Goal: Information Seeking & Learning: Check status

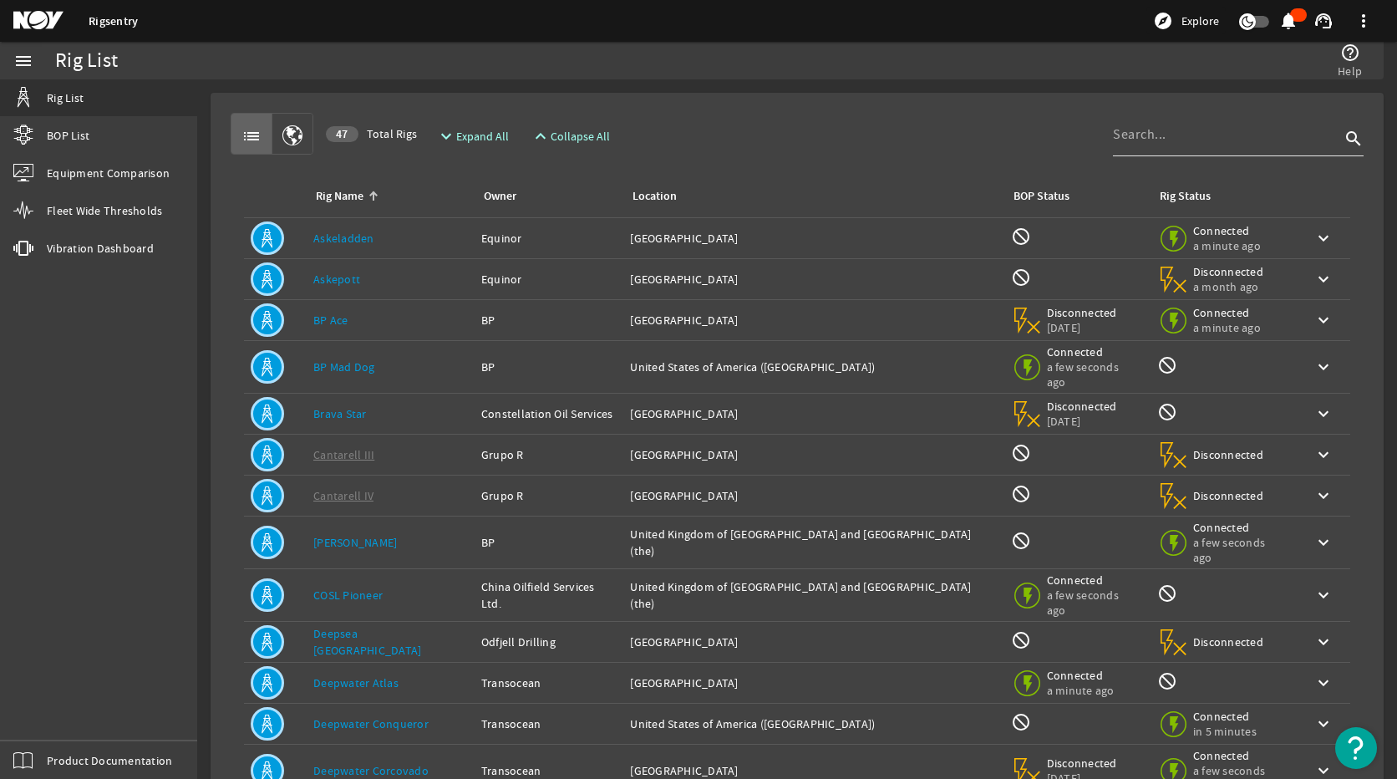
click at [1164, 146] on div at bounding box center [1226, 134] width 227 height 43
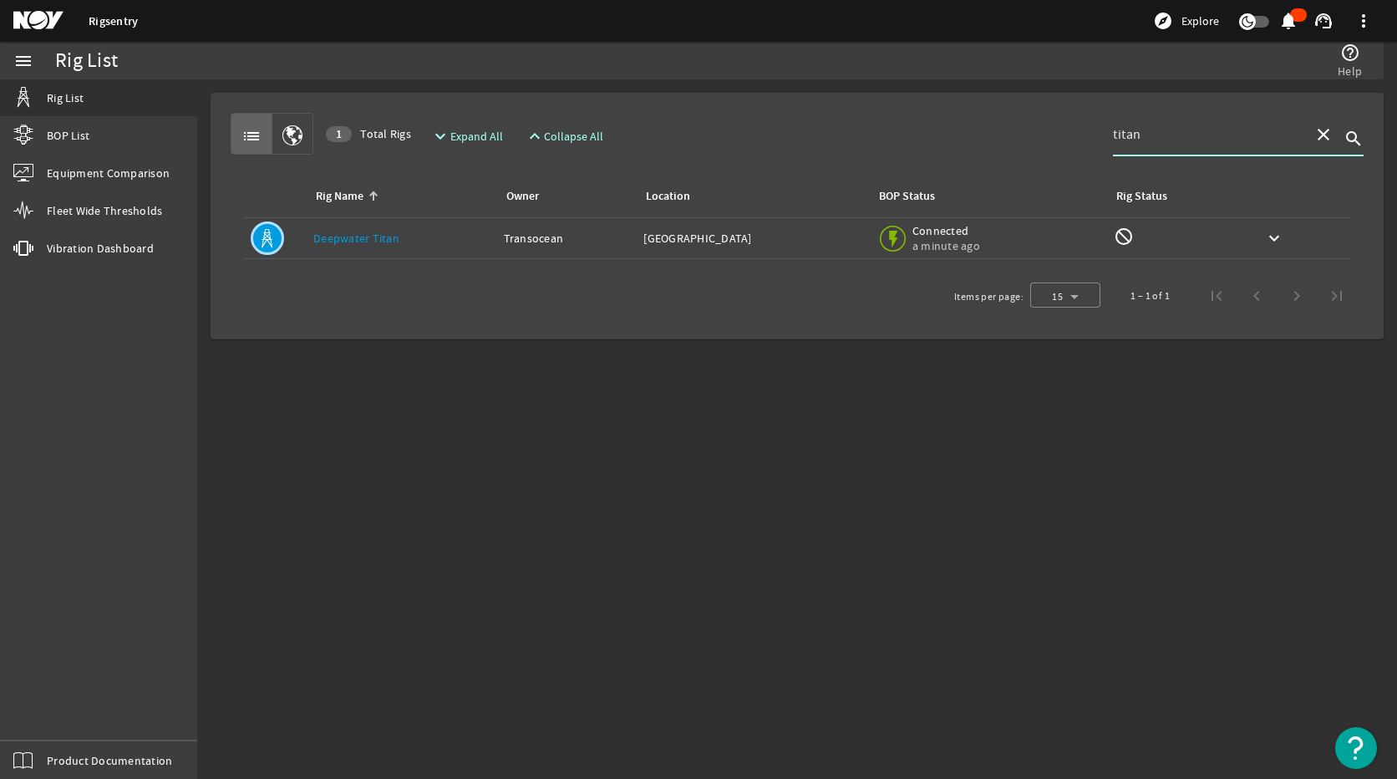
type input "titan"
click at [380, 247] on td "Rig Name: Deepwater Titan" at bounding box center [402, 238] width 191 height 41
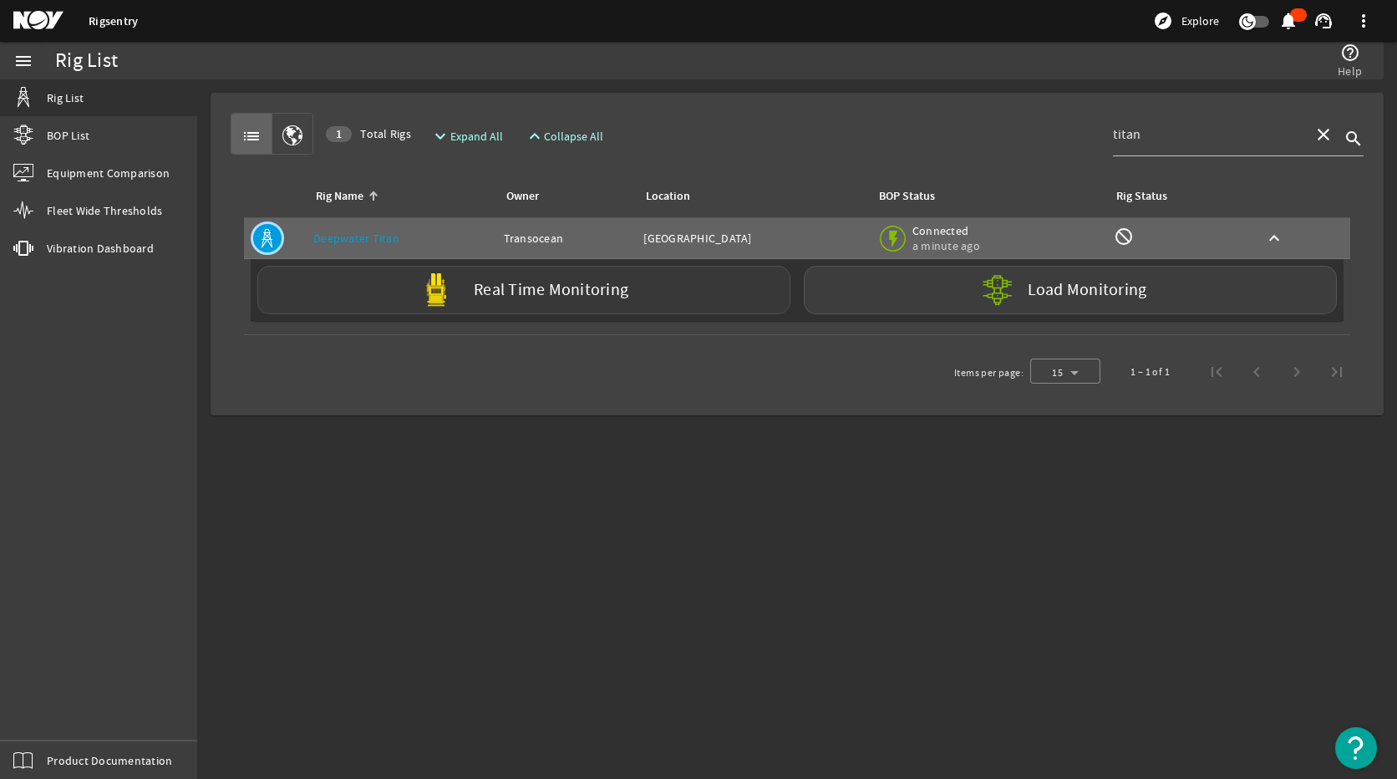
click at [551, 303] on div "Real Time Monitoring" at bounding box center [523, 290] width 533 height 48
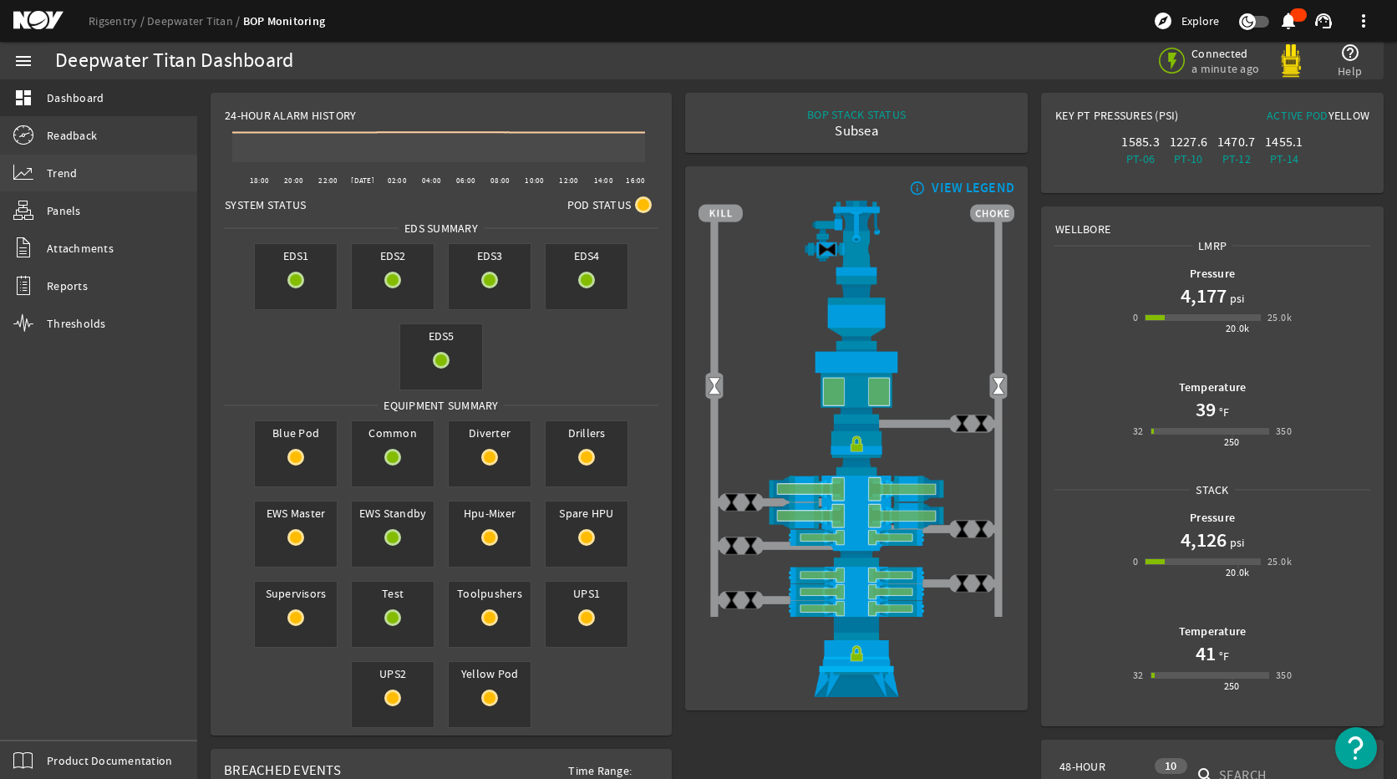
click at [69, 171] on span "Trend" at bounding box center [62, 173] width 30 height 17
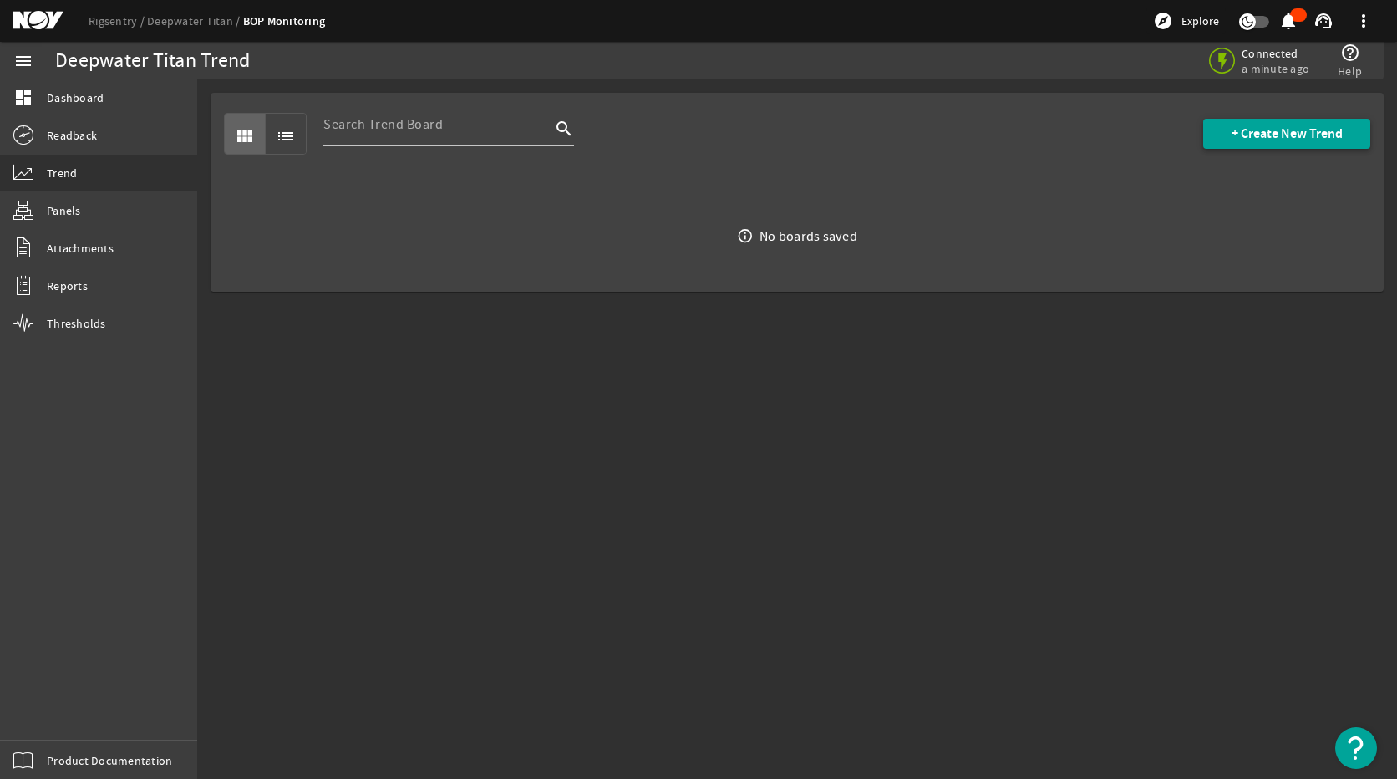
click at [1268, 139] on span "+ Create New Trend" at bounding box center [1287, 133] width 111 height 17
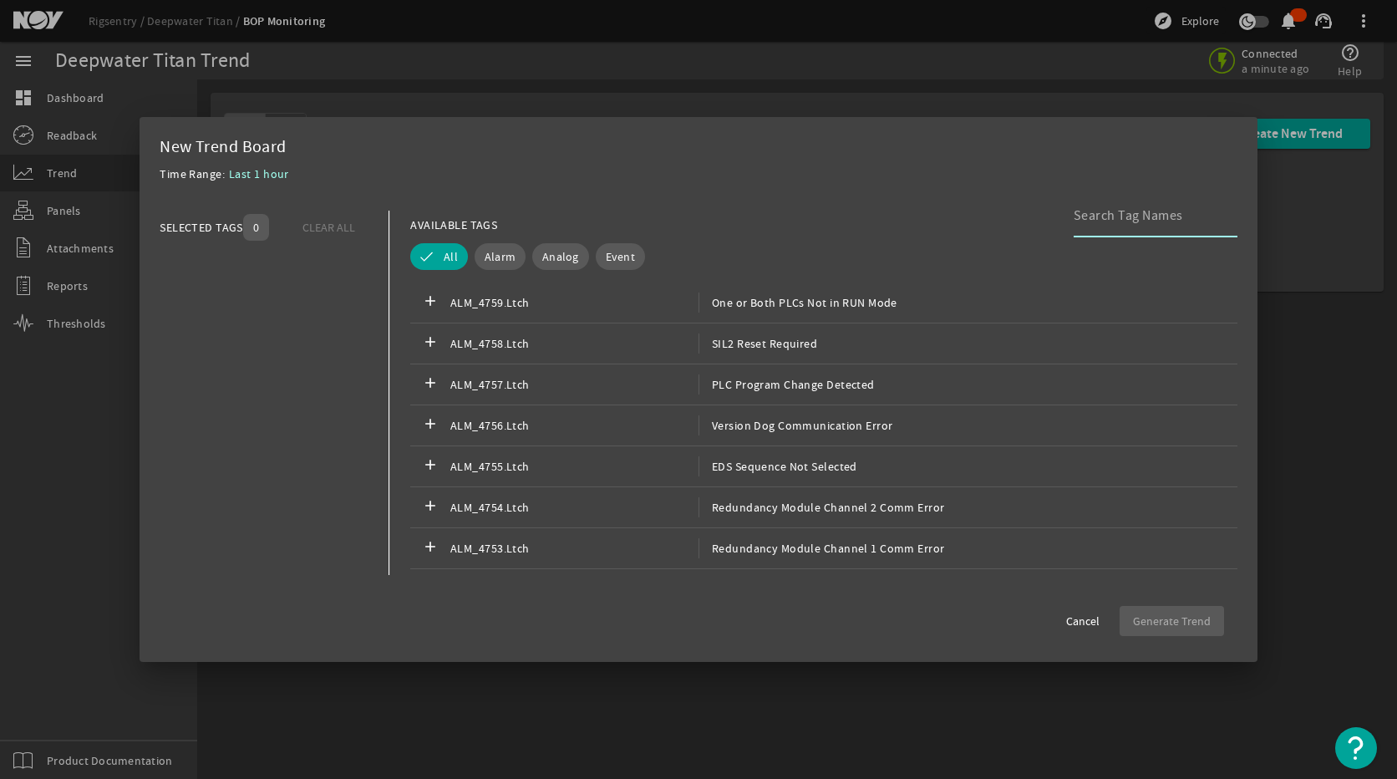
click at [1098, 221] on input at bounding box center [1149, 216] width 150 height 20
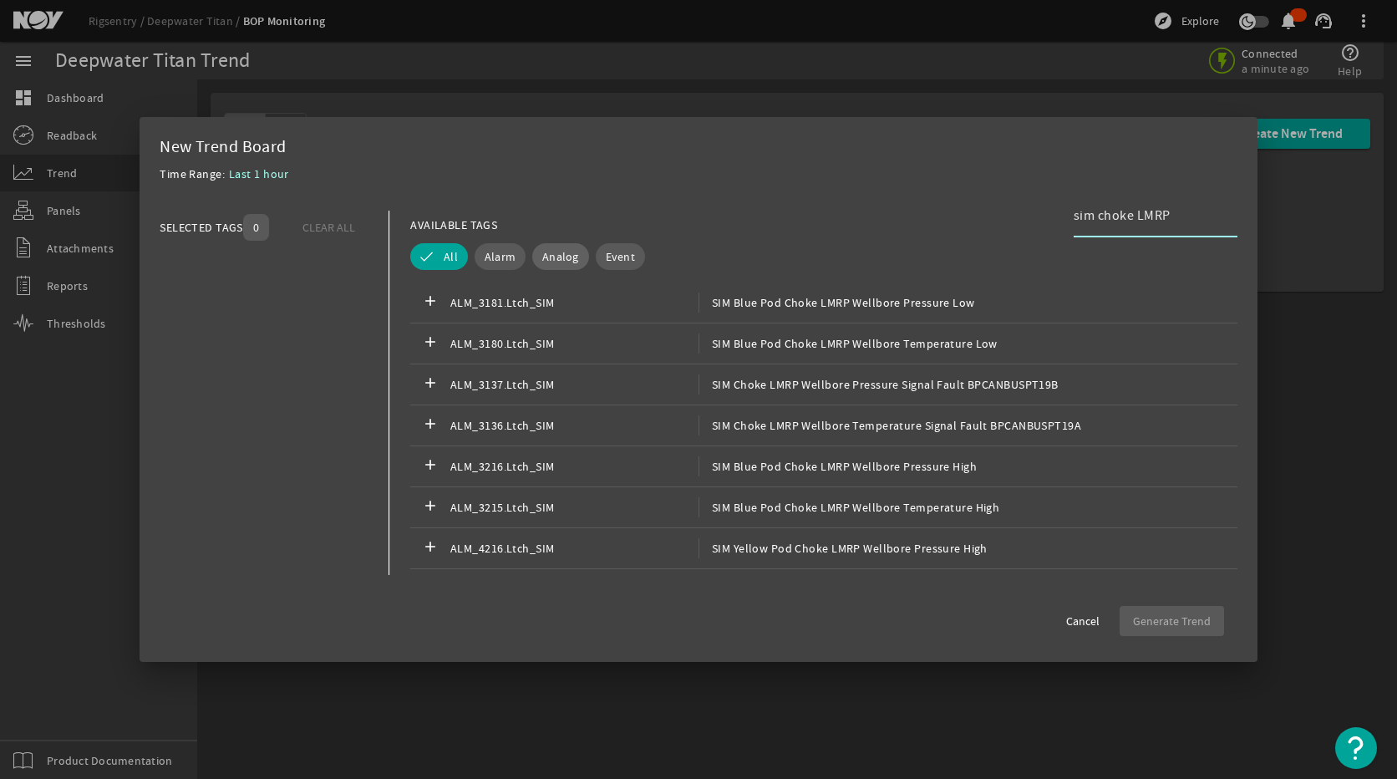
type input "sim choke LMRP"
click at [560, 254] on span "Analog" at bounding box center [560, 256] width 37 height 17
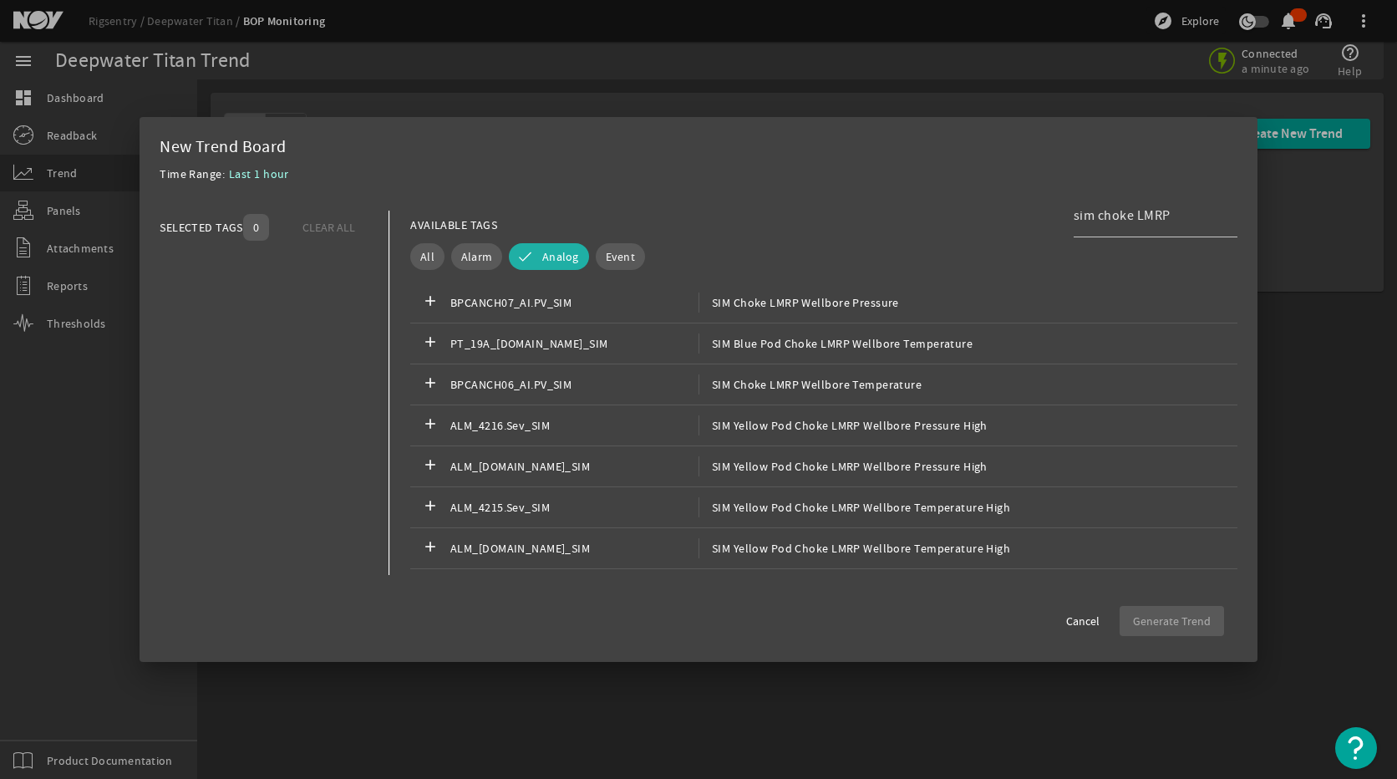
scroll to position [251, 0]
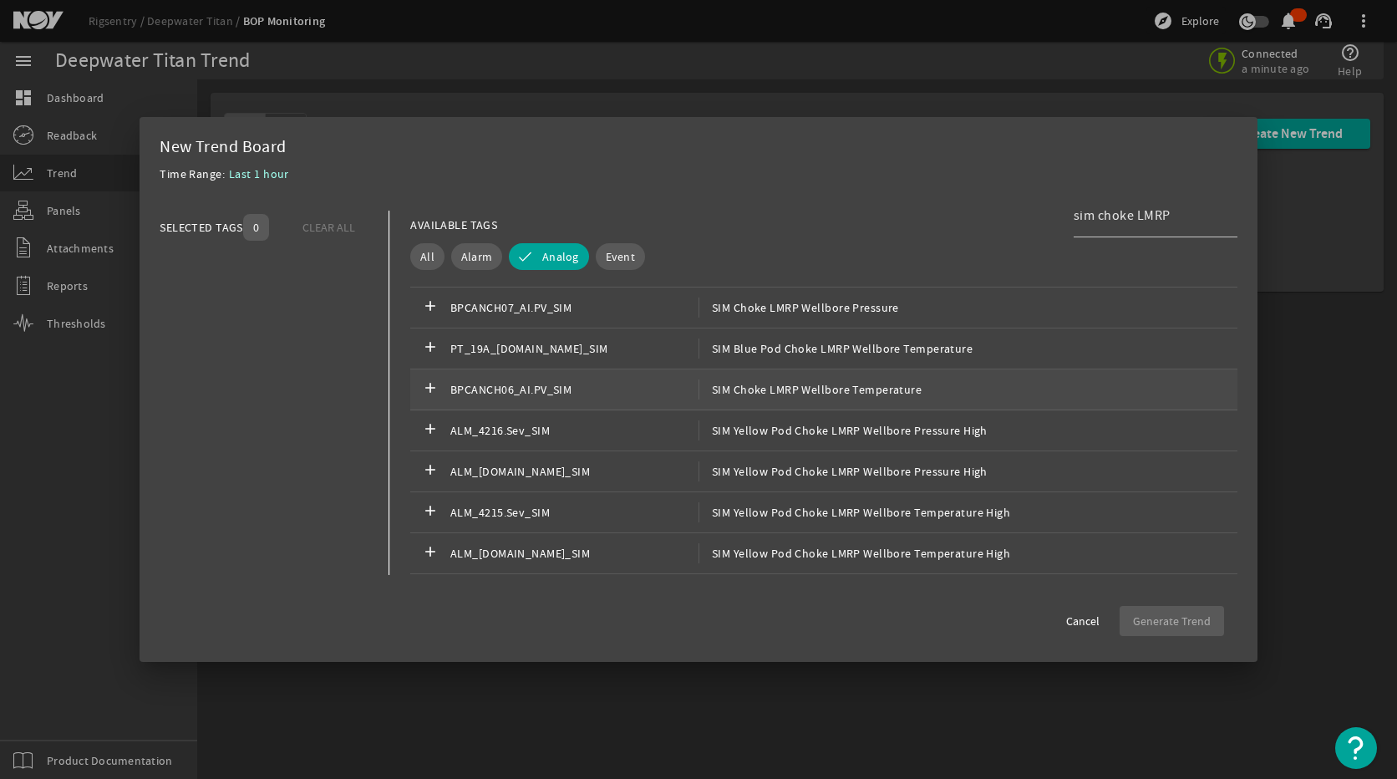
click at [790, 395] on span "SIM Choke LMRP Wellbore Temperature" at bounding box center [810, 389] width 223 height 20
click at [1158, 617] on span "Generate Trend" at bounding box center [1172, 621] width 78 height 17
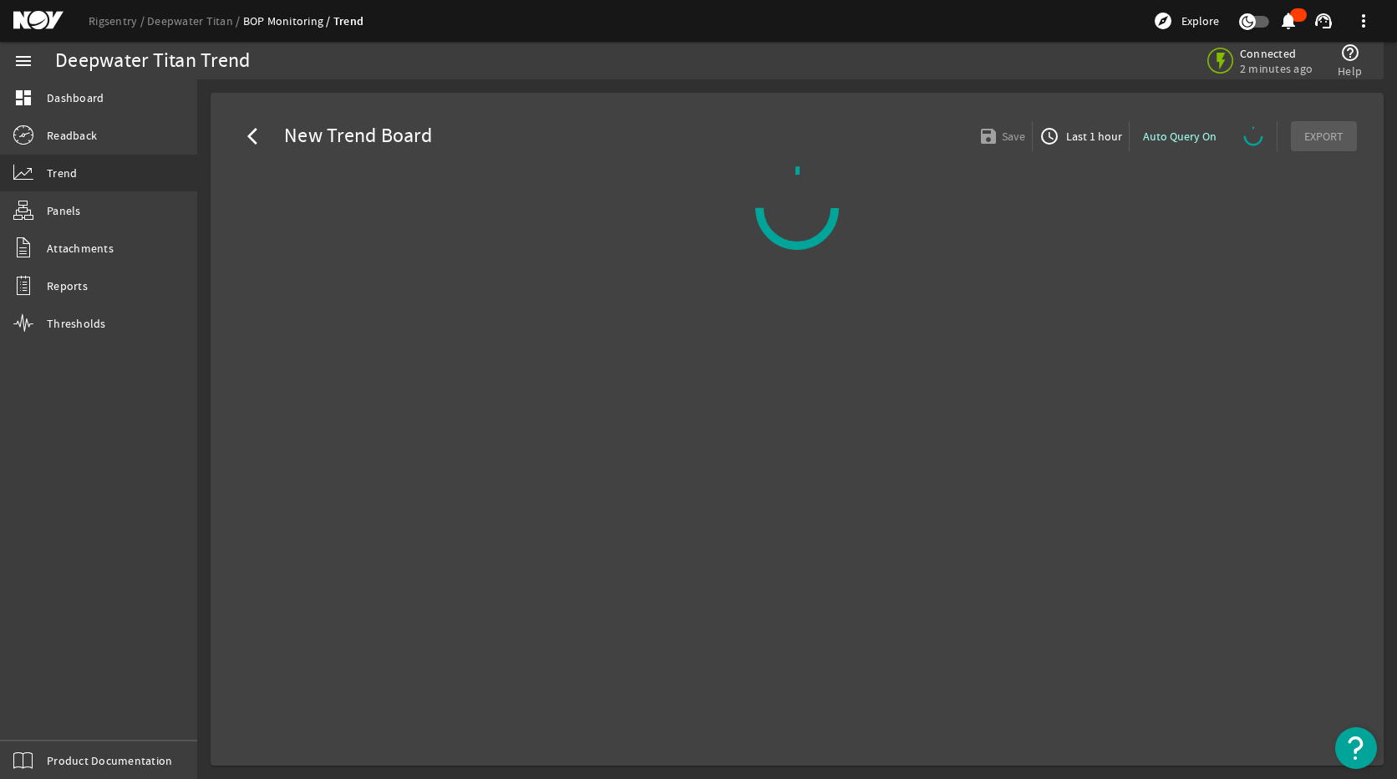
select select "ALL"
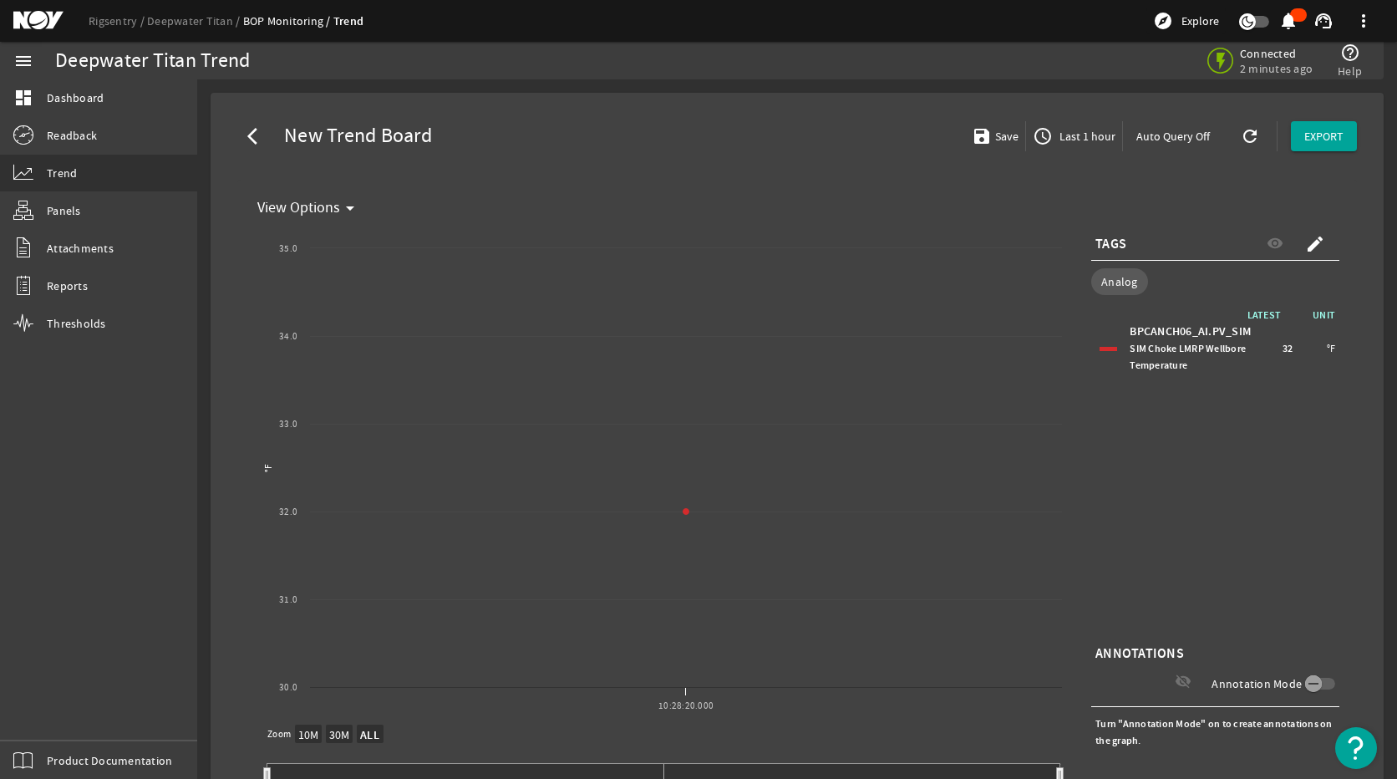
click at [1138, 248] on div "TAGS visibility create" at bounding box center [1216, 243] width 248 height 33
click at [1097, 244] on span "TAGS" at bounding box center [1111, 244] width 31 height 17
click at [1112, 243] on span "TAGS" at bounding box center [1111, 244] width 31 height 17
click at [1179, 244] on div "TAGS visibility create" at bounding box center [1216, 243] width 248 height 33
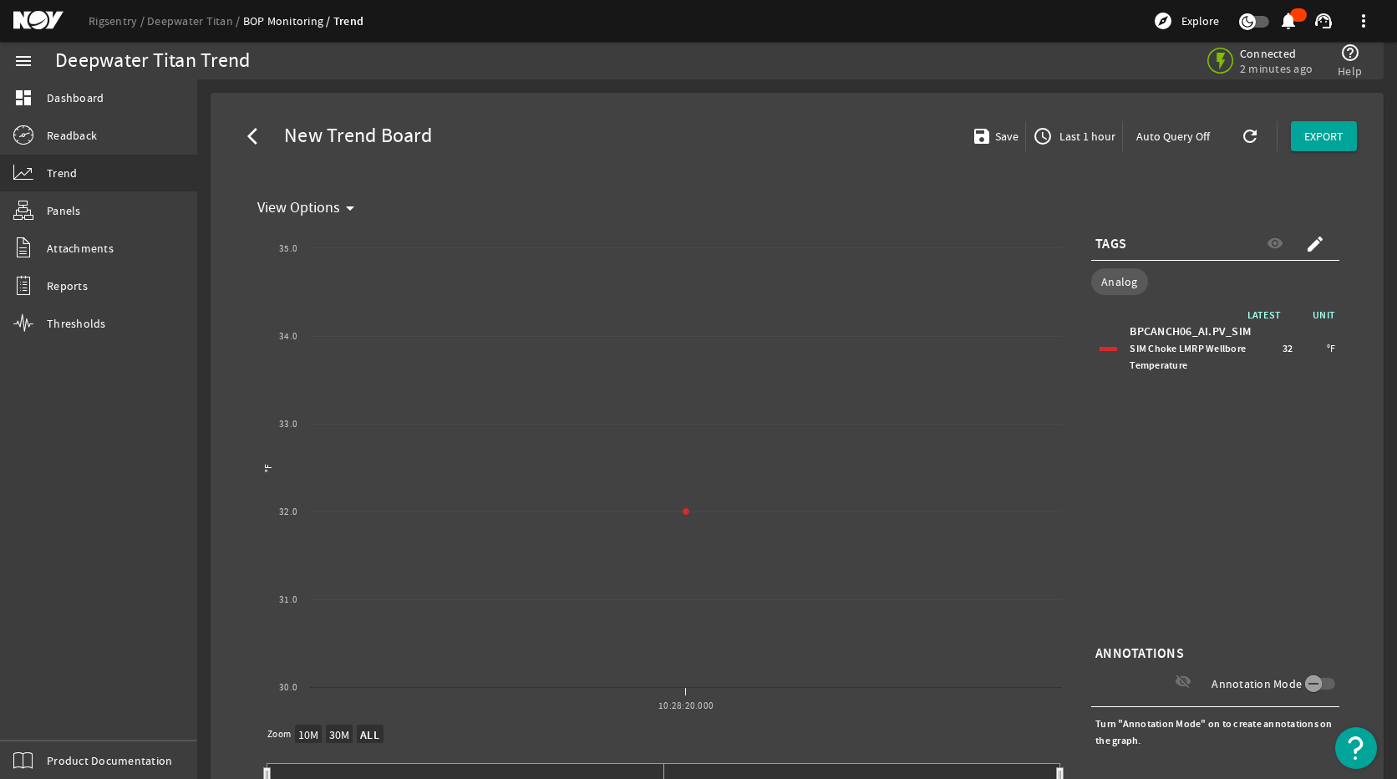
click at [1308, 239] on mat-icon "create" at bounding box center [1316, 244] width 20 height 20
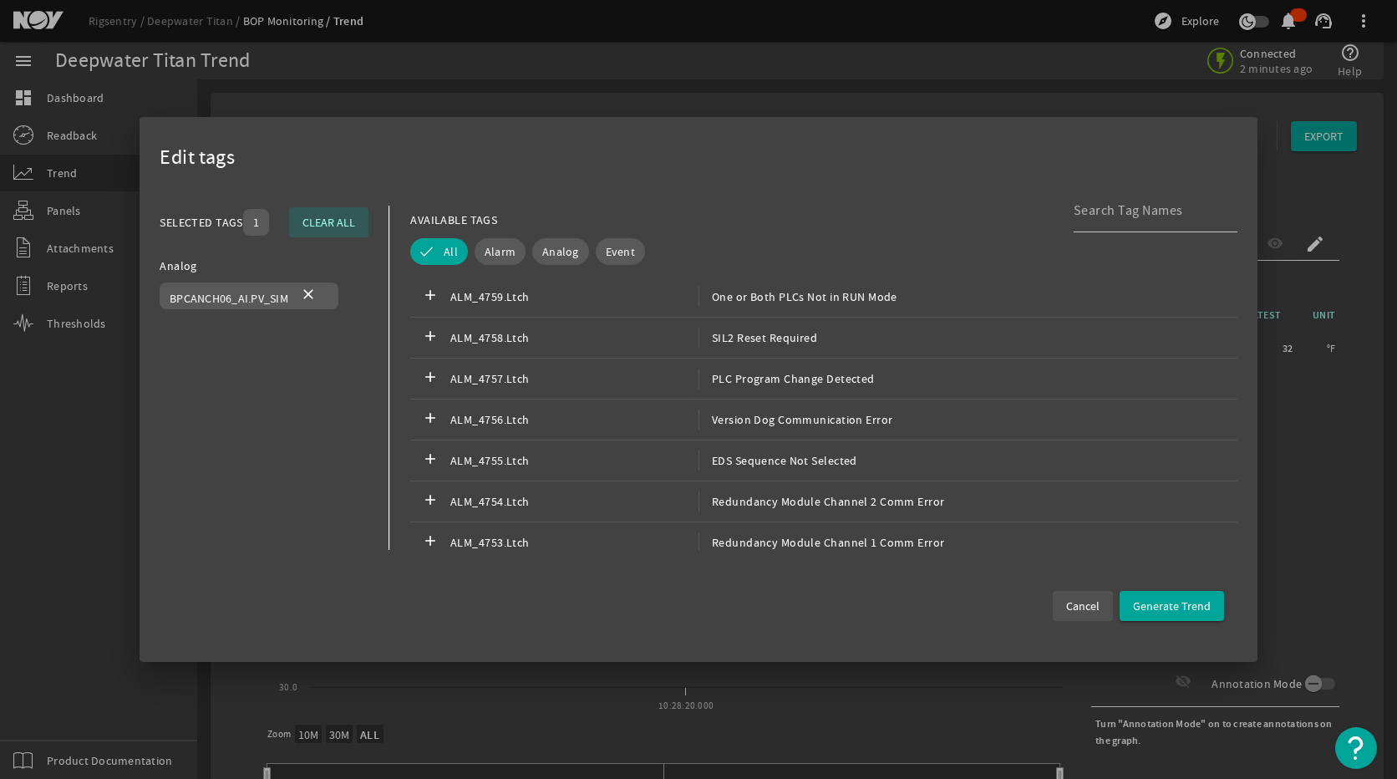
click at [1094, 608] on span "Cancel" at bounding box center [1083, 606] width 33 height 17
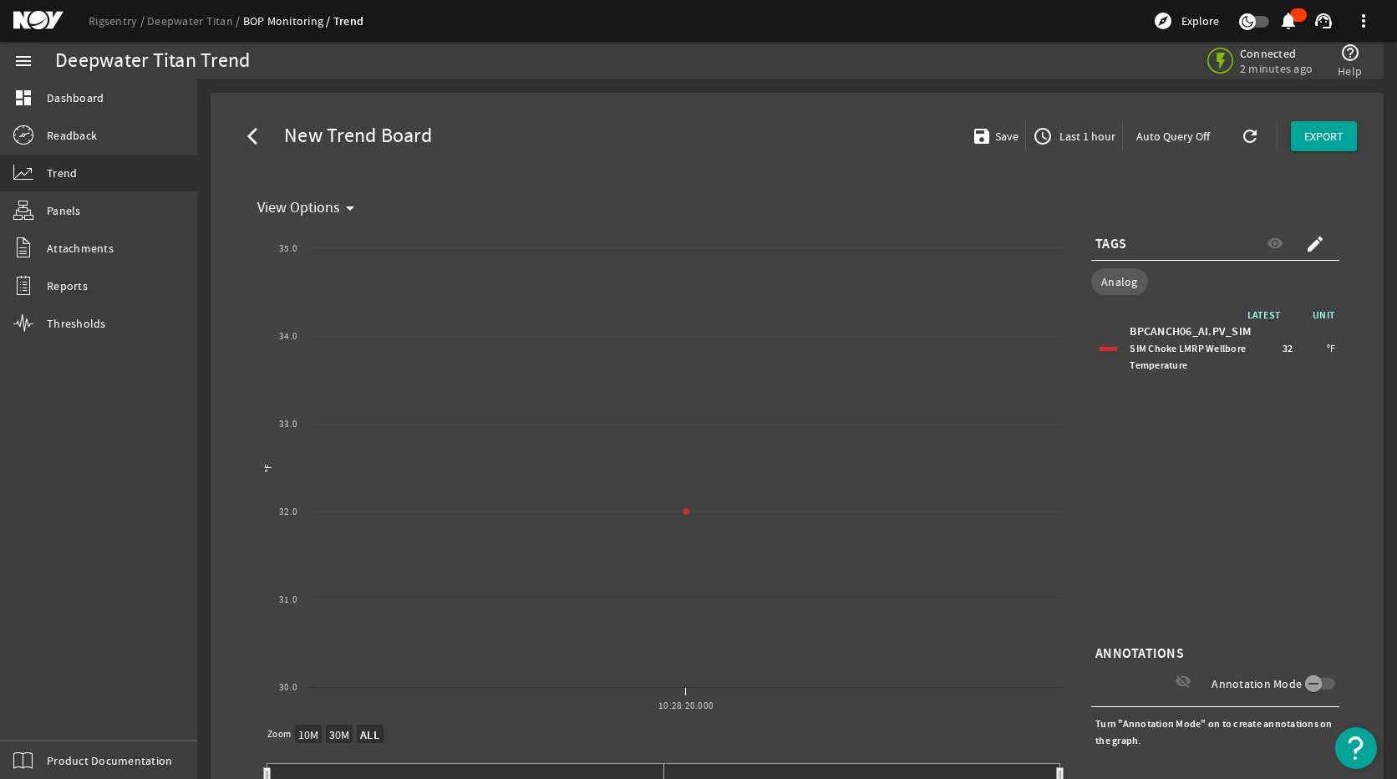
click at [1121, 245] on div "TAGS visibility create" at bounding box center [1216, 243] width 248 height 33
click at [1110, 243] on span "TAGS" at bounding box center [1111, 244] width 31 height 17
drag, startPoint x: 1110, startPoint y: 243, endPoint x: 1309, endPoint y: 243, distance: 198.9
click at [1309, 243] on mat-icon "create" at bounding box center [1316, 244] width 20 height 20
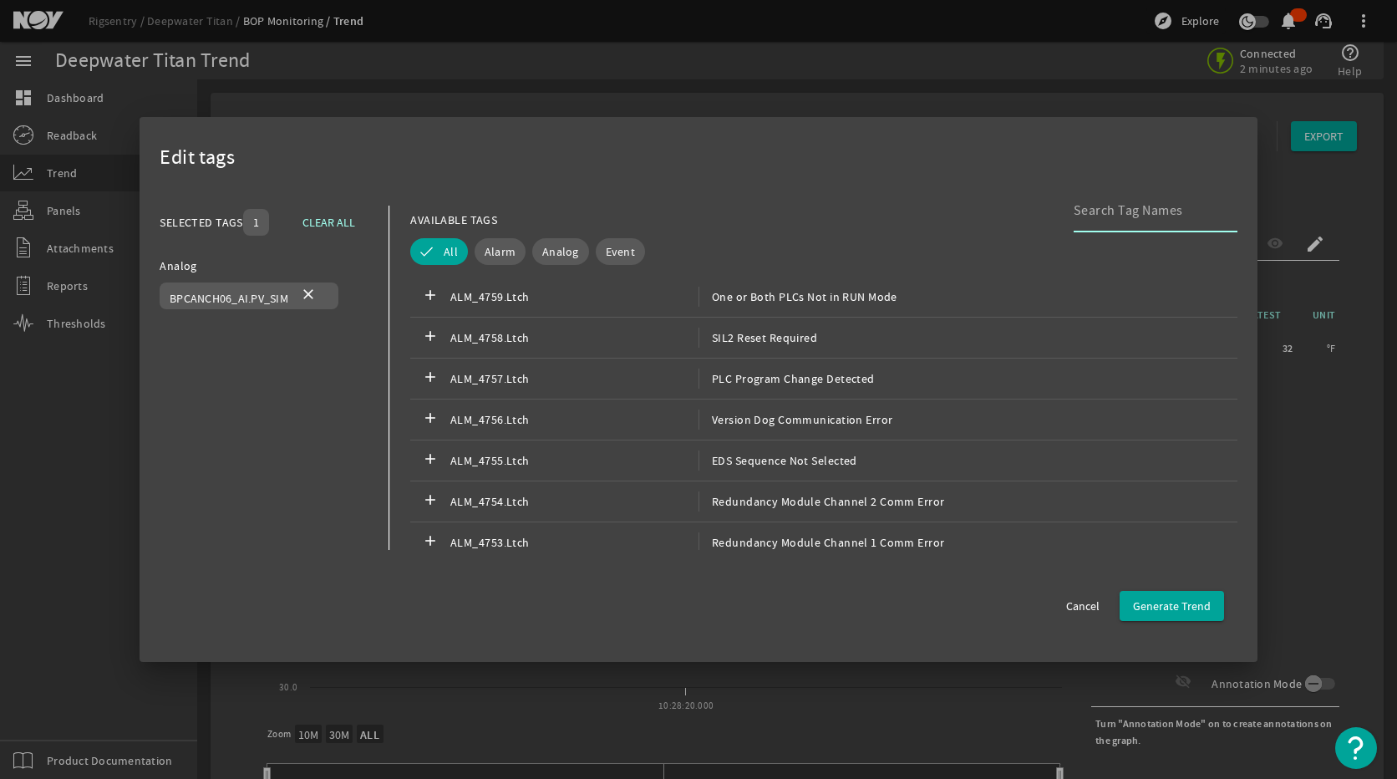
click at [1097, 216] on input at bounding box center [1149, 211] width 150 height 20
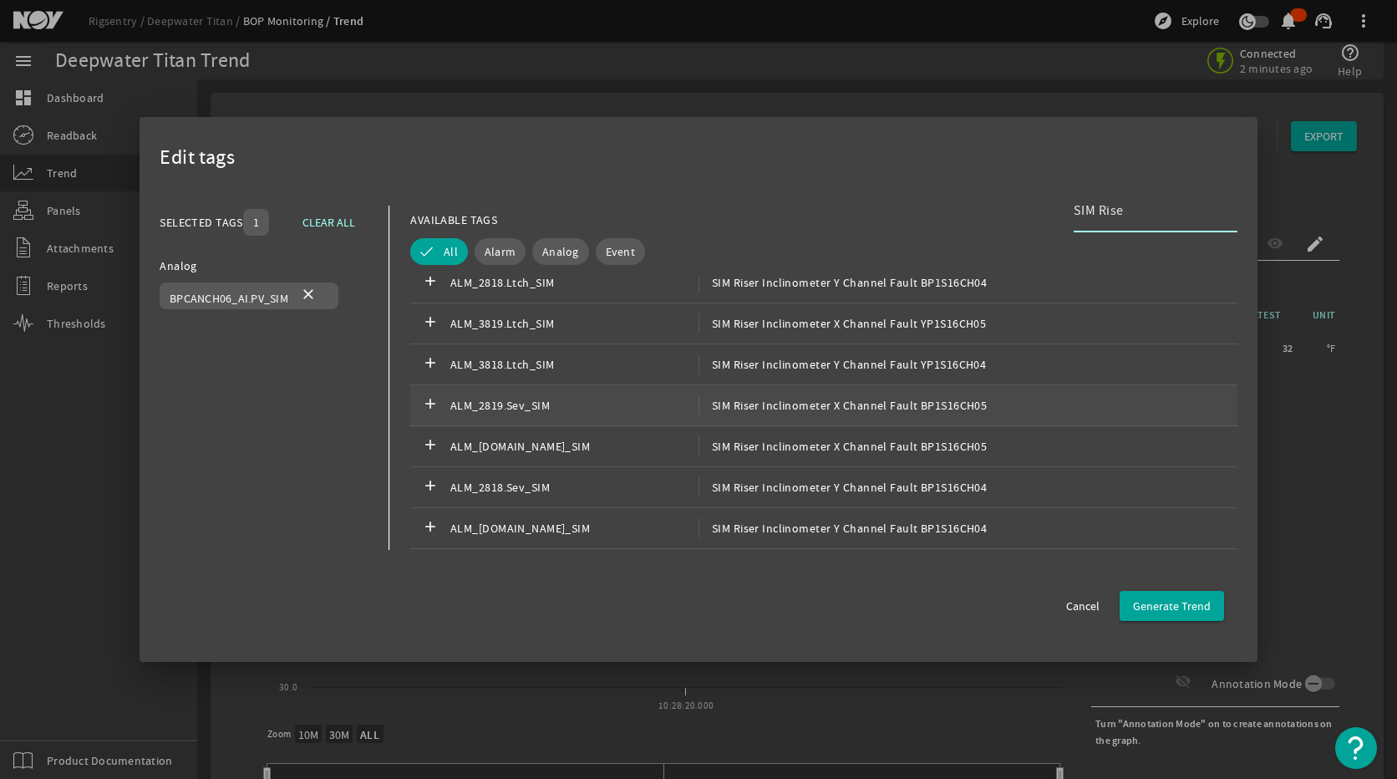
scroll to position [84, 0]
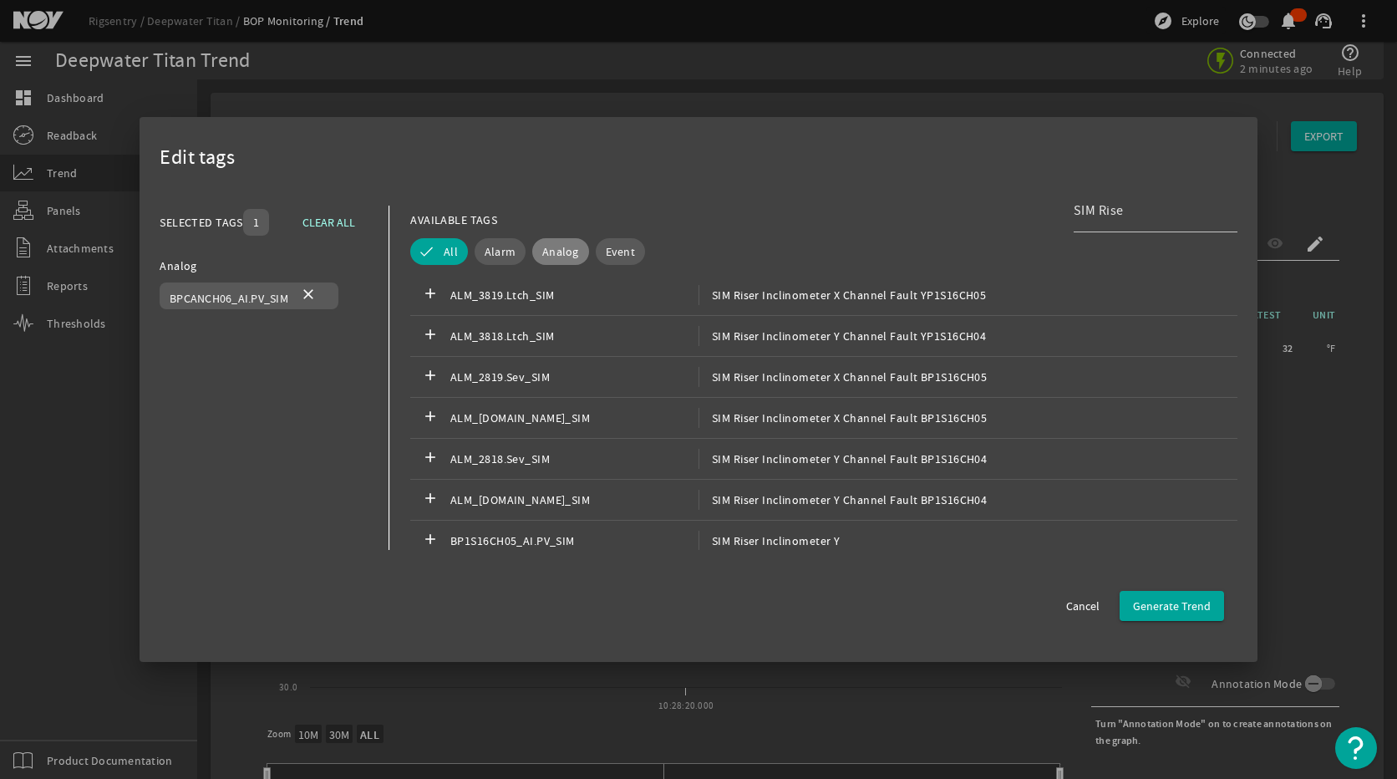
click at [559, 256] on span "Analog" at bounding box center [560, 251] width 37 height 17
click at [1127, 211] on input "SIM Rise" at bounding box center [1149, 211] width 150 height 20
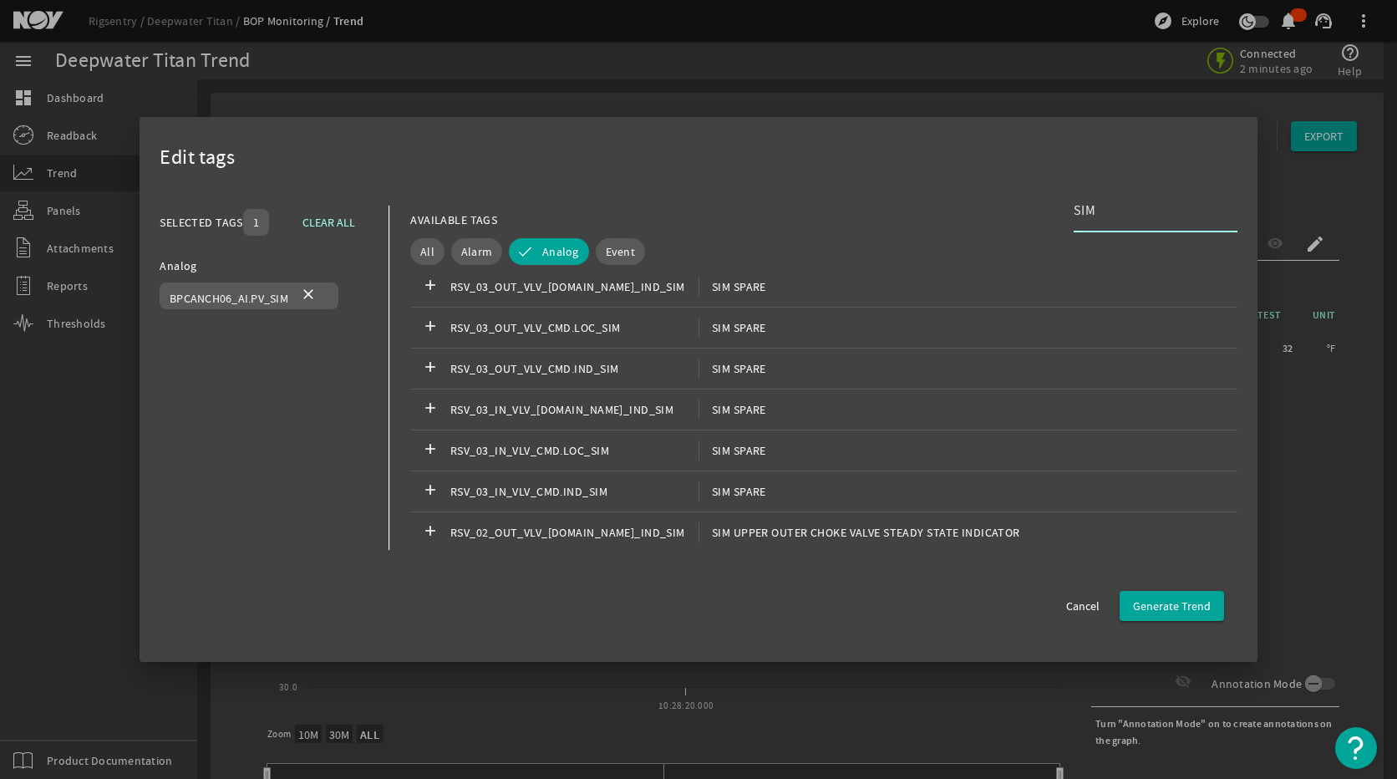
scroll to position [2173, 0]
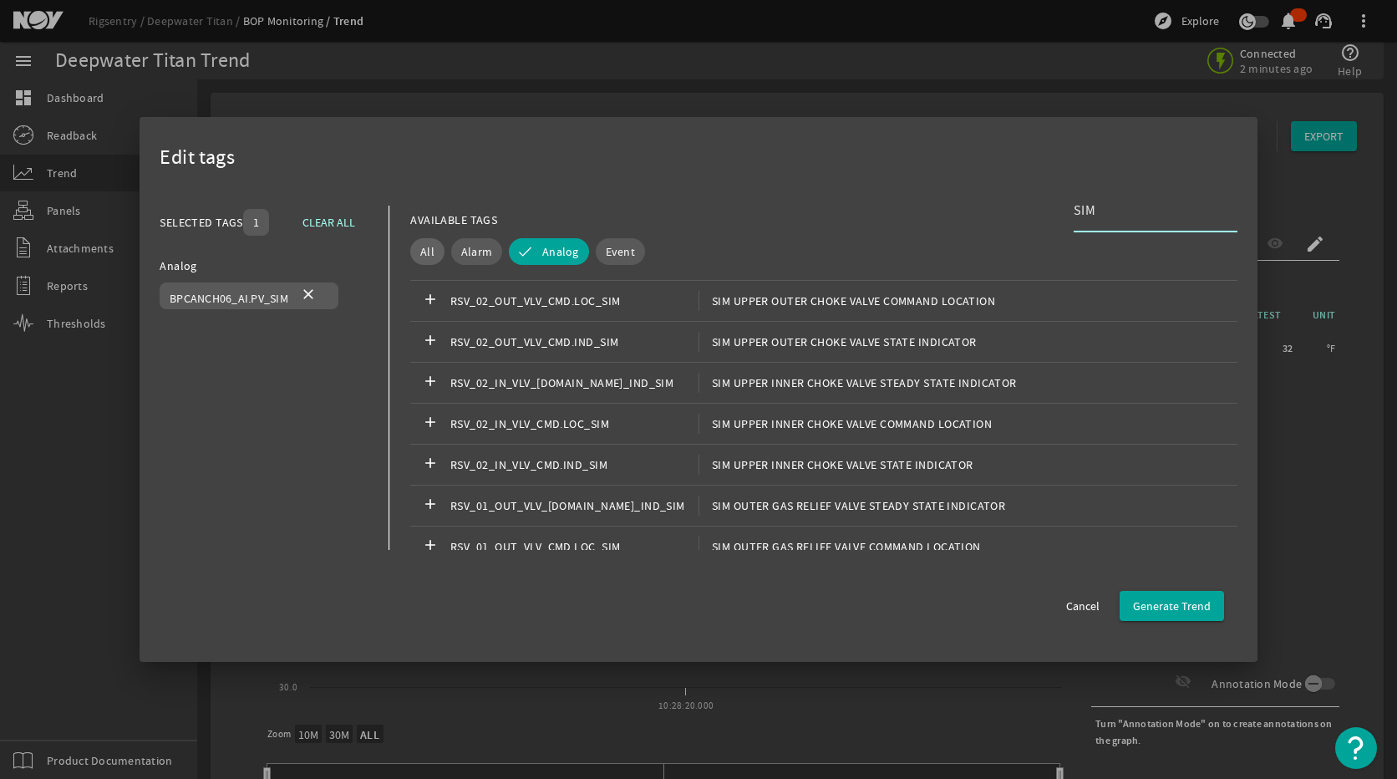
click at [430, 252] on span "All" at bounding box center [427, 251] width 14 height 17
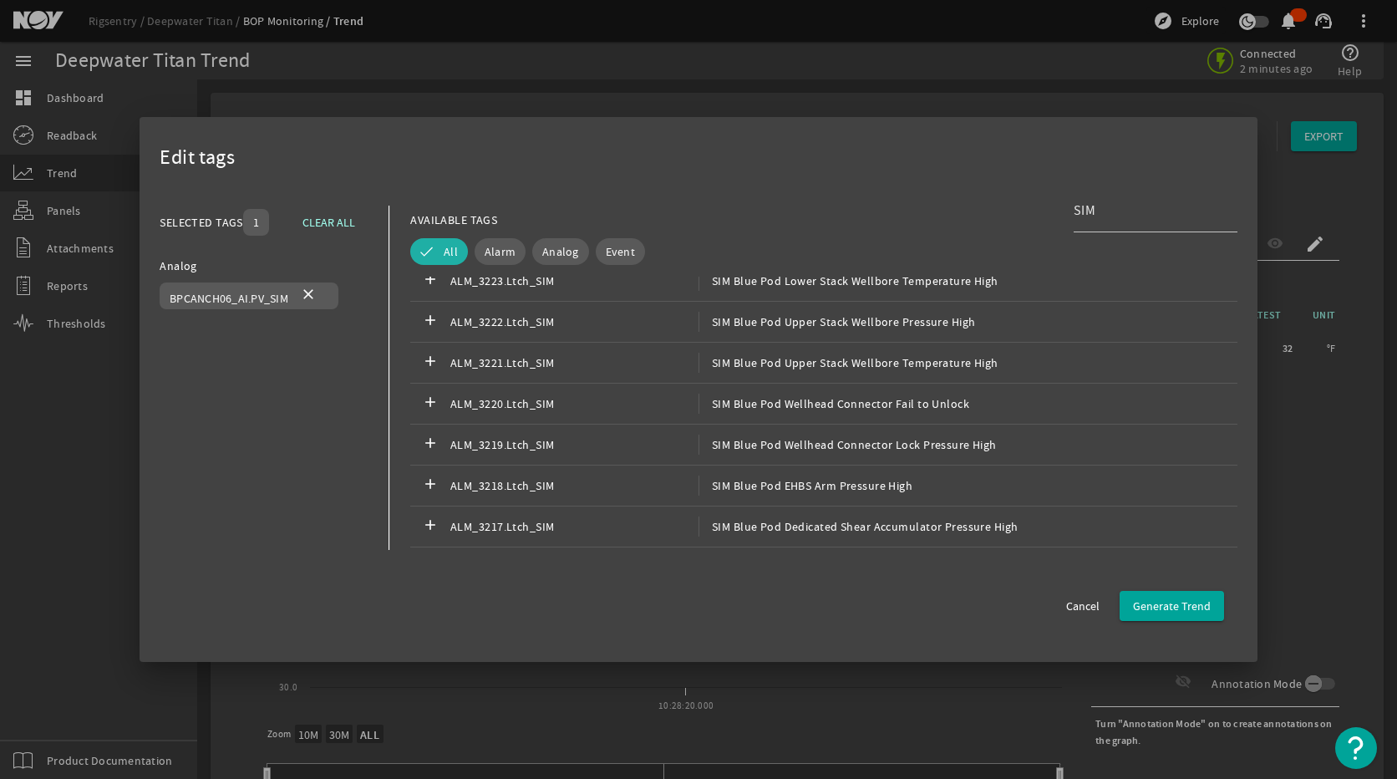
scroll to position [8860, 0]
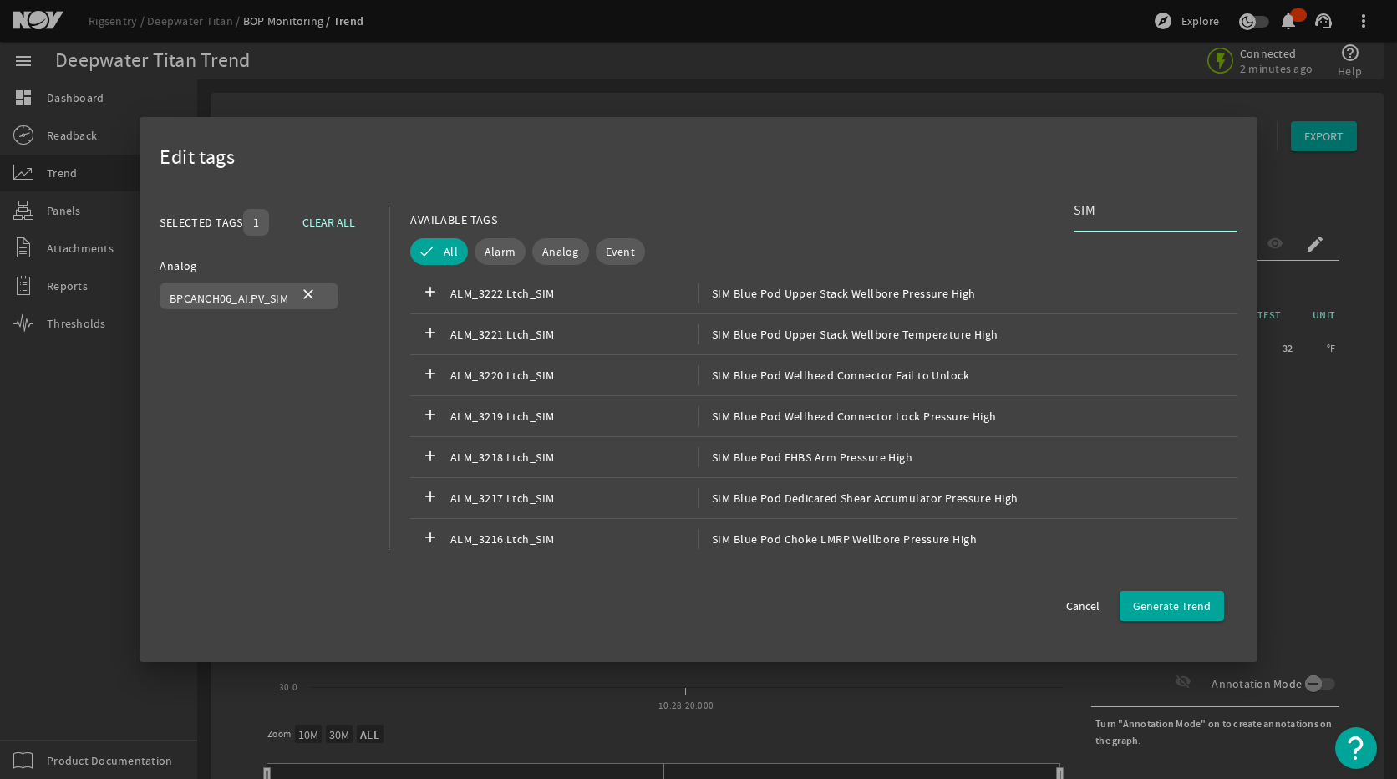
click at [1119, 209] on input "SIM" at bounding box center [1149, 211] width 150 height 20
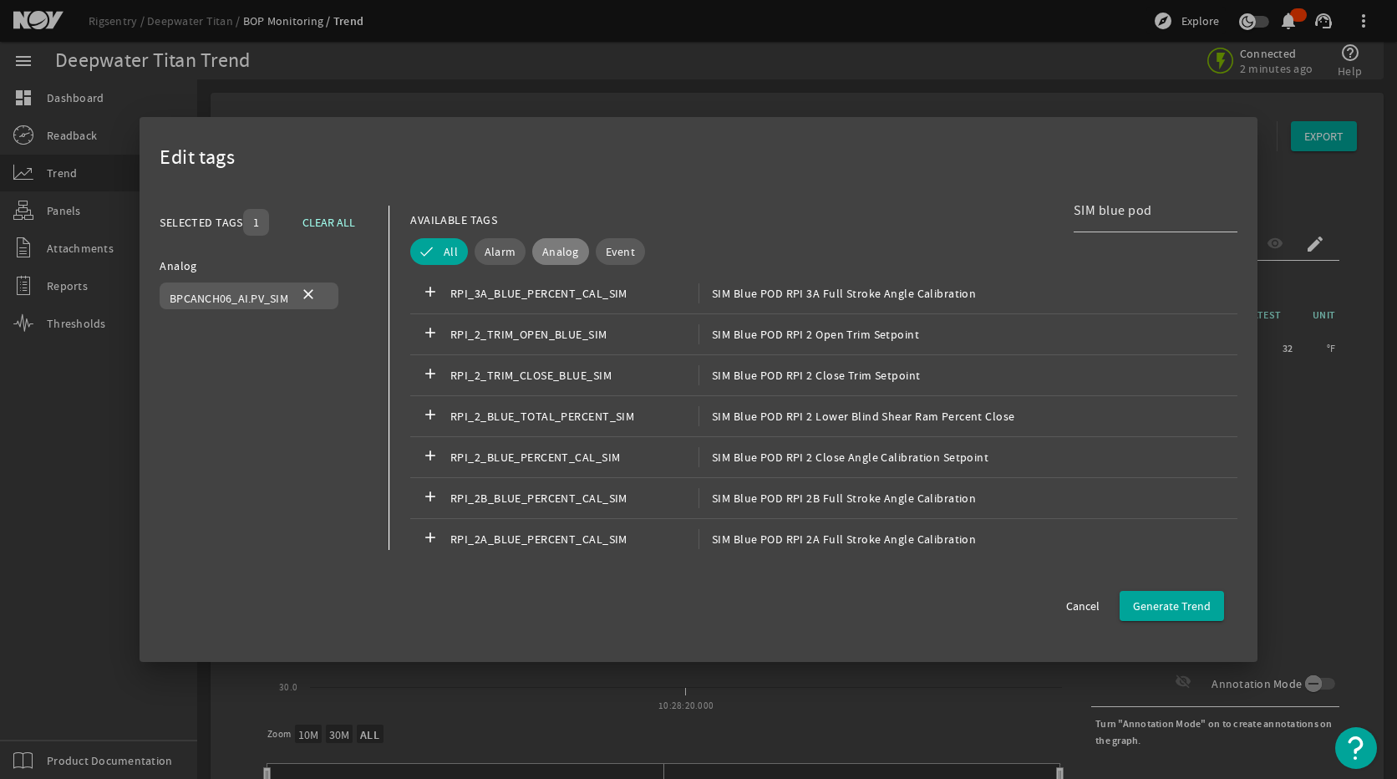
click at [551, 248] on span "Analog" at bounding box center [560, 251] width 37 height 17
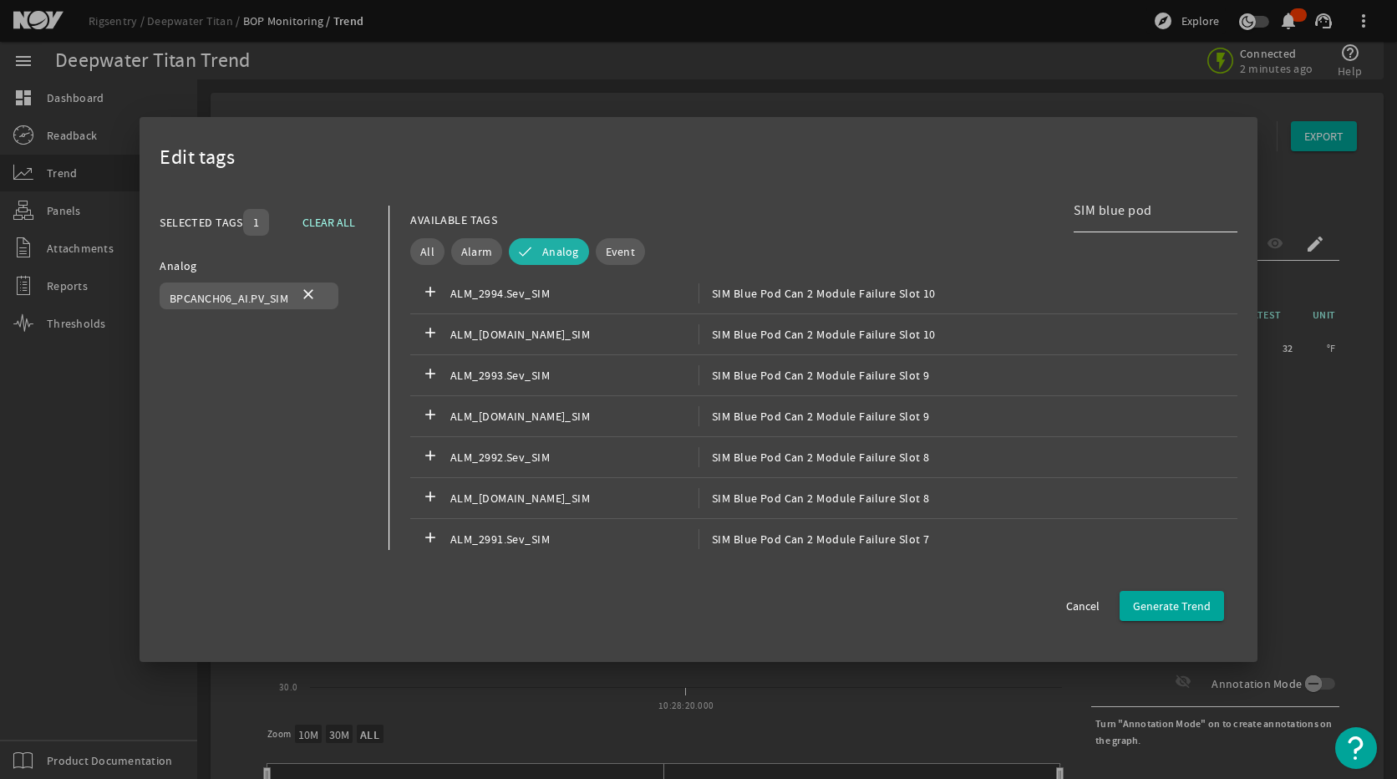
click at [1162, 208] on input "SIM blue pod" at bounding box center [1149, 211] width 150 height 20
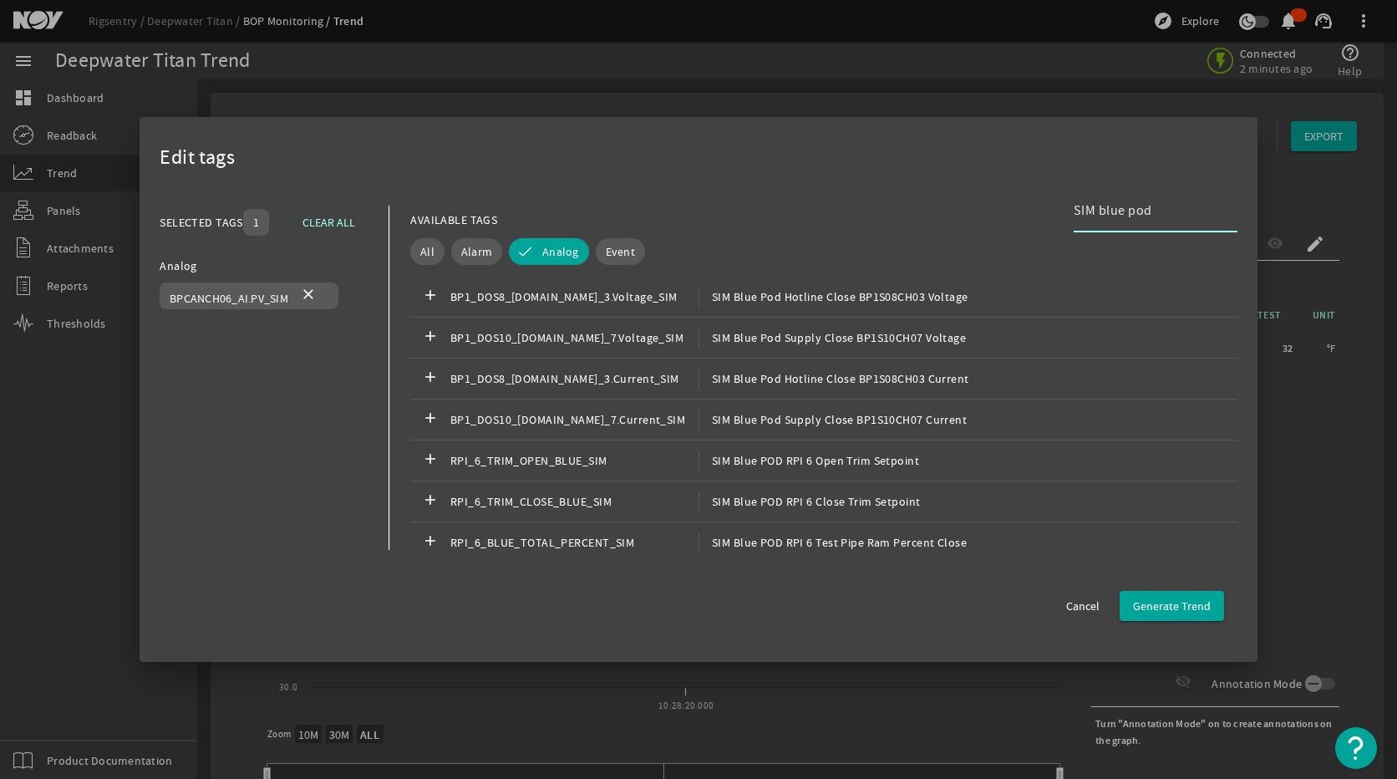
type input "SIM blue pod"
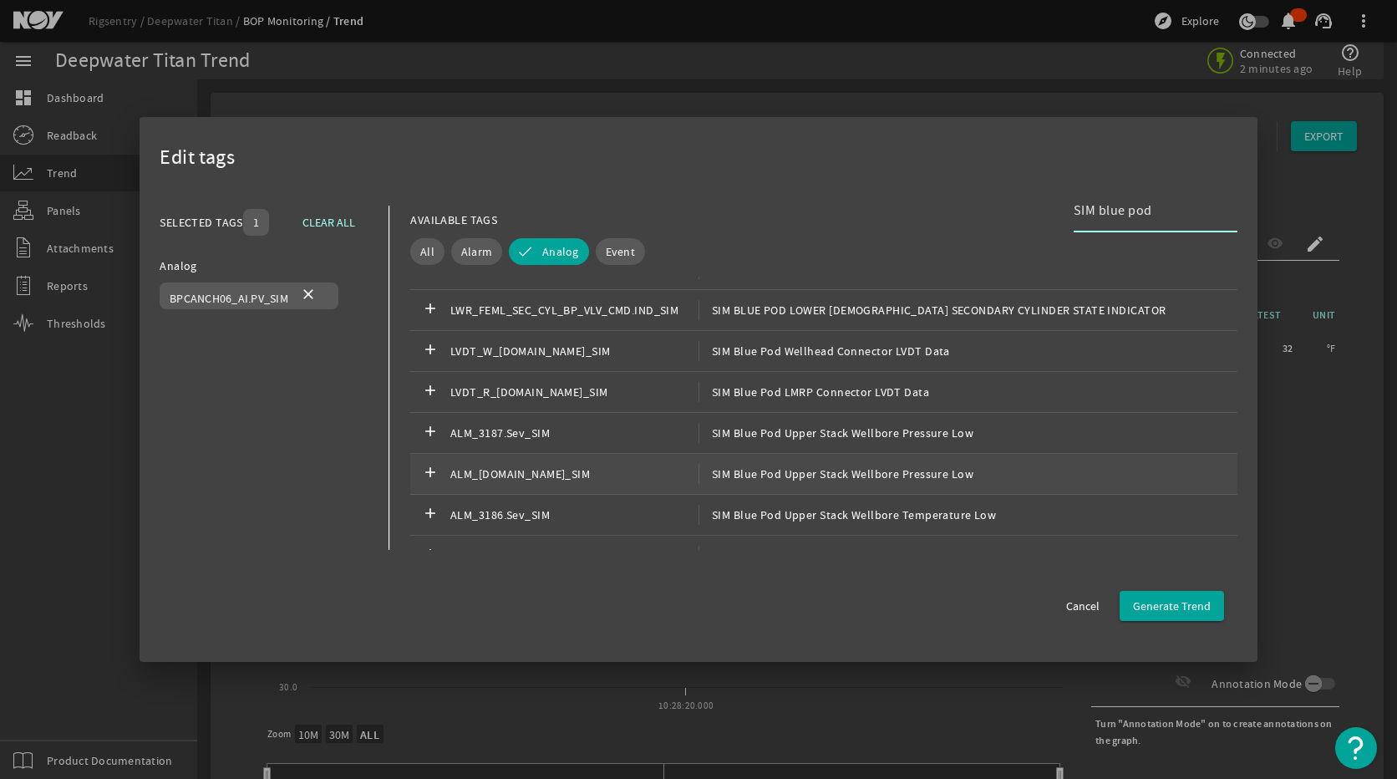
scroll to position [1672, 0]
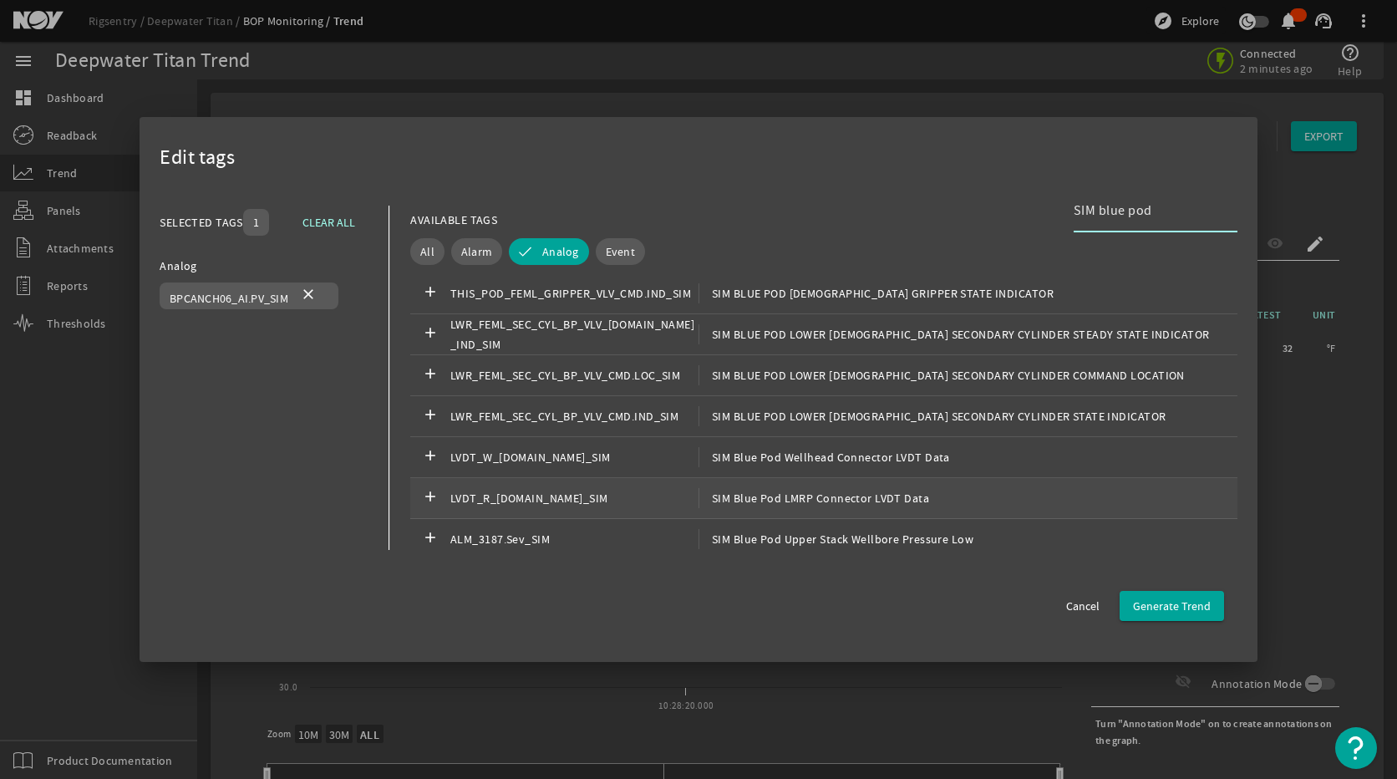
click at [858, 503] on span "SIM Blue Pod LMRP Connector LVDT Data" at bounding box center [814, 498] width 231 height 20
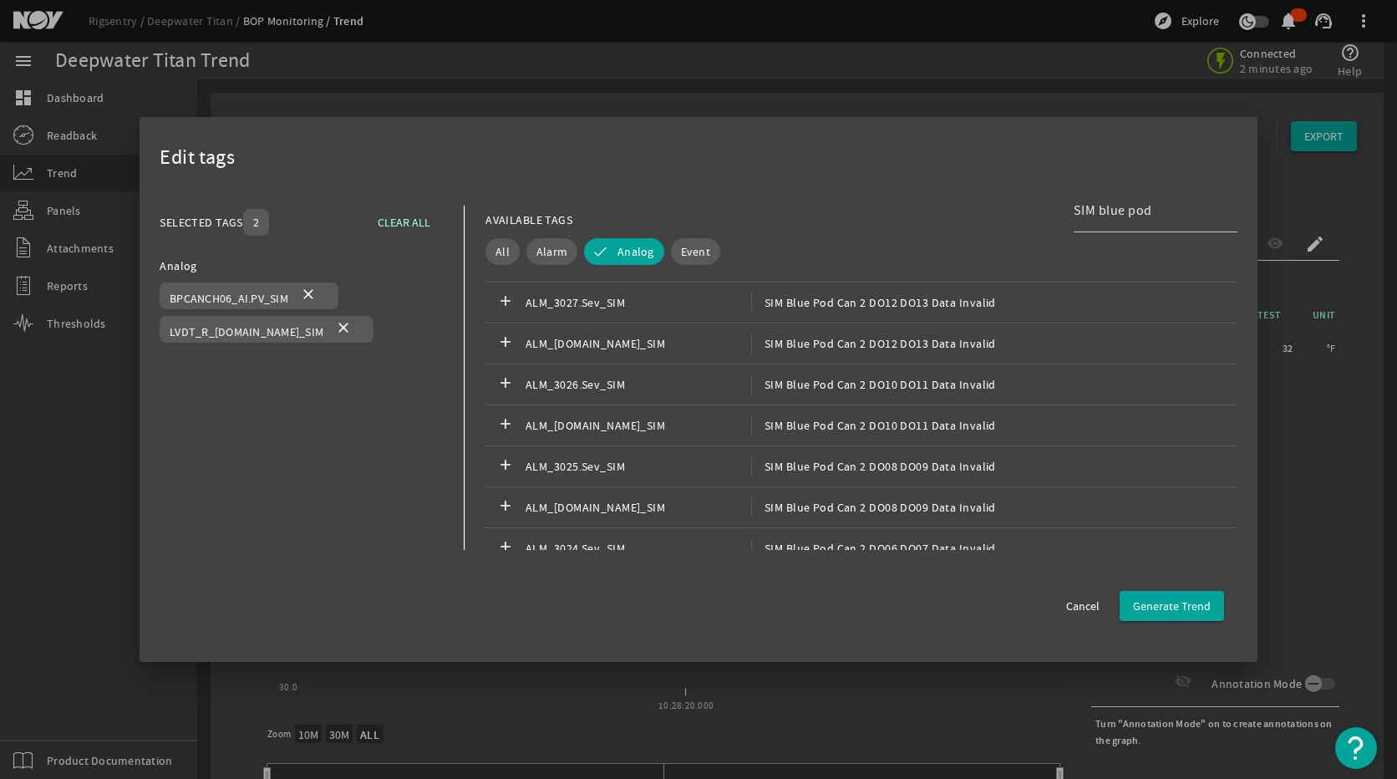
scroll to position [5600, 0]
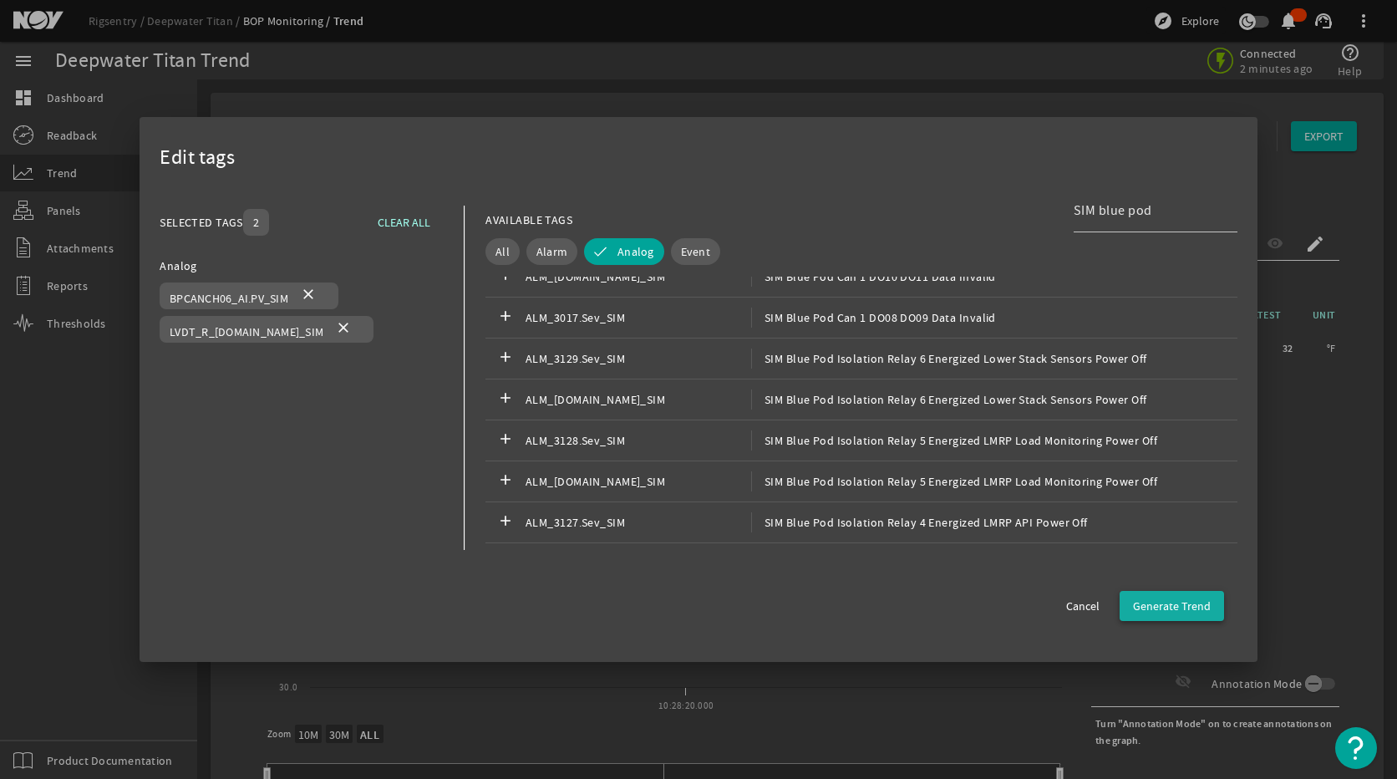
click at [1175, 606] on span "Generate Trend" at bounding box center [1172, 606] width 78 height 17
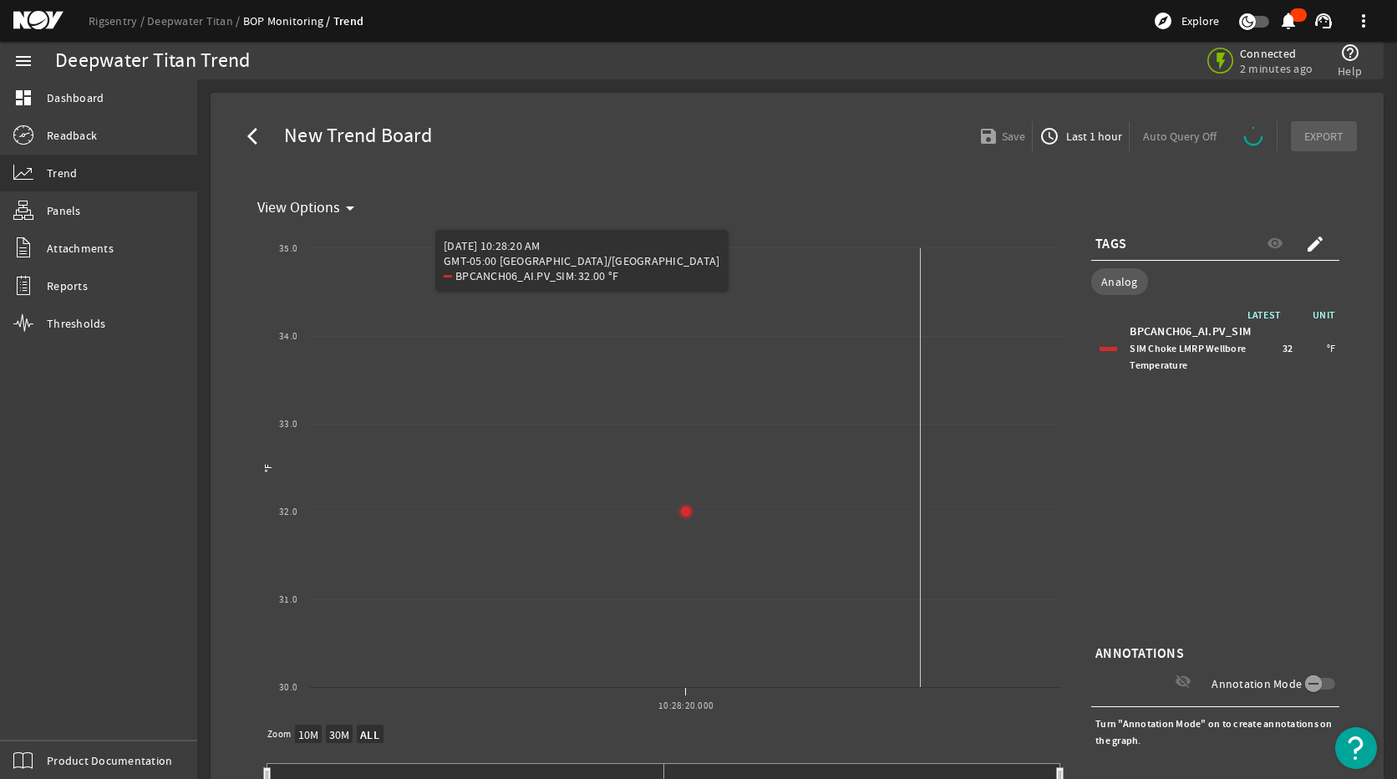
select select "ALL"
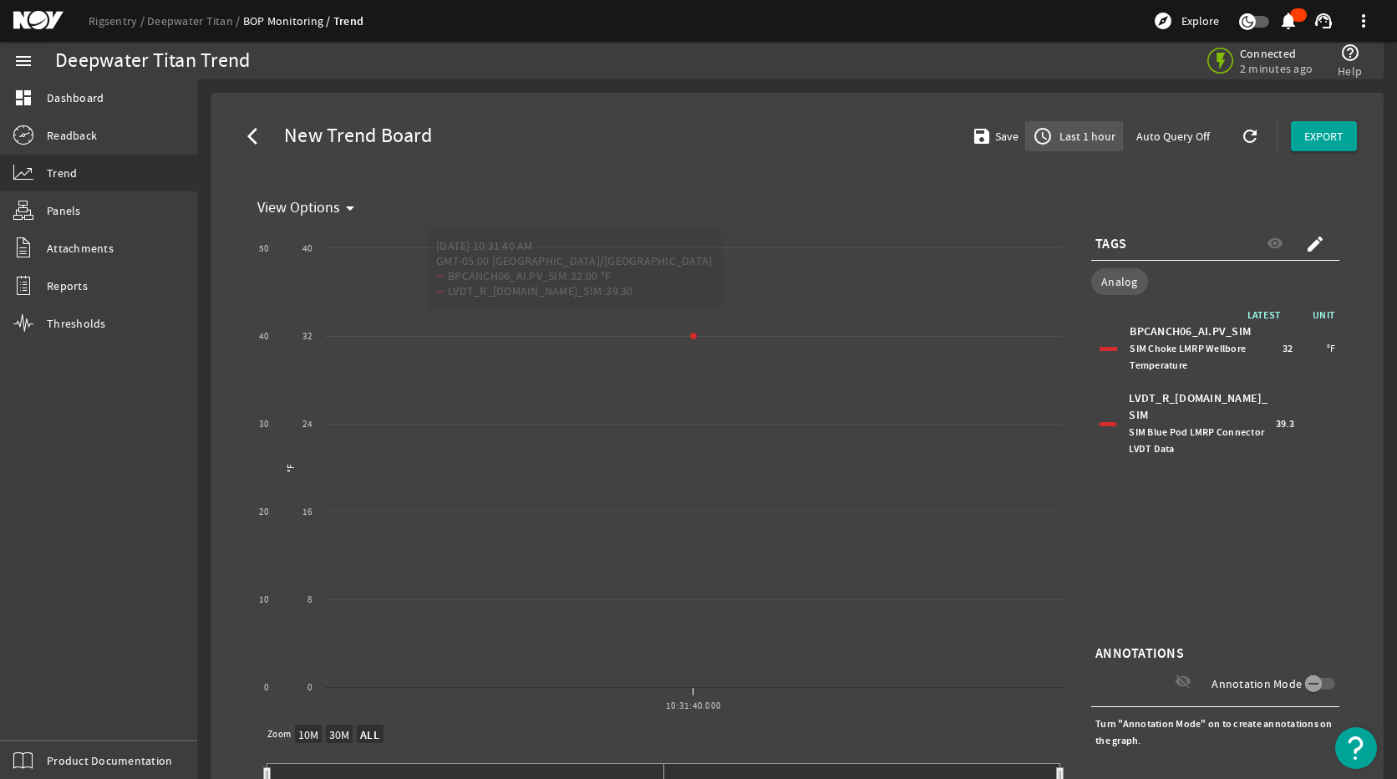
click at [1087, 143] on span "Last 1 hour" at bounding box center [1085, 136] width 59 height 17
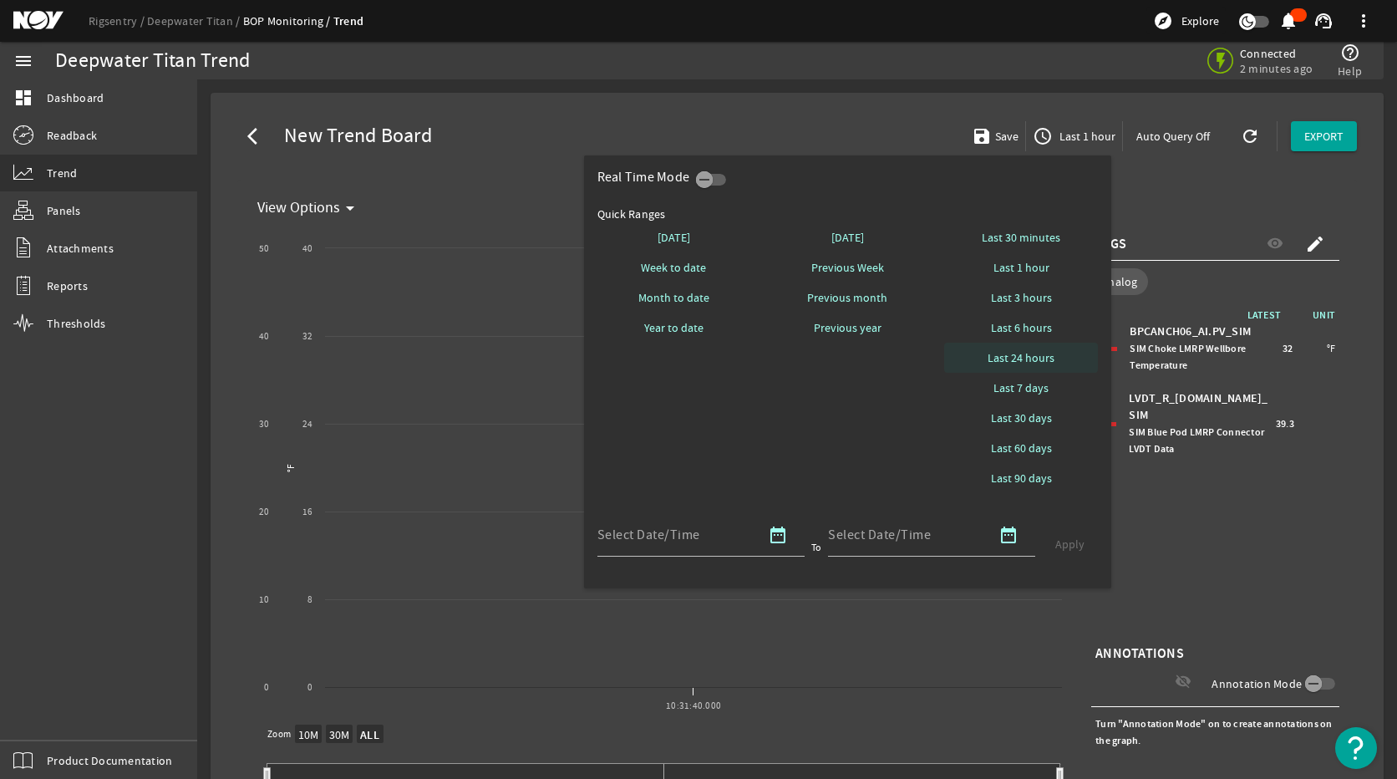
click at [1041, 359] on span "Last 24 hours" at bounding box center [1021, 357] width 67 height 17
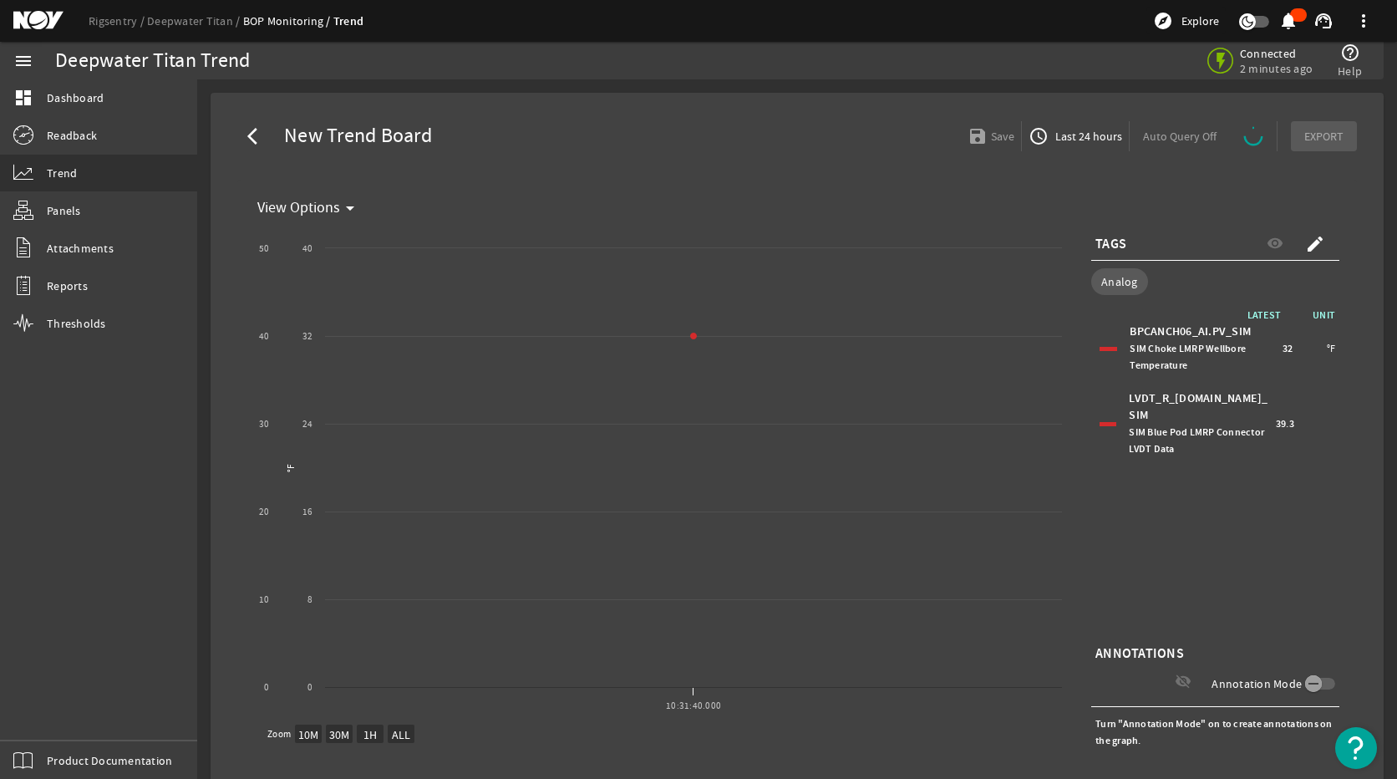
select select "ALL"
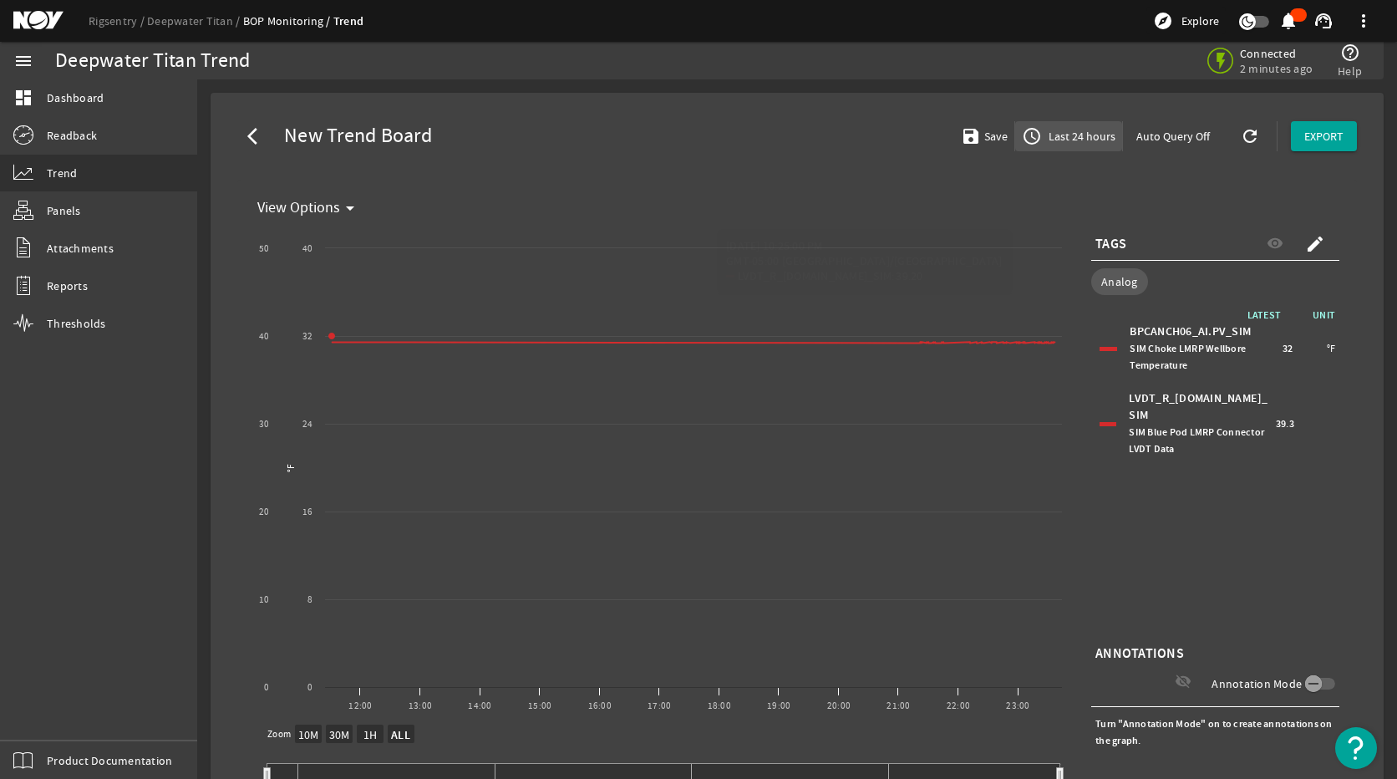
click at [1085, 134] on span "Last 24 hours" at bounding box center [1081, 136] width 70 height 17
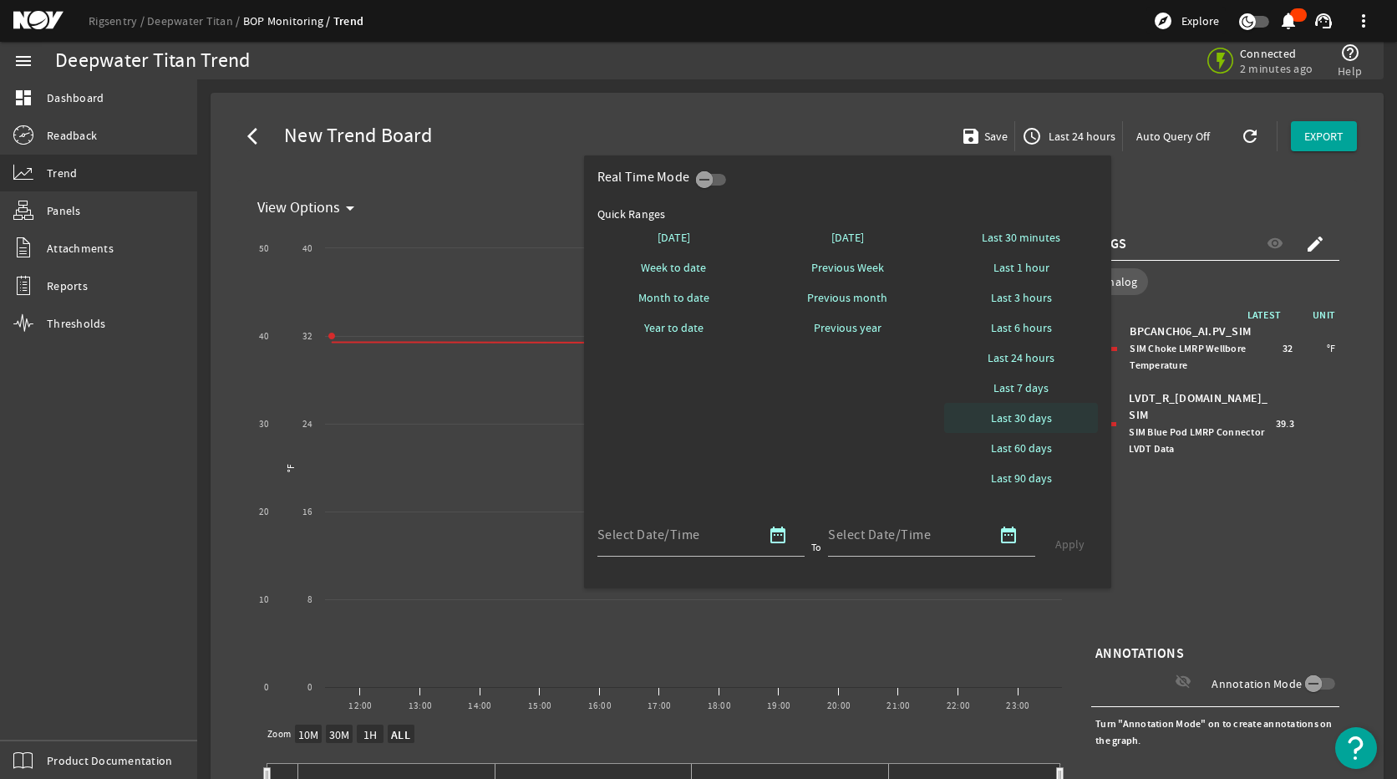
click at [1042, 408] on span at bounding box center [1021, 418] width 154 height 40
select select "10M"
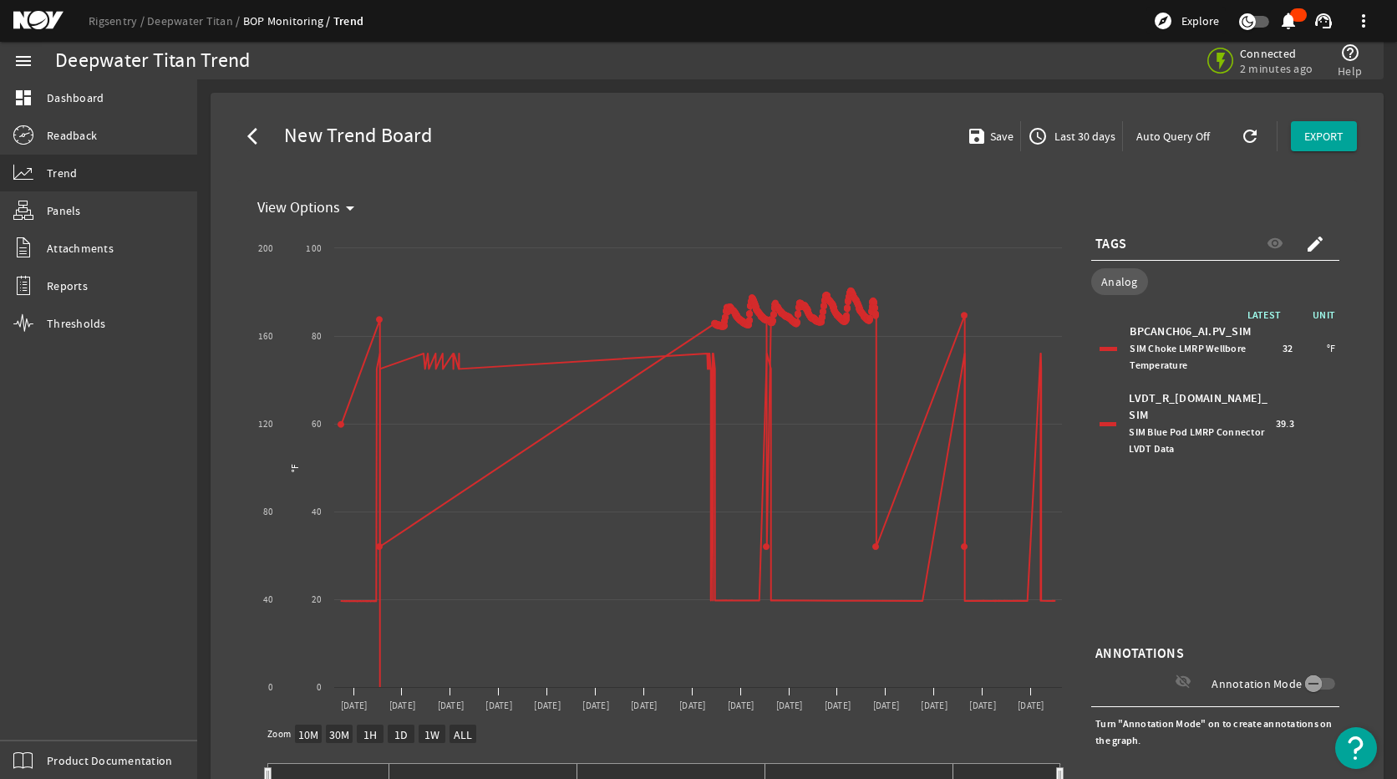
click at [1101, 412] on div "LVDT_R_[DOMAIN_NAME]_SIM SIM Blue Pod LMRP Connector LVDT Data 39.3" at bounding box center [1216, 423] width 240 height 75
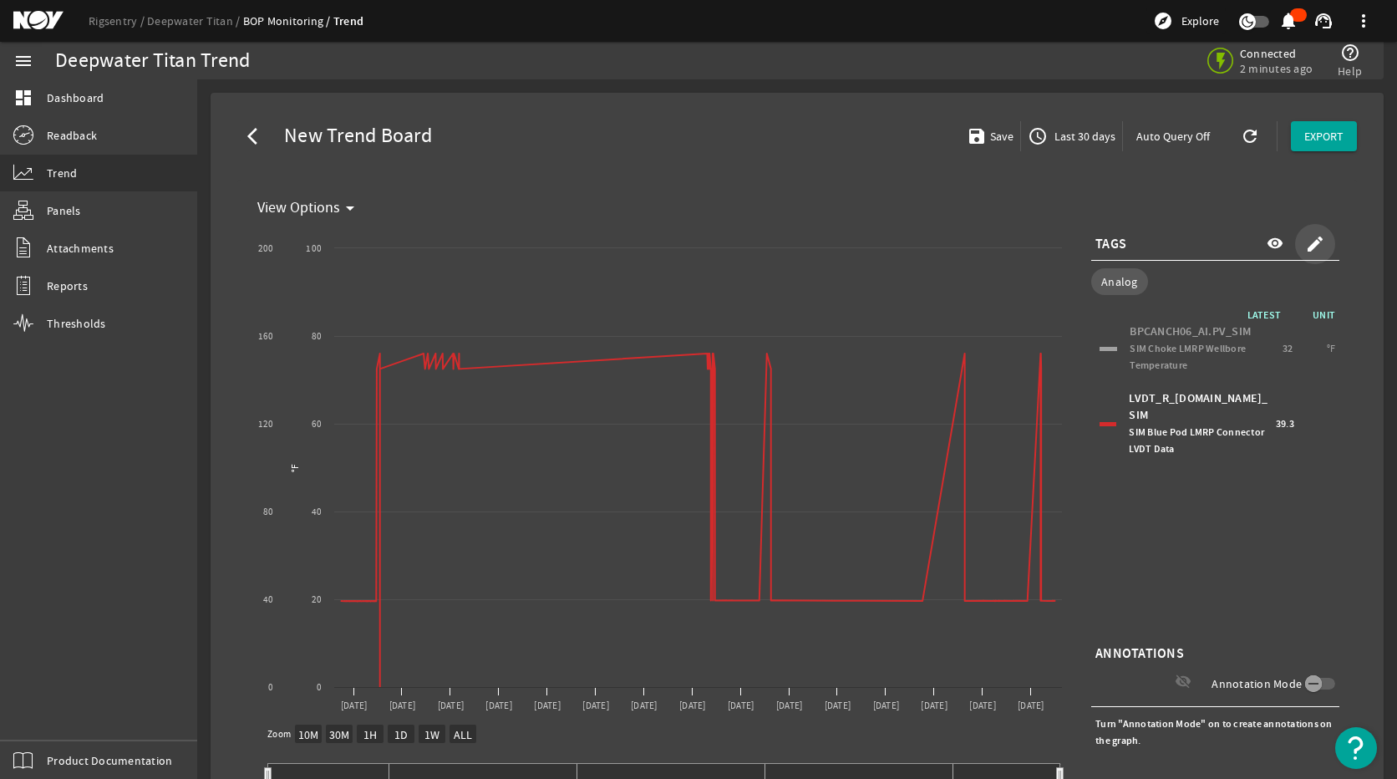
click at [1306, 238] on mat-icon "create" at bounding box center [1316, 244] width 20 height 20
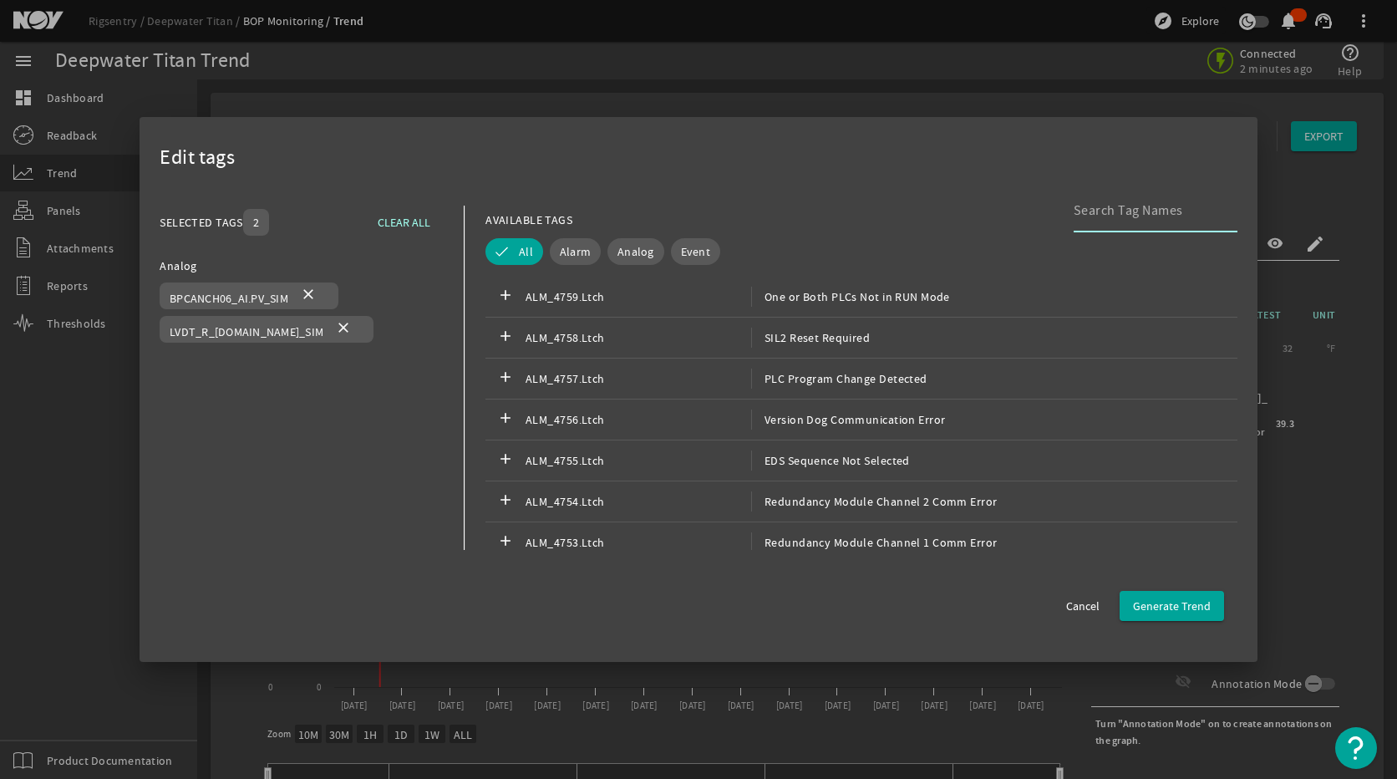
click at [1091, 218] on input at bounding box center [1149, 211] width 150 height 20
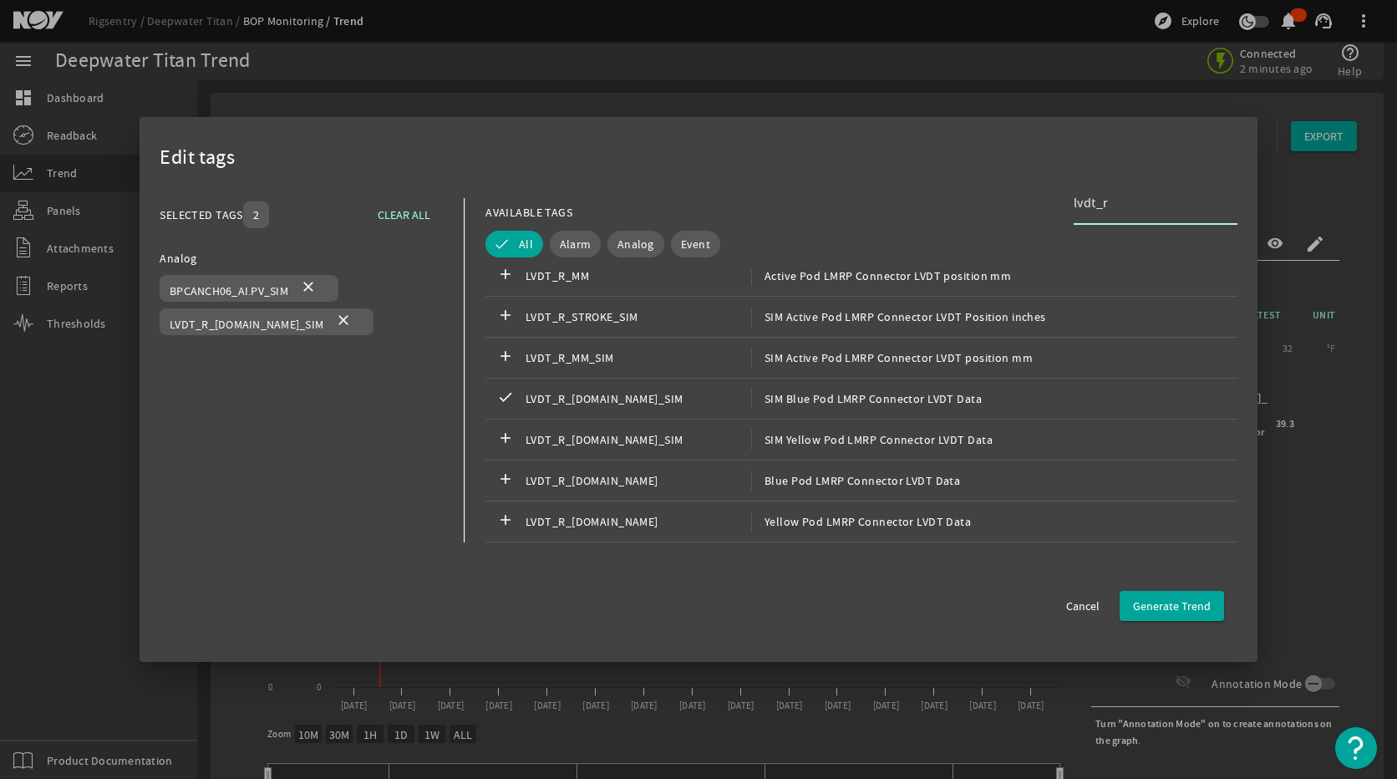
scroll to position [0, 0]
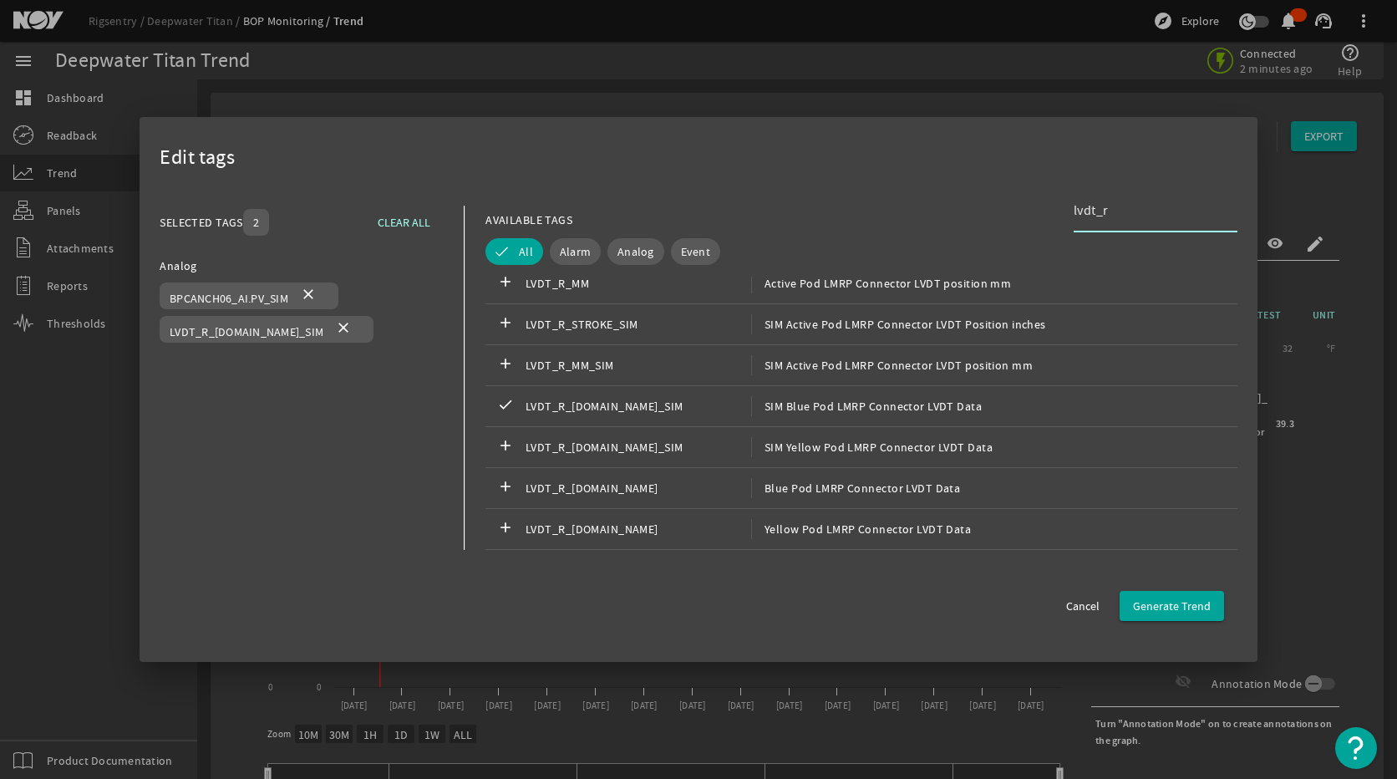
drag, startPoint x: 1119, startPoint y: 197, endPoint x: 1028, endPoint y: 205, distance: 91.4
click at [1028, 206] on div "AVAILABLE TAGS lvdt_r" at bounding box center [862, 220] width 752 height 29
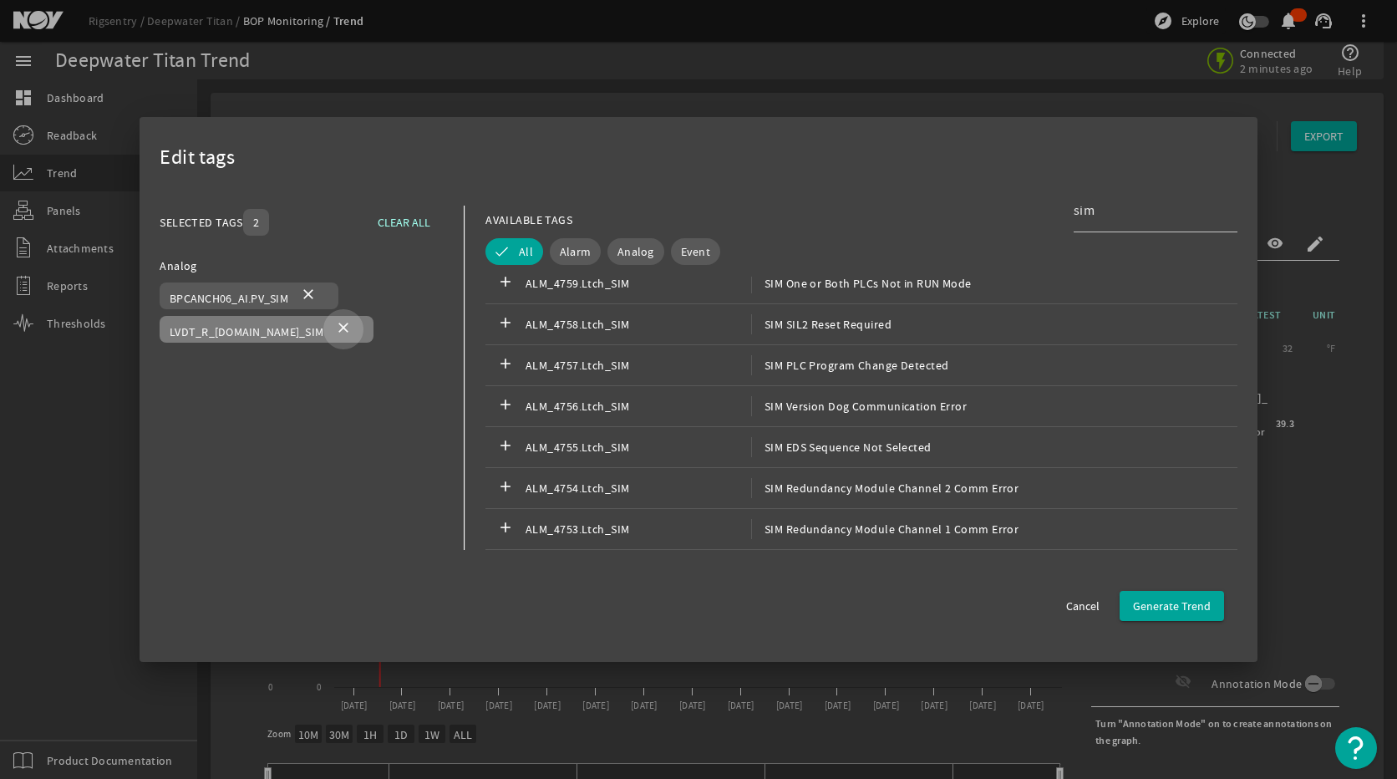
click at [333, 331] on mat-icon "close" at bounding box center [343, 329] width 20 height 20
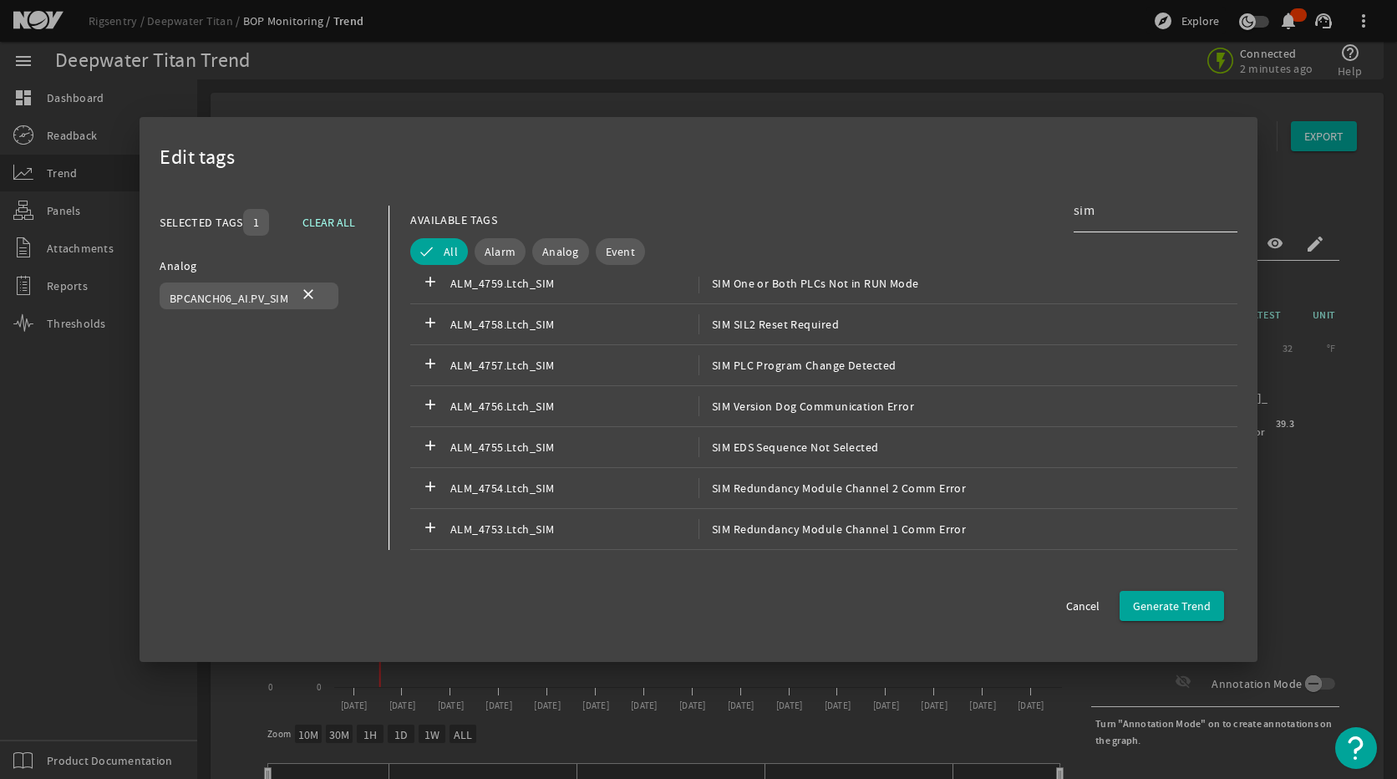
click at [1097, 211] on input "sim" at bounding box center [1149, 211] width 150 height 20
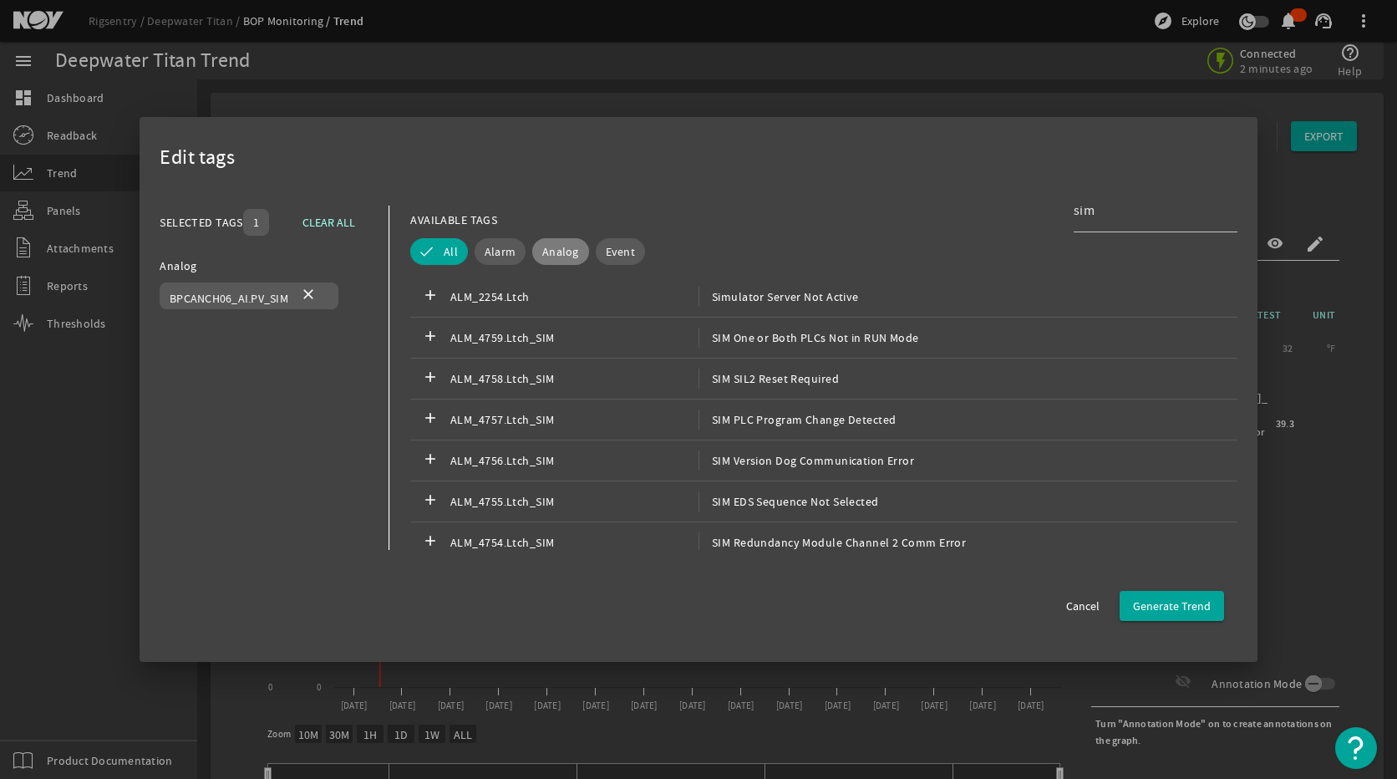
click at [563, 257] on span "Analog" at bounding box center [560, 251] width 37 height 17
click at [1124, 209] on input "sim" at bounding box center [1149, 211] width 150 height 20
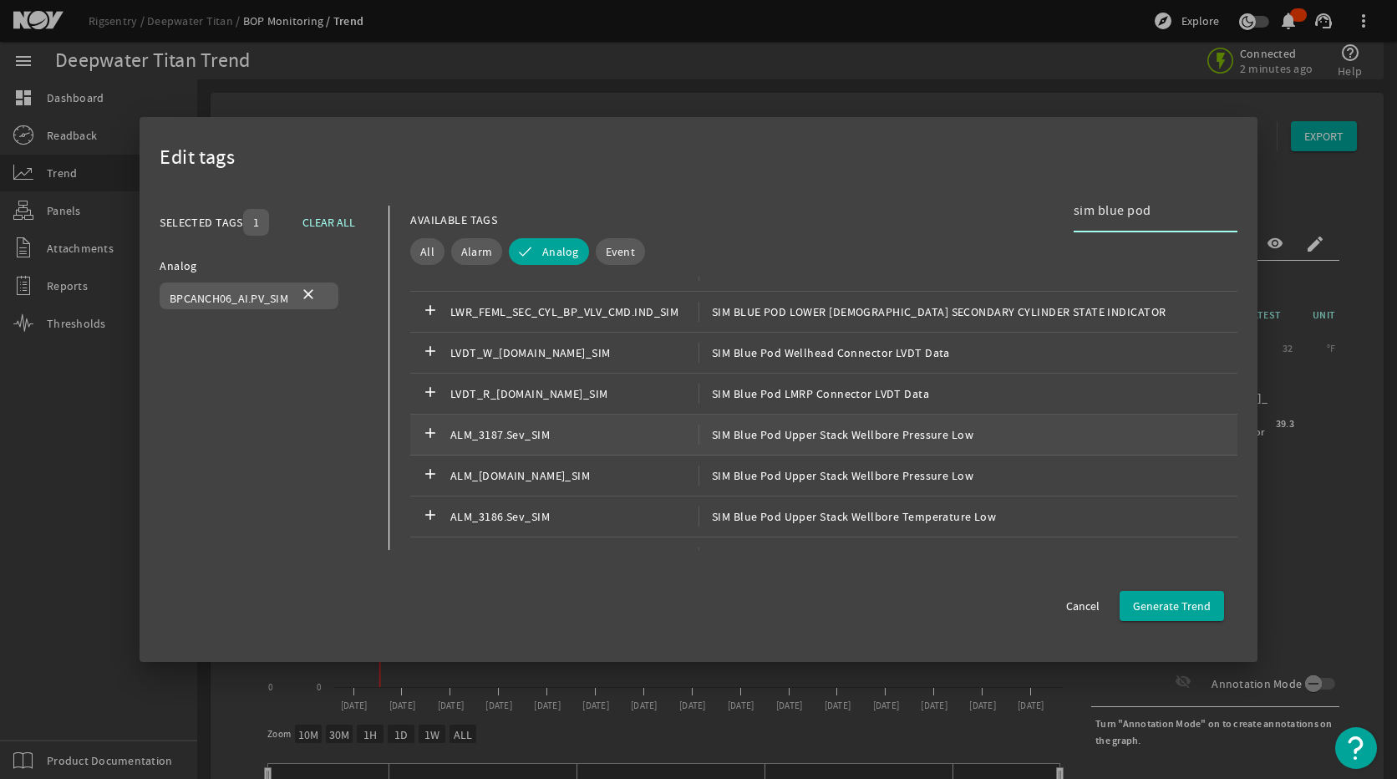
scroll to position [1755, 0]
type input "sim blue pod"
click at [777, 402] on div "add LVDT_R_[DOMAIN_NAME]_SIM SIM Blue Pod LMRP Connector LVDT Data" at bounding box center [823, 392] width 827 height 41
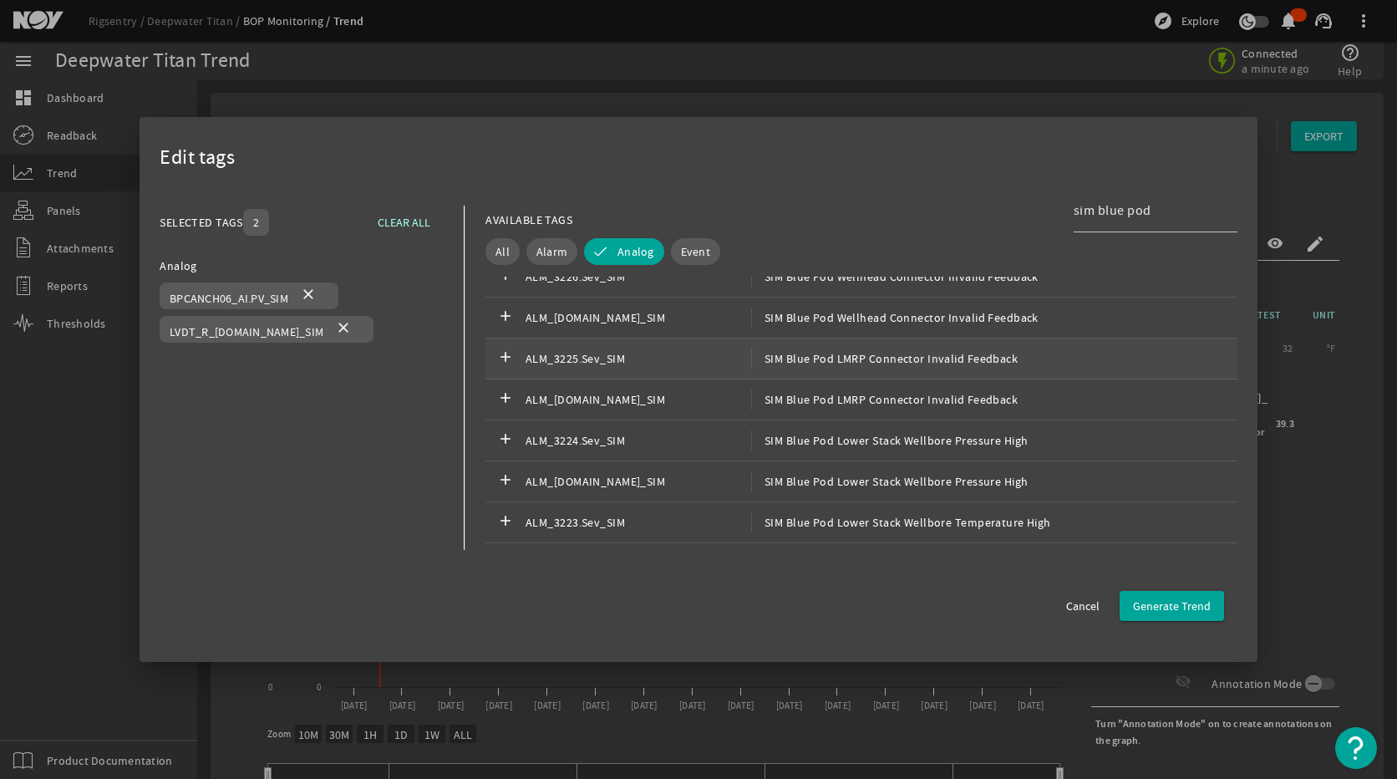
scroll to position [11033, 0]
click at [794, 479] on span "SIM Blue Pod LMRP Connector Invalid Feedback" at bounding box center [884, 483] width 267 height 20
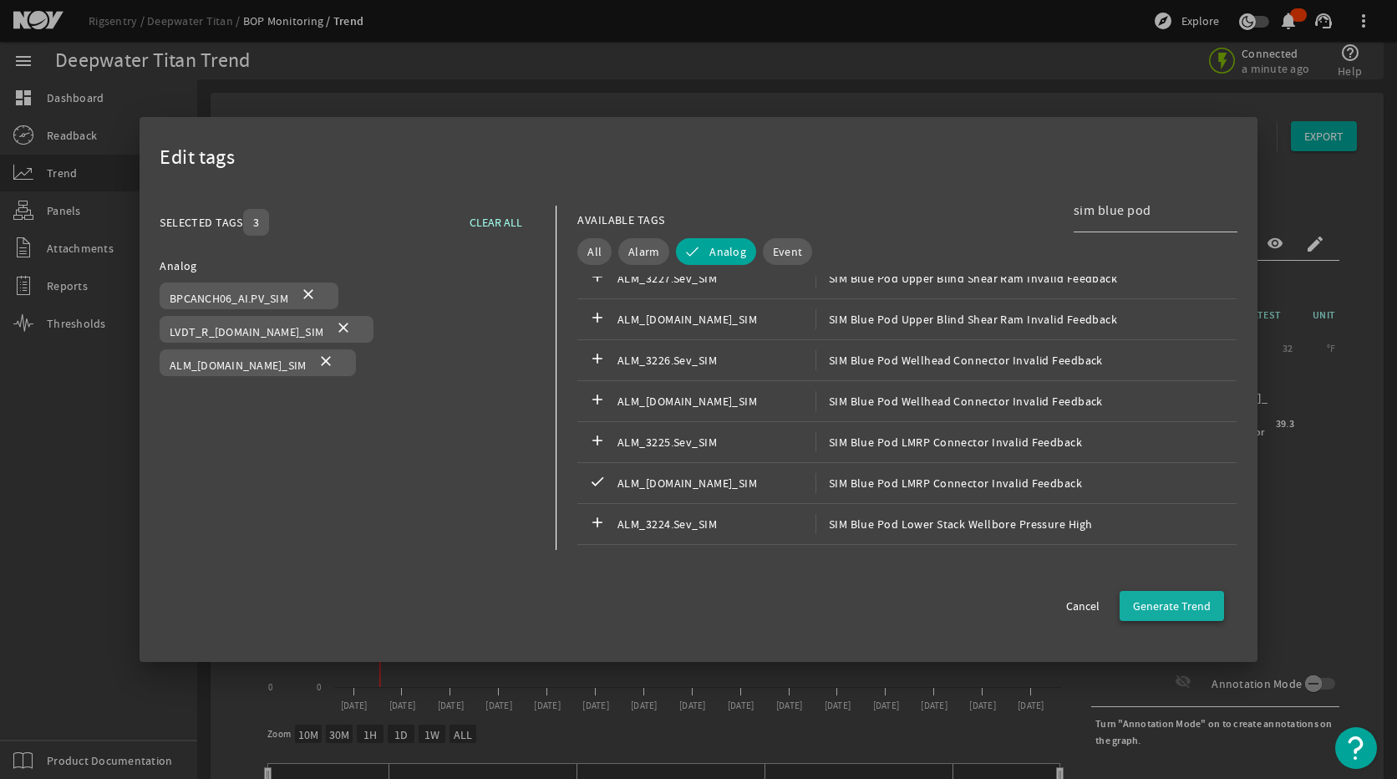
click at [1211, 610] on span "button" at bounding box center [1172, 606] width 104 height 40
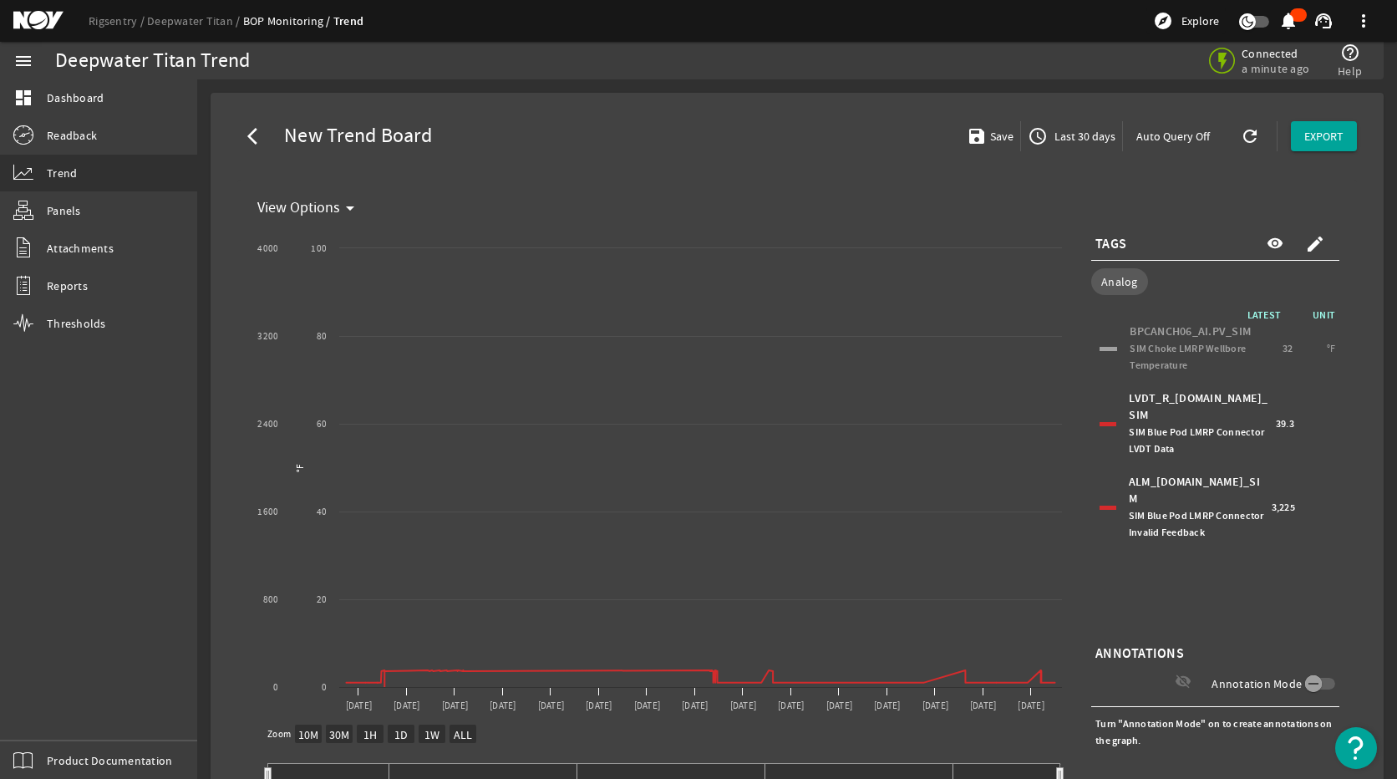
click at [1101, 410] on div "LVDT_R_[DOMAIN_NAME]_SIM SIM Blue Pod LMRP Connector LVDT Data 39.3" at bounding box center [1216, 423] width 240 height 75
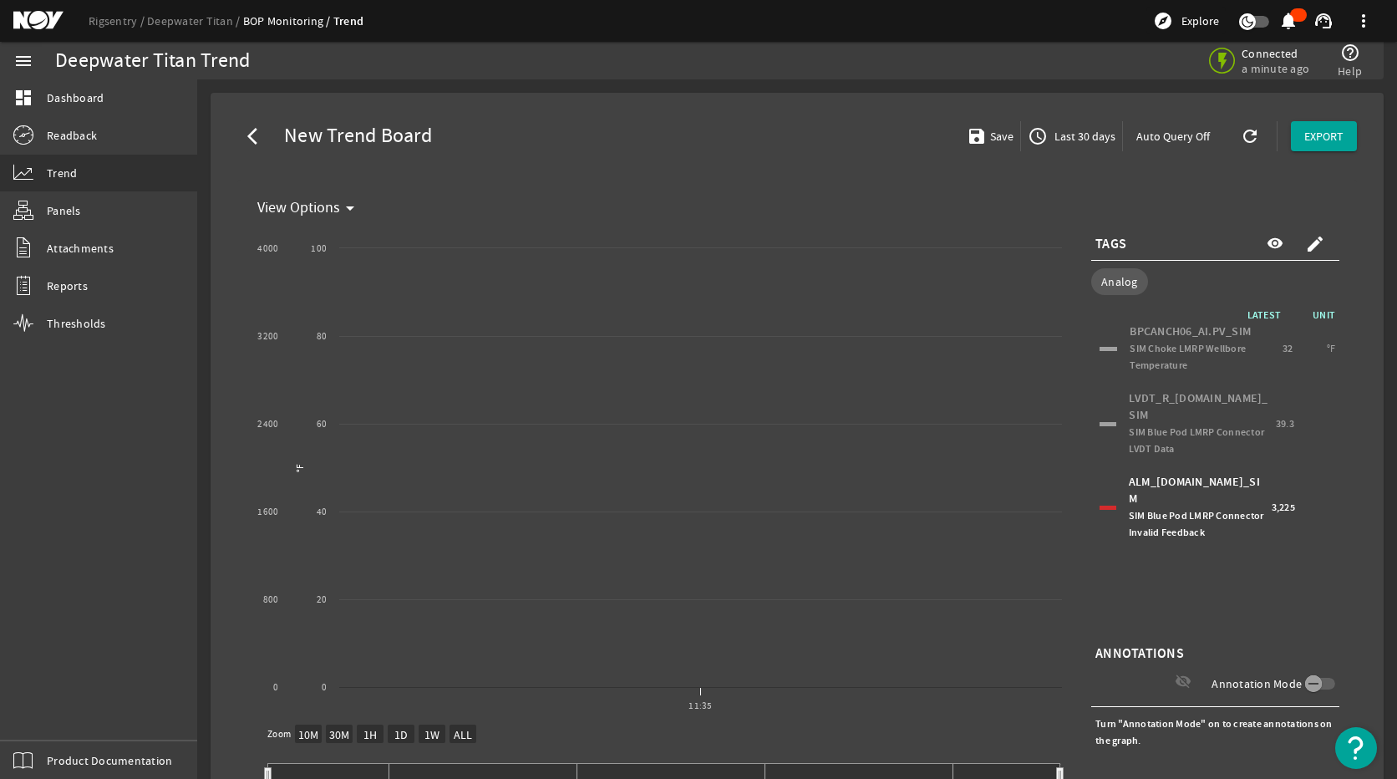
click at [1101, 486] on div "ALM_[DOMAIN_NAME]_SIM SIM Blue Pod LMRP Connector Invalid Feedback 3,225" at bounding box center [1216, 507] width 240 height 75
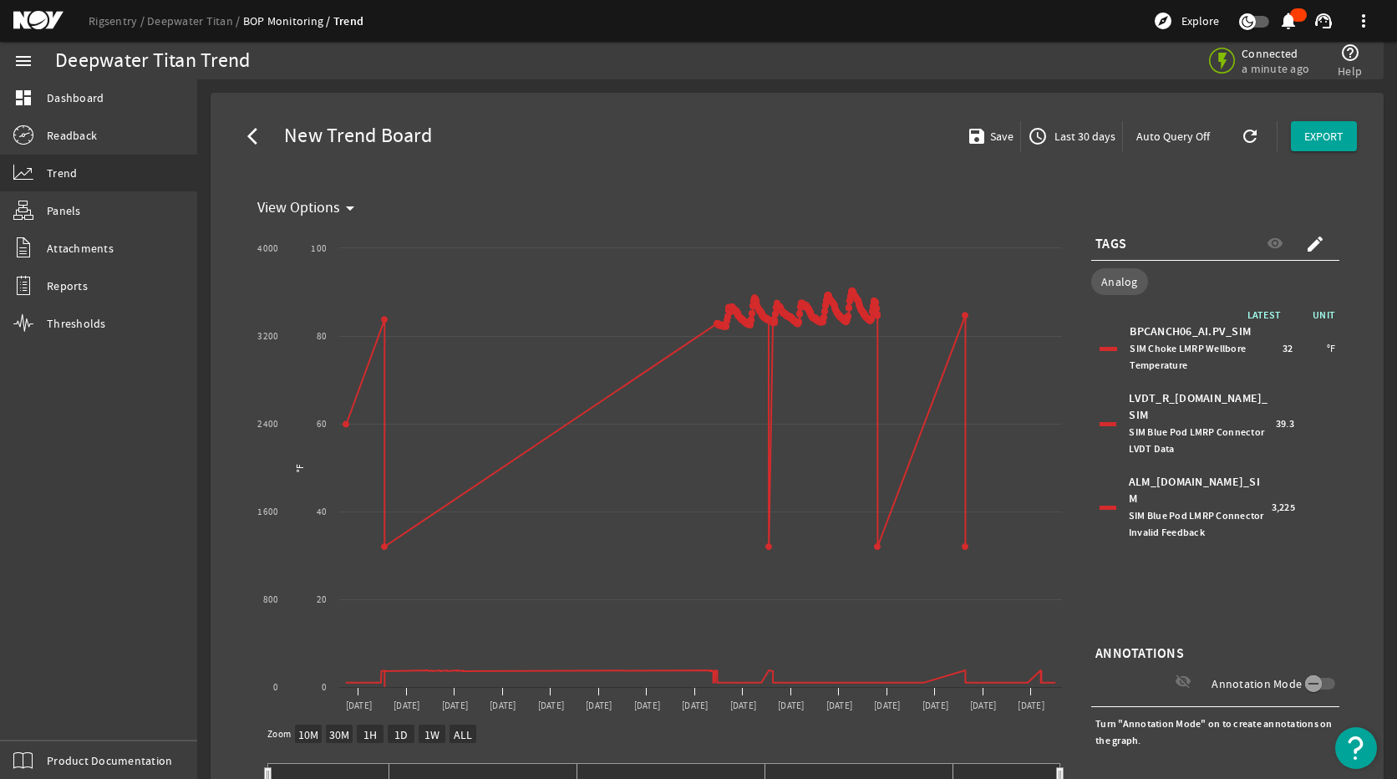
click at [1099, 419] on div "LVDT_R_[DOMAIN_NAME]_SIM SIM Blue Pod LMRP Connector LVDT Data 39.3" at bounding box center [1216, 423] width 240 height 75
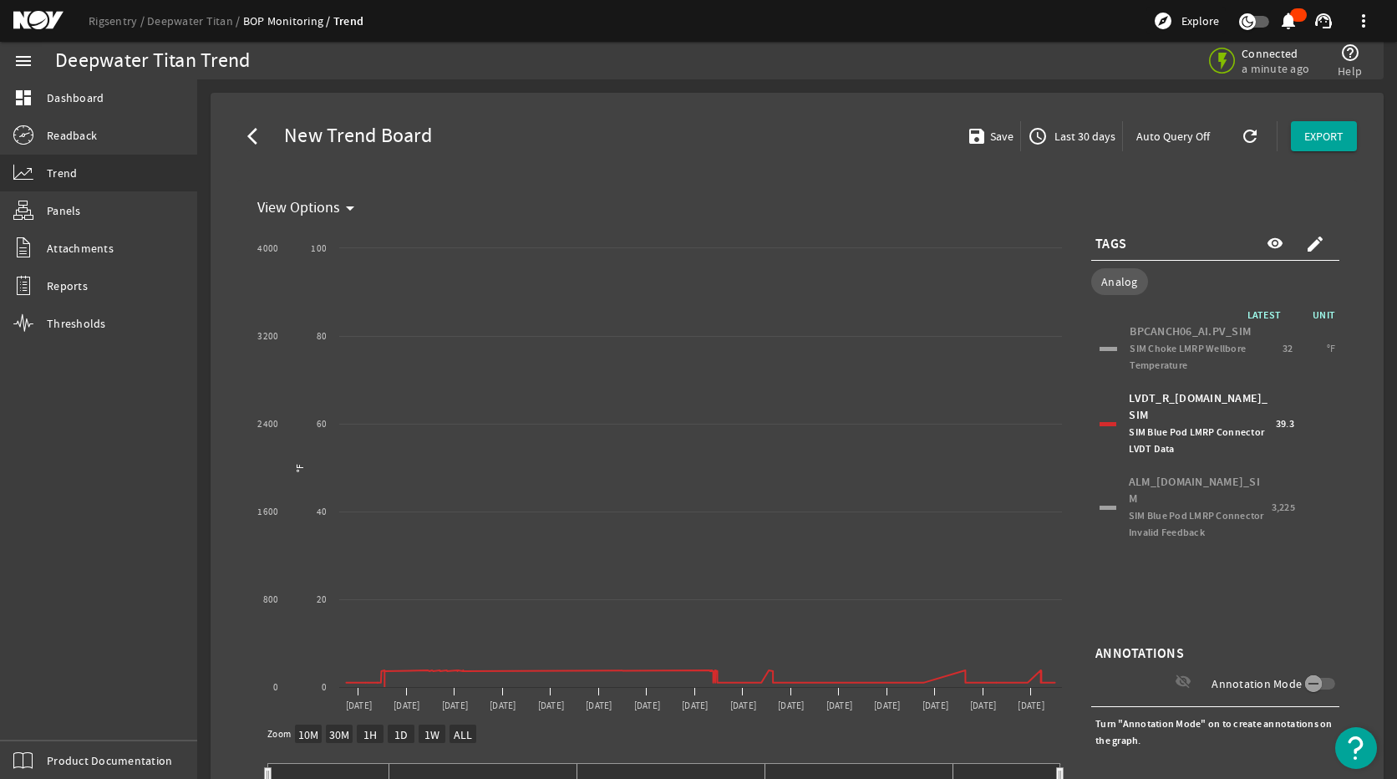
click at [1100, 348] on div at bounding box center [1109, 349] width 18 height 4
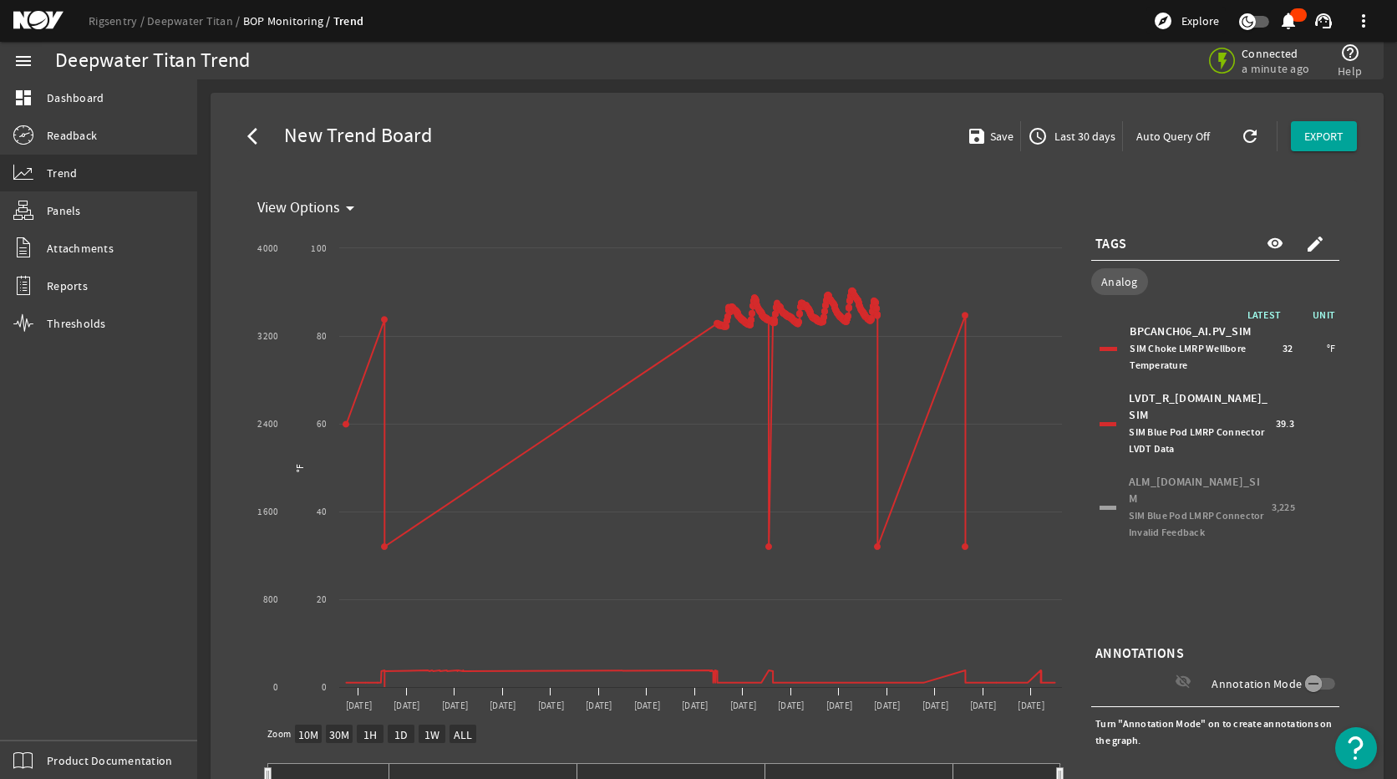
click at [1100, 350] on div at bounding box center [1109, 349] width 18 height 4
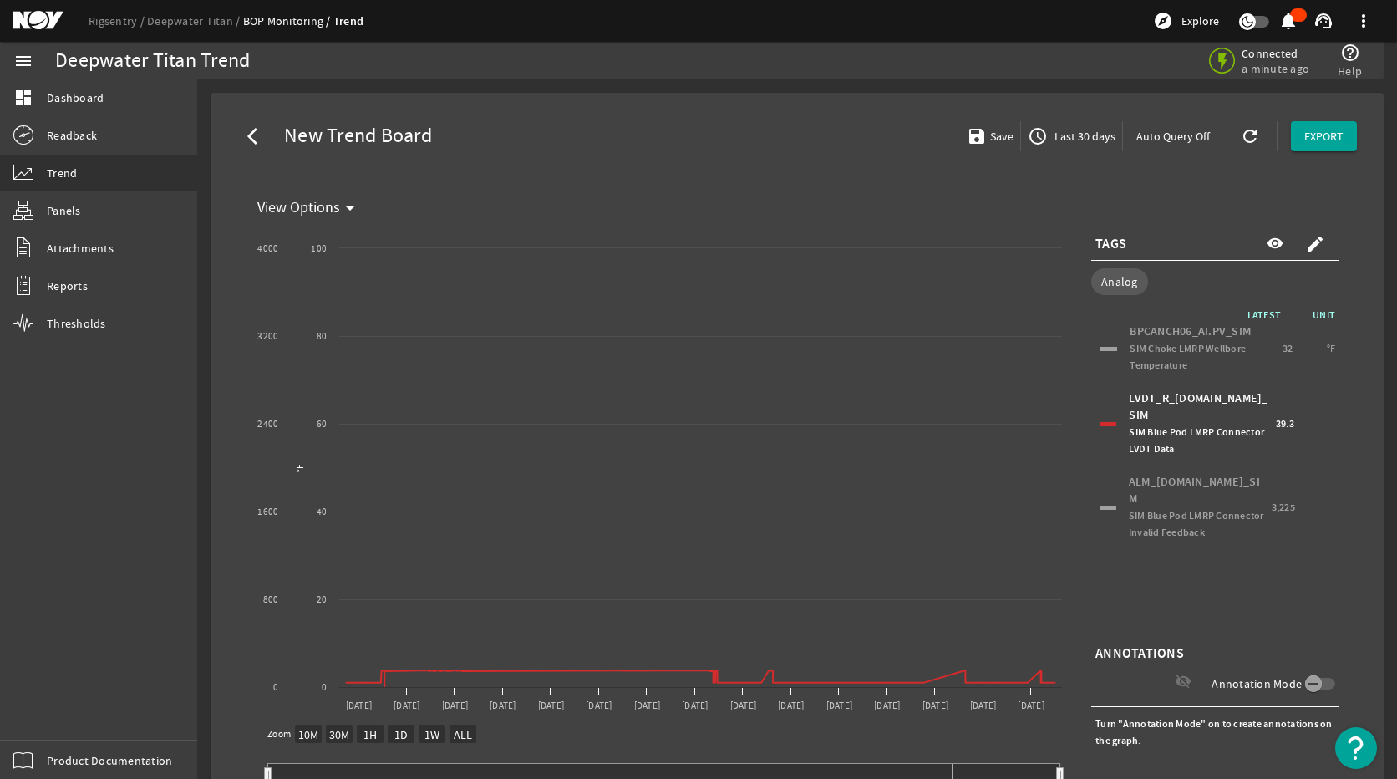
click at [1107, 420] on div "LVDT_R_[DOMAIN_NAME]_SIM SIM Blue Pod LMRP Connector LVDT Data 39.3" at bounding box center [1216, 423] width 240 height 75
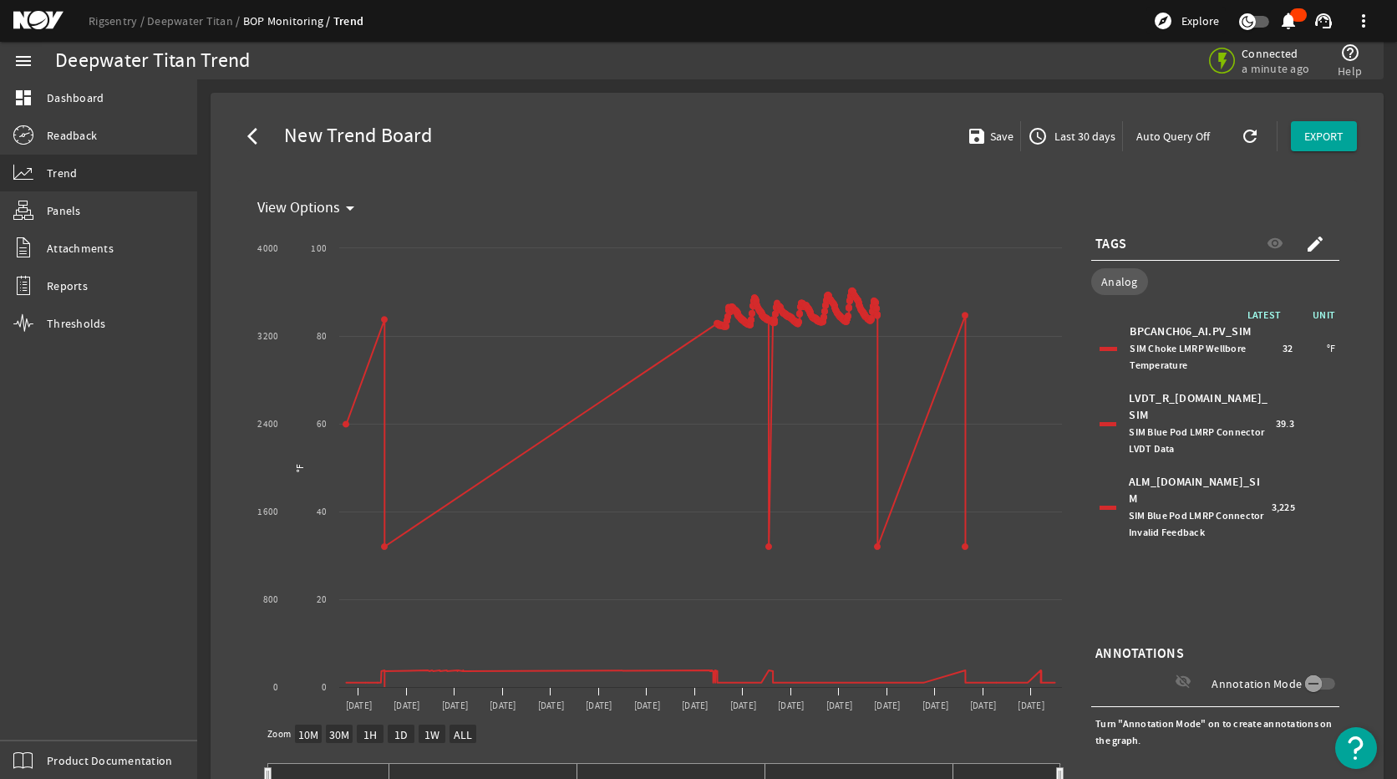
click at [1100, 506] on div at bounding box center [1108, 508] width 17 height 4
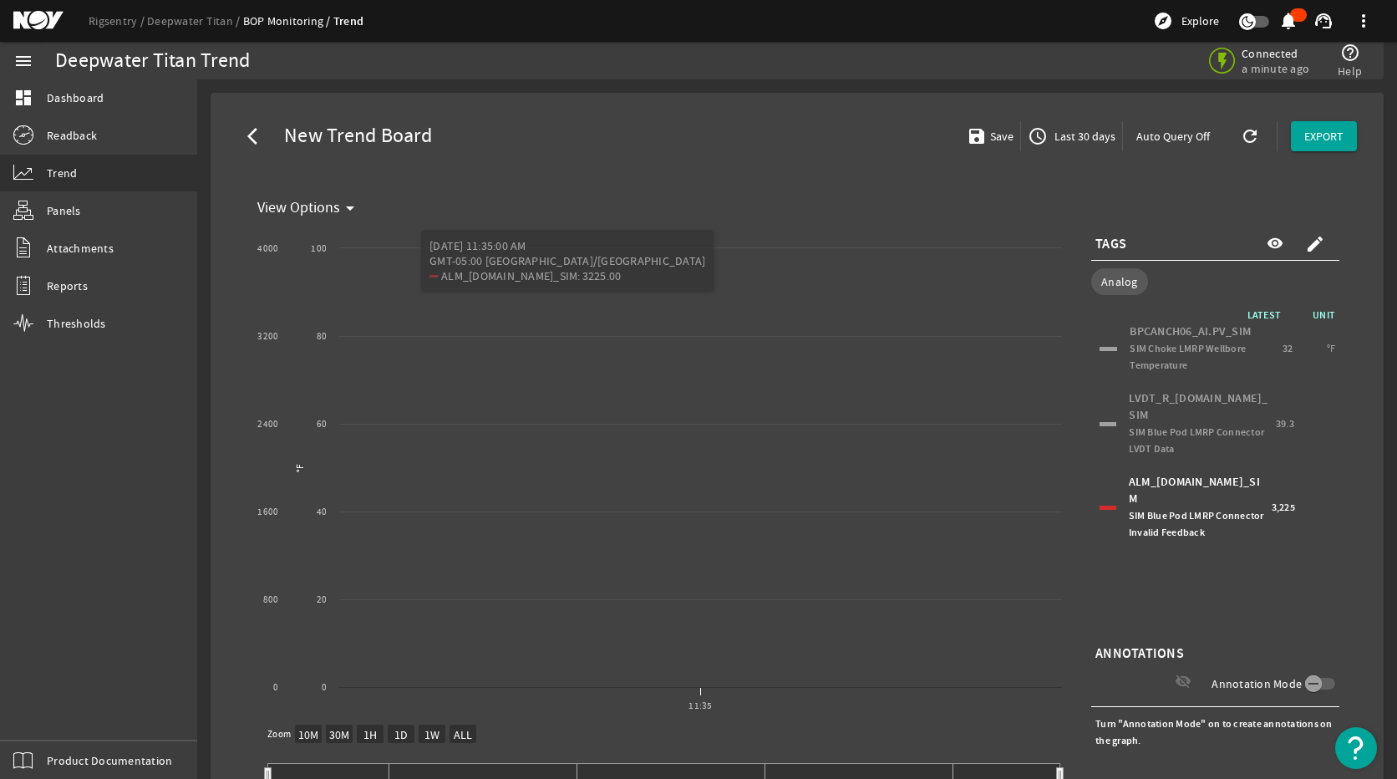
click at [1107, 485] on div "ALM_[DOMAIN_NAME]_SIM SIM Blue Pod LMRP Connector Invalid Feedback 3,225" at bounding box center [1216, 507] width 240 height 75
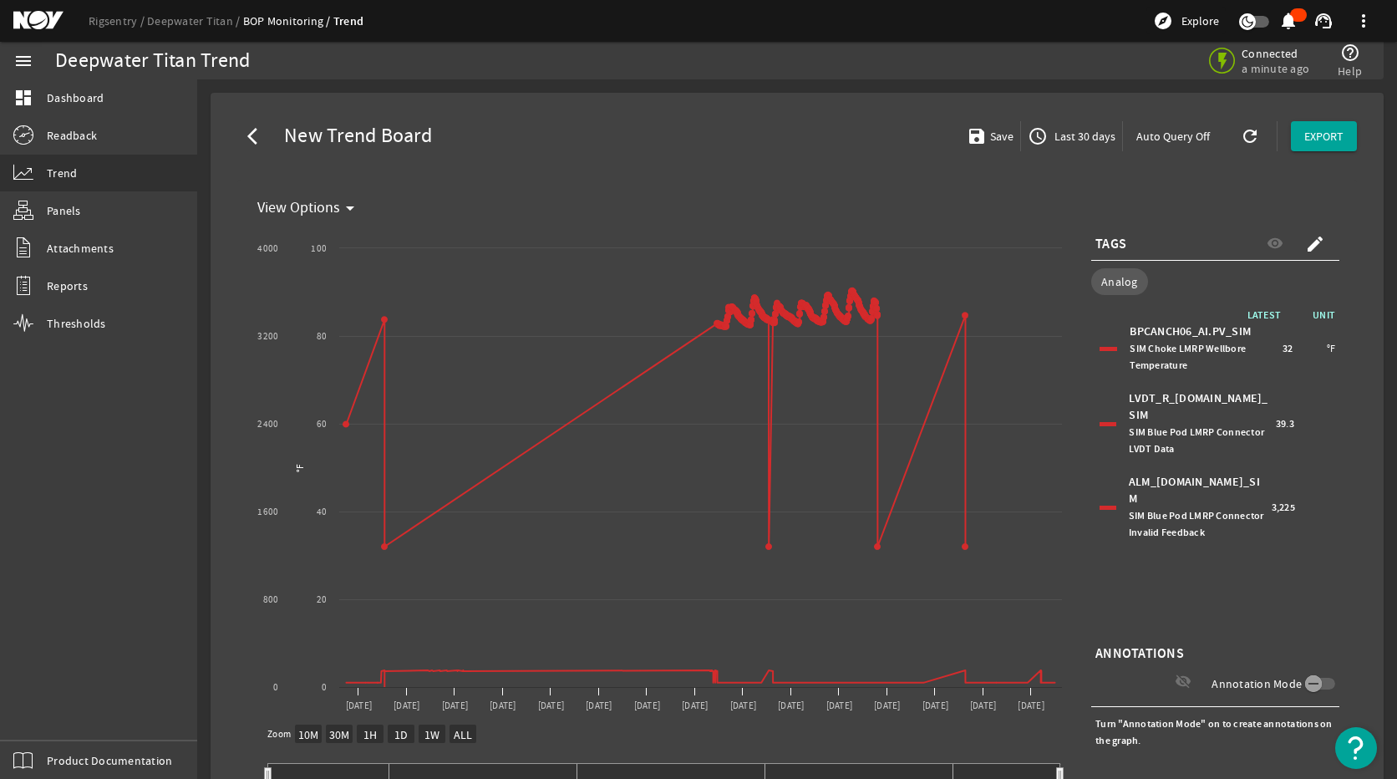
click at [1100, 349] on div at bounding box center [1109, 349] width 18 height 4
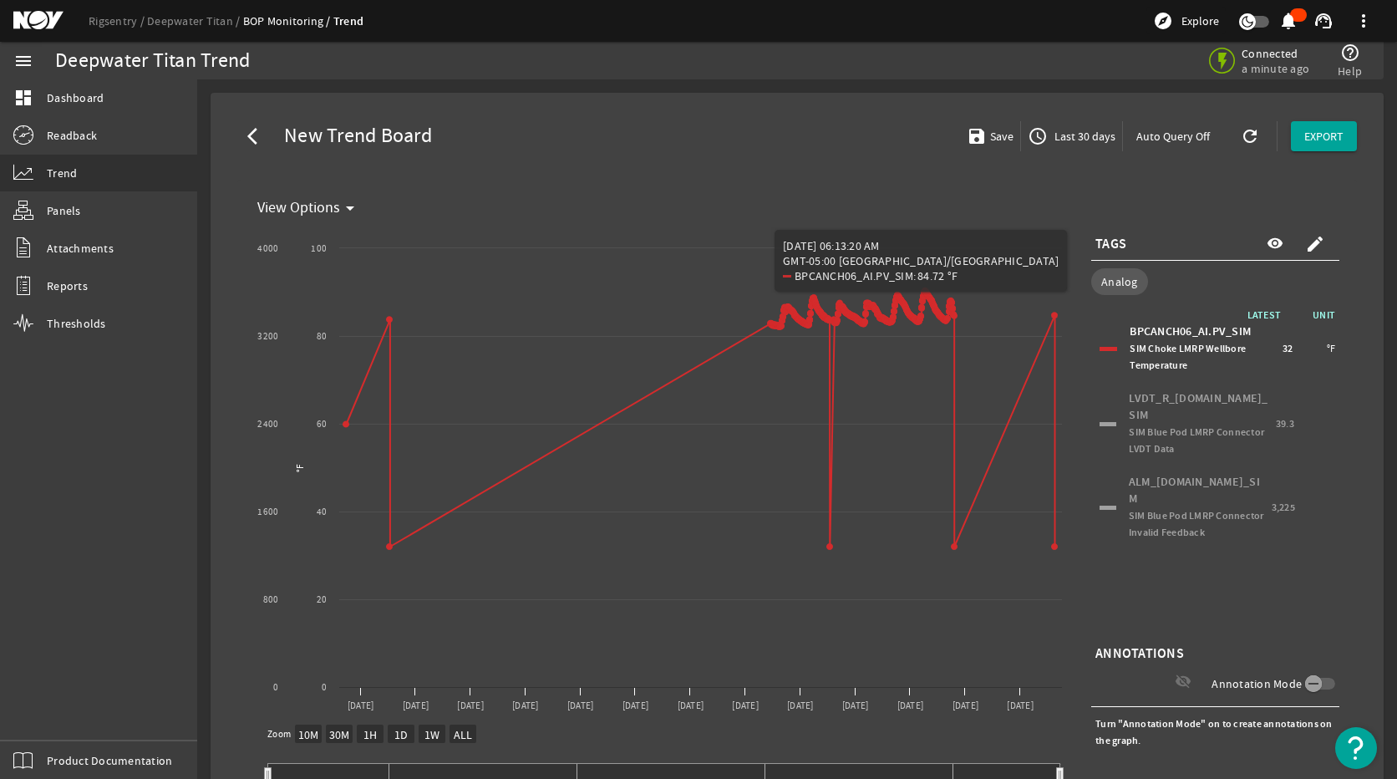
click at [1100, 422] on div at bounding box center [1108, 424] width 17 height 4
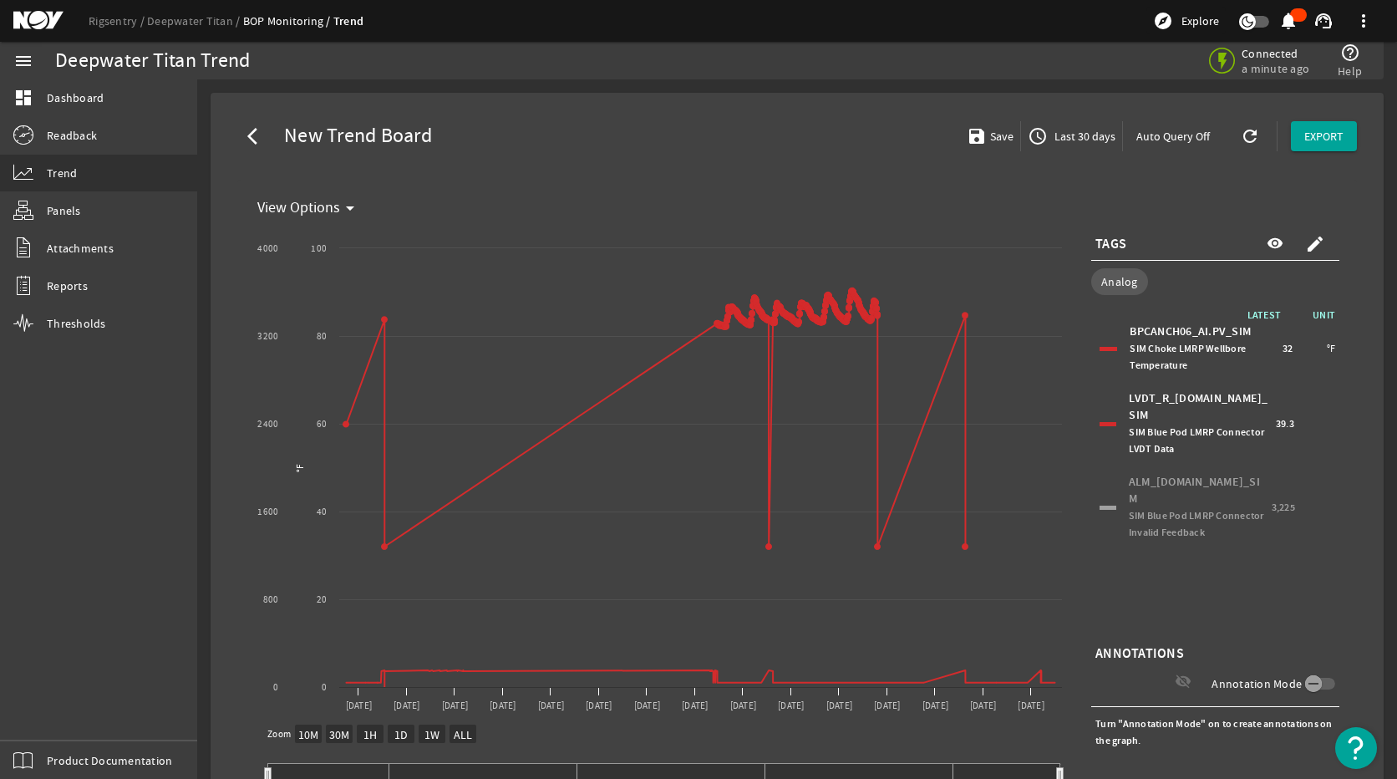
click at [1100, 349] on div at bounding box center [1109, 349] width 18 height 4
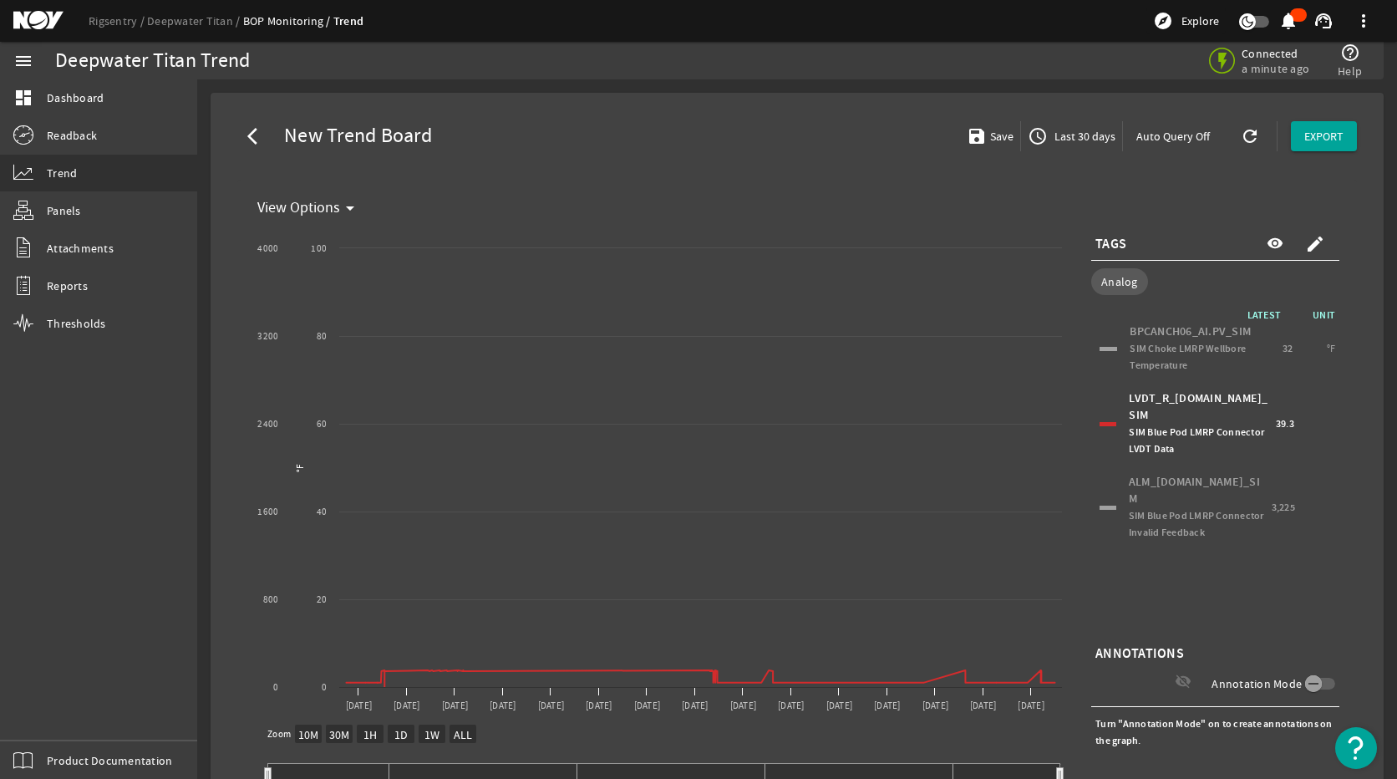
click at [1106, 486] on div "ALM_[DOMAIN_NAME]_SIM SIM Blue Pod LMRP Connector Invalid Feedback 3,225" at bounding box center [1216, 507] width 240 height 75
click at [1103, 422] on div at bounding box center [1108, 424] width 17 height 4
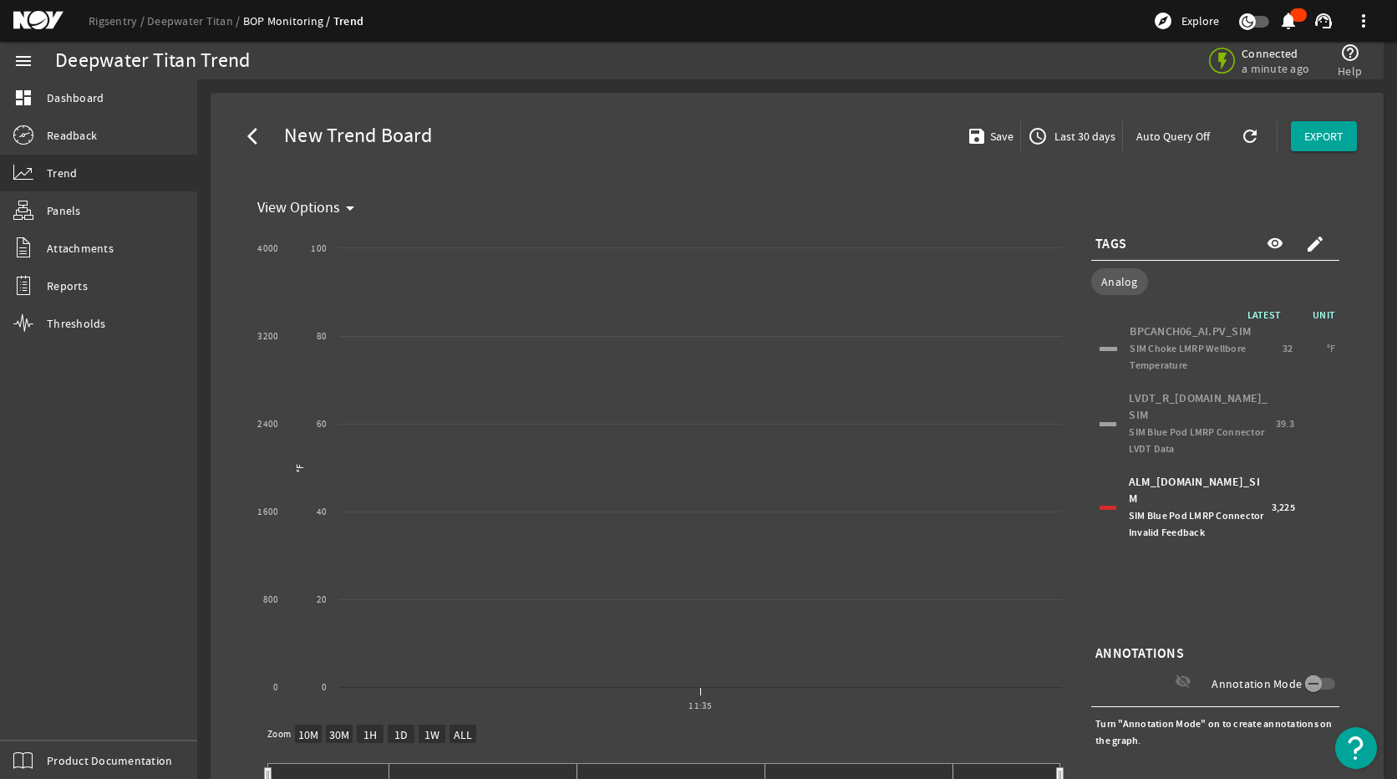
click at [1107, 479] on div "ALM_[DOMAIN_NAME]_SIM SIM Blue Pod LMRP Connector Invalid Feedback 3,225" at bounding box center [1216, 507] width 240 height 75
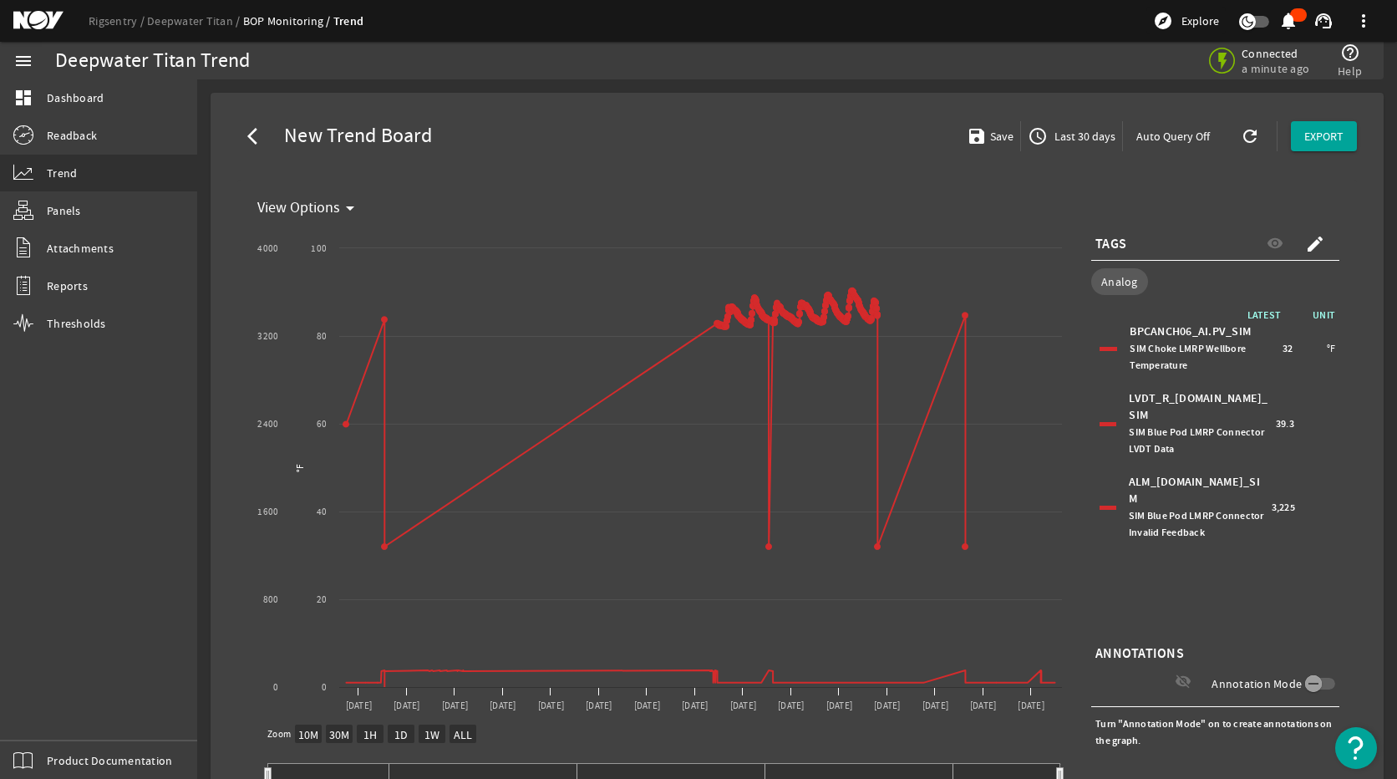
click at [1102, 422] on div "LVDT_R_[DOMAIN_NAME]_SIM SIM Blue Pod LMRP Connector LVDT Data 39.3" at bounding box center [1216, 423] width 240 height 75
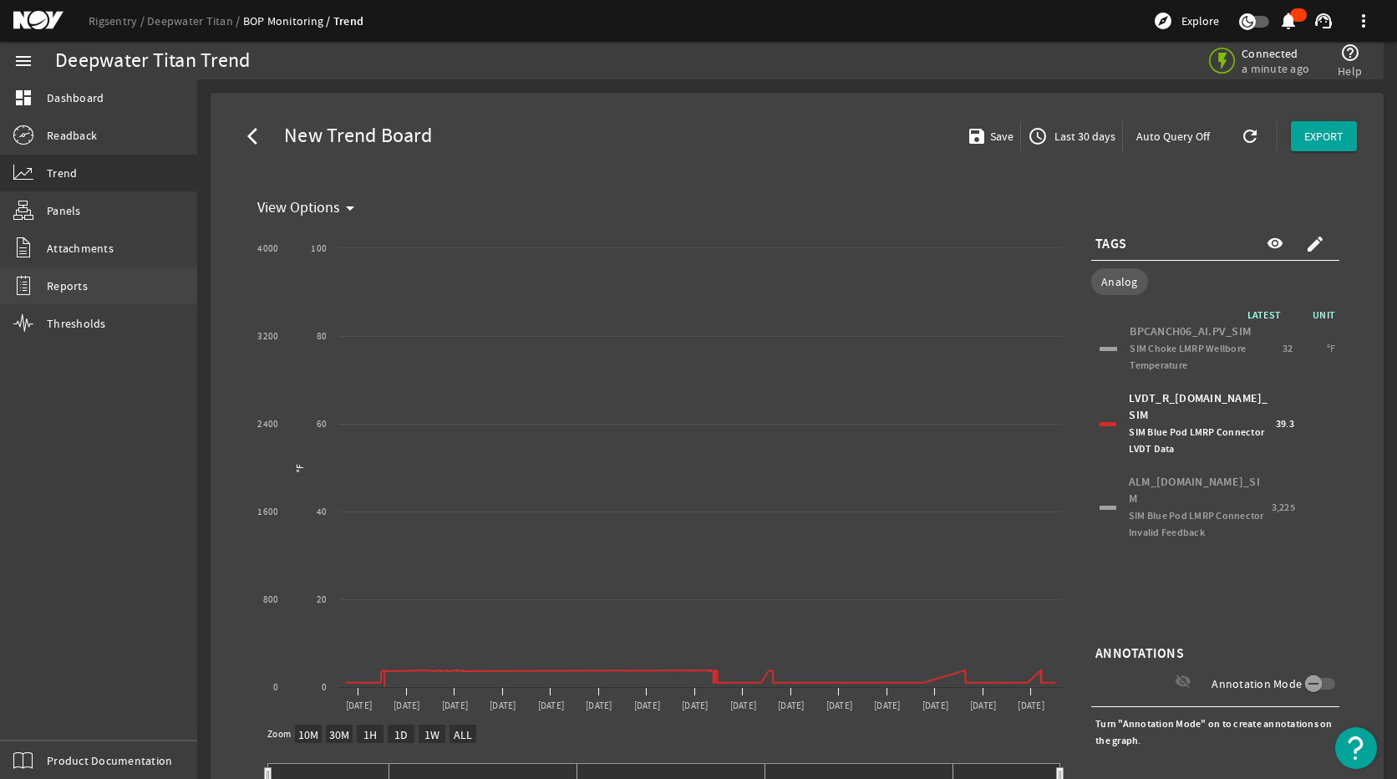
click at [75, 283] on span "Reports" at bounding box center [67, 285] width 41 height 17
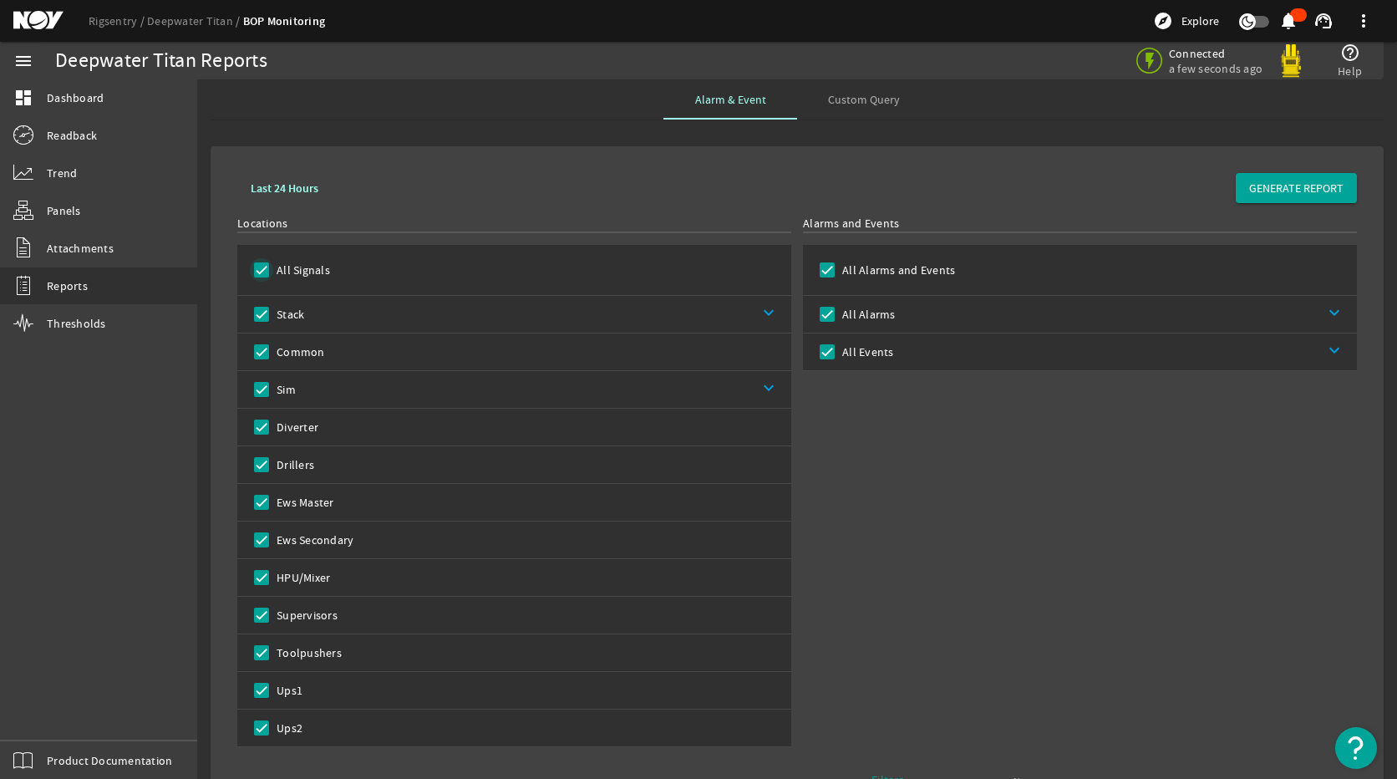
click at [251, 267] on input "All Signals" at bounding box center [261, 269] width 23 height 23
click at [756, 382] on link "keyboard_arrow_down" at bounding box center [544, 389] width 496 height 37
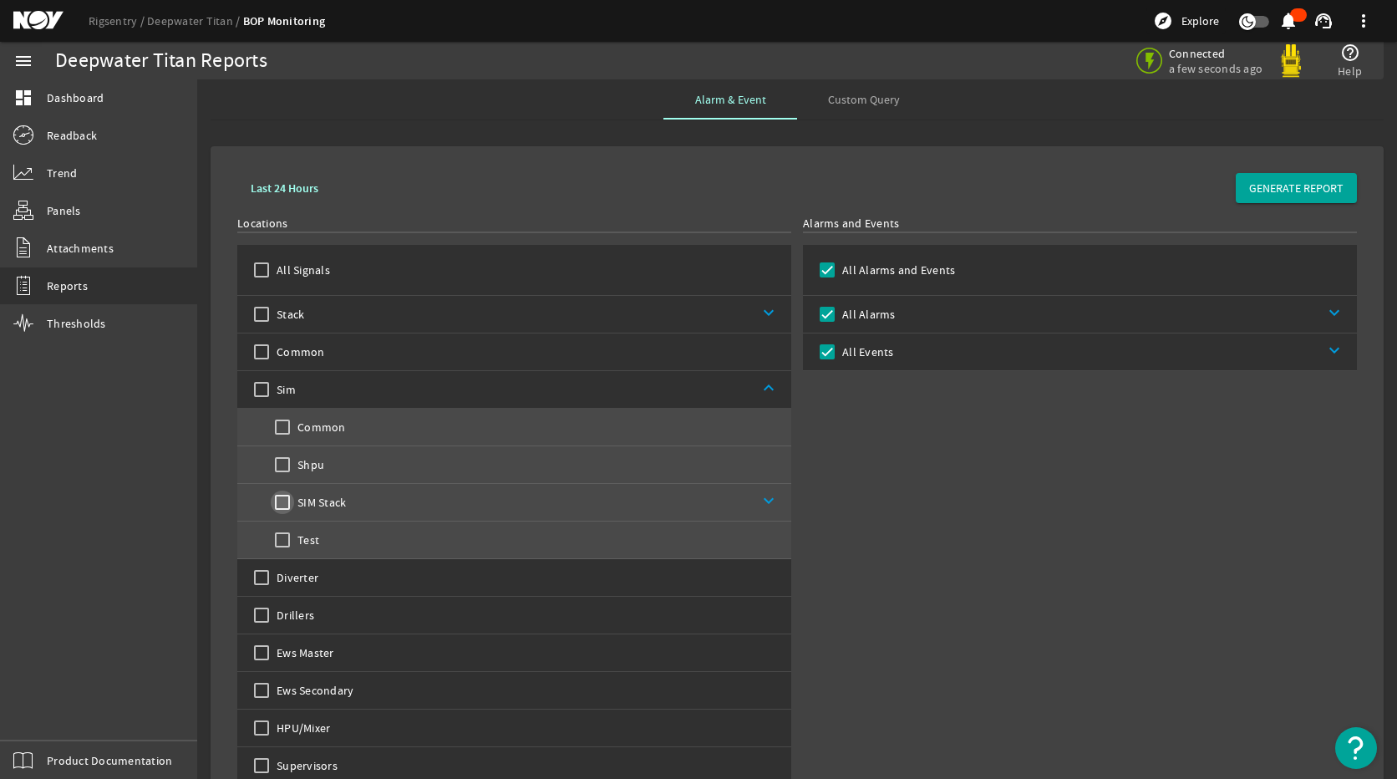
click at [277, 501] on input "SIM Stack" at bounding box center [282, 502] width 23 height 23
click at [771, 512] on link "keyboard_arrow_down" at bounding box center [568, 502] width 445 height 37
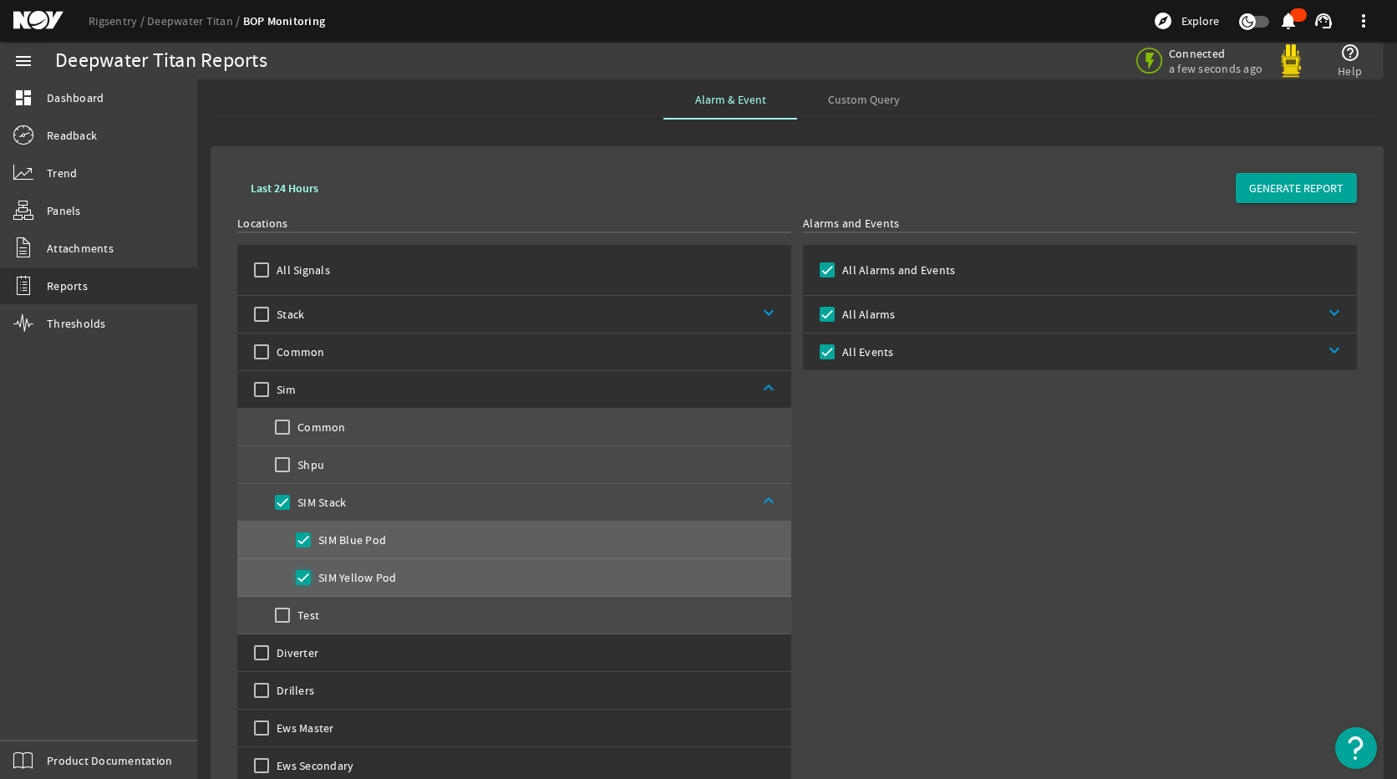
click at [305, 576] on input "SIM Yellow Pod" at bounding box center [303, 577] width 23 height 23
click at [819, 272] on input "All Alarms and Events" at bounding box center [827, 269] width 23 height 23
click at [820, 313] on input "All Alarms" at bounding box center [827, 314] width 23 height 23
click at [1295, 186] on span "GENERATE REPORT" at bounding box center [1297, 188] width 94 height 17
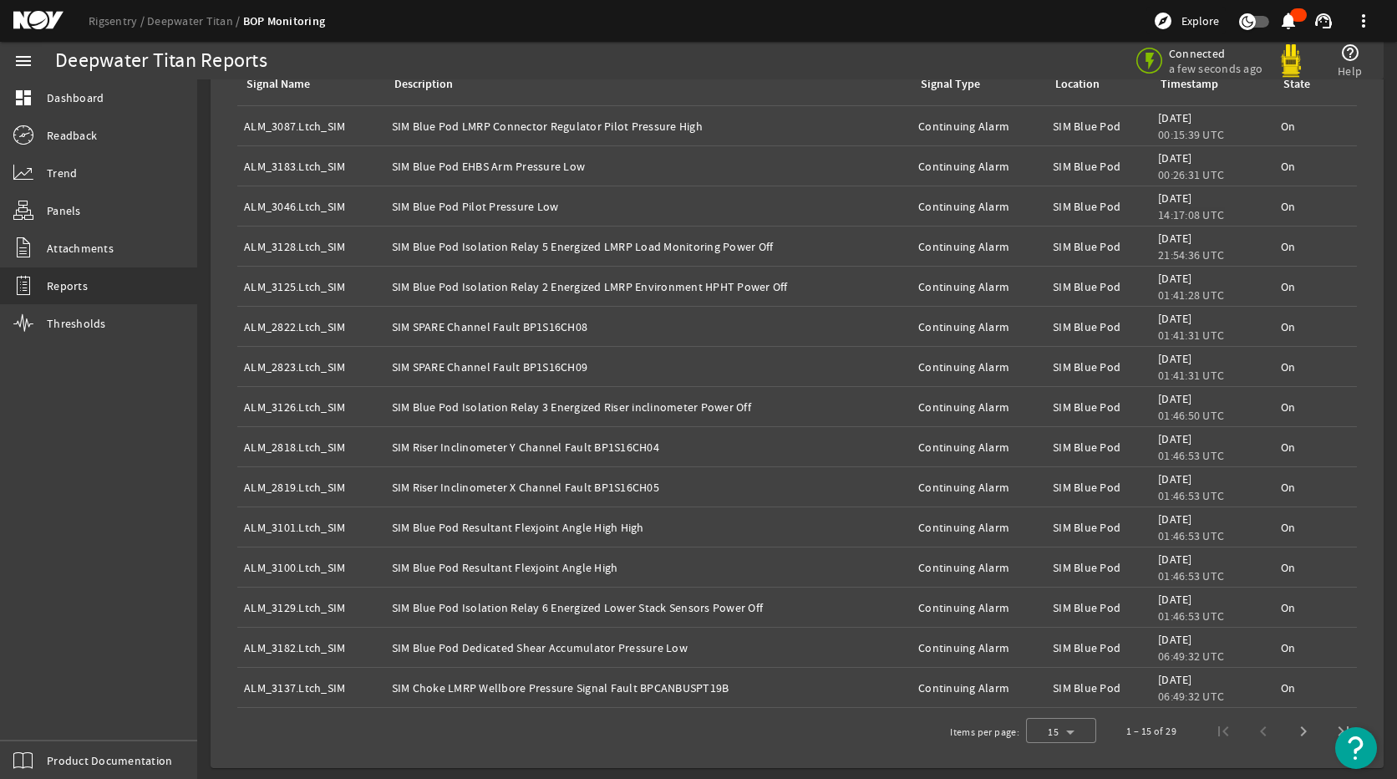
scroll to position [1172, 0]
click at [1335, 727] on span "Last page" at bounding box center [1344, 729] width 40 height 40
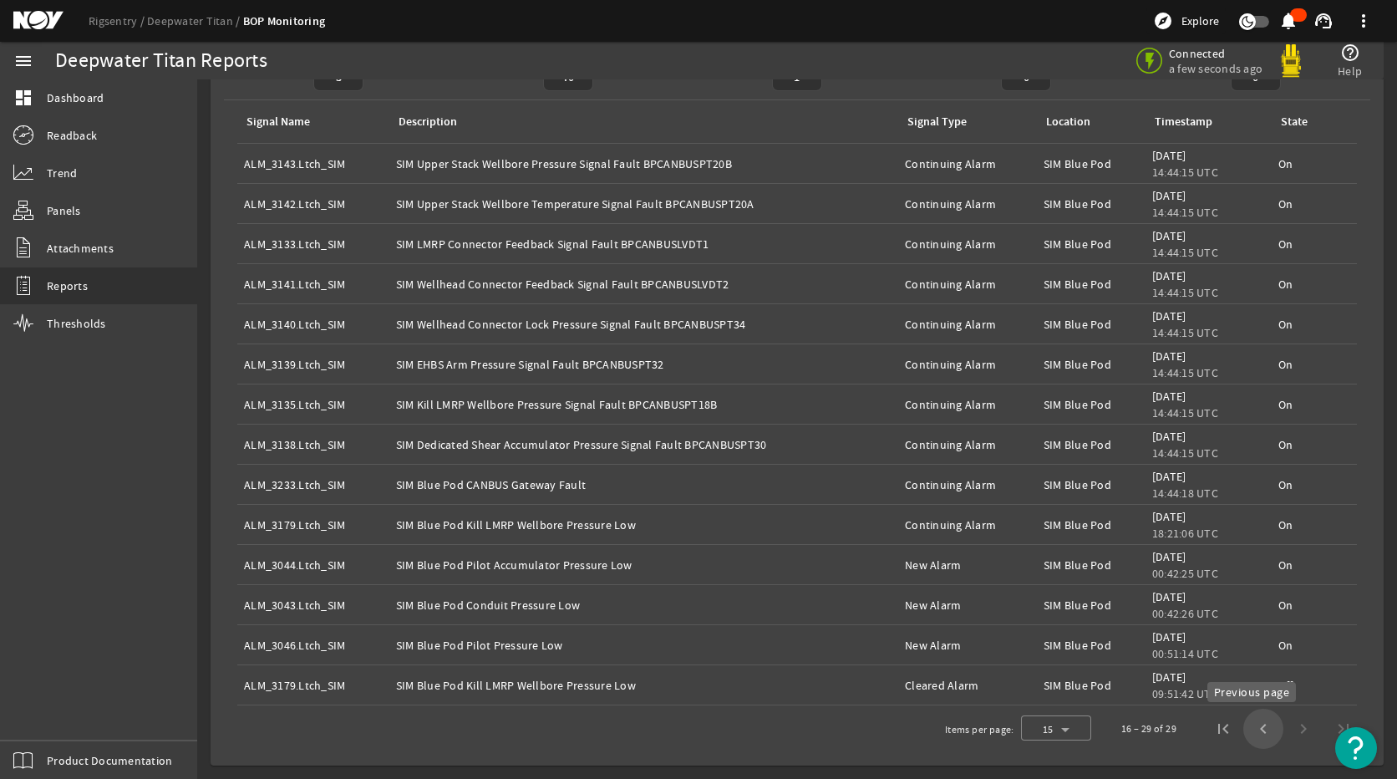
click at [1250, 727] on span "Previous page" at bounding box center [1264, 729] width 40 height 40
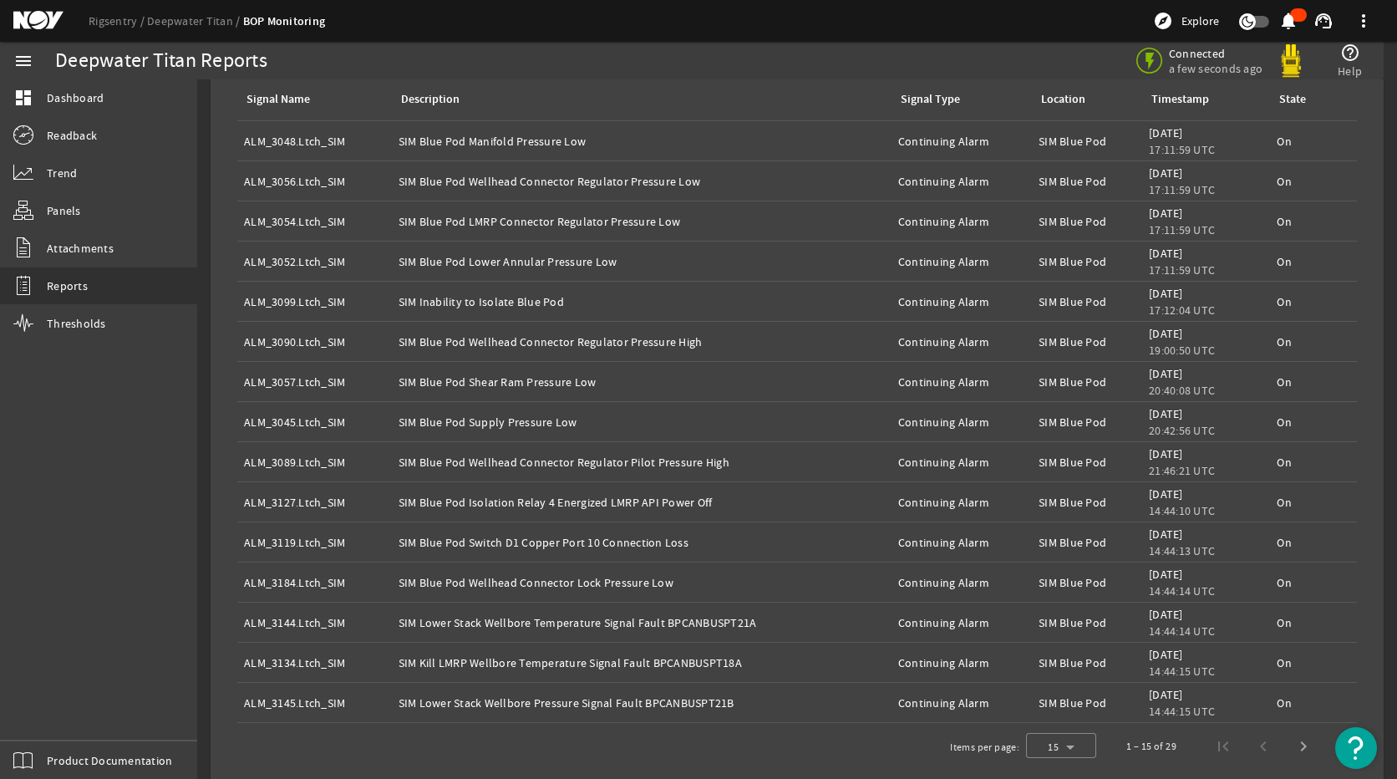
scroll to position [1172, 0]
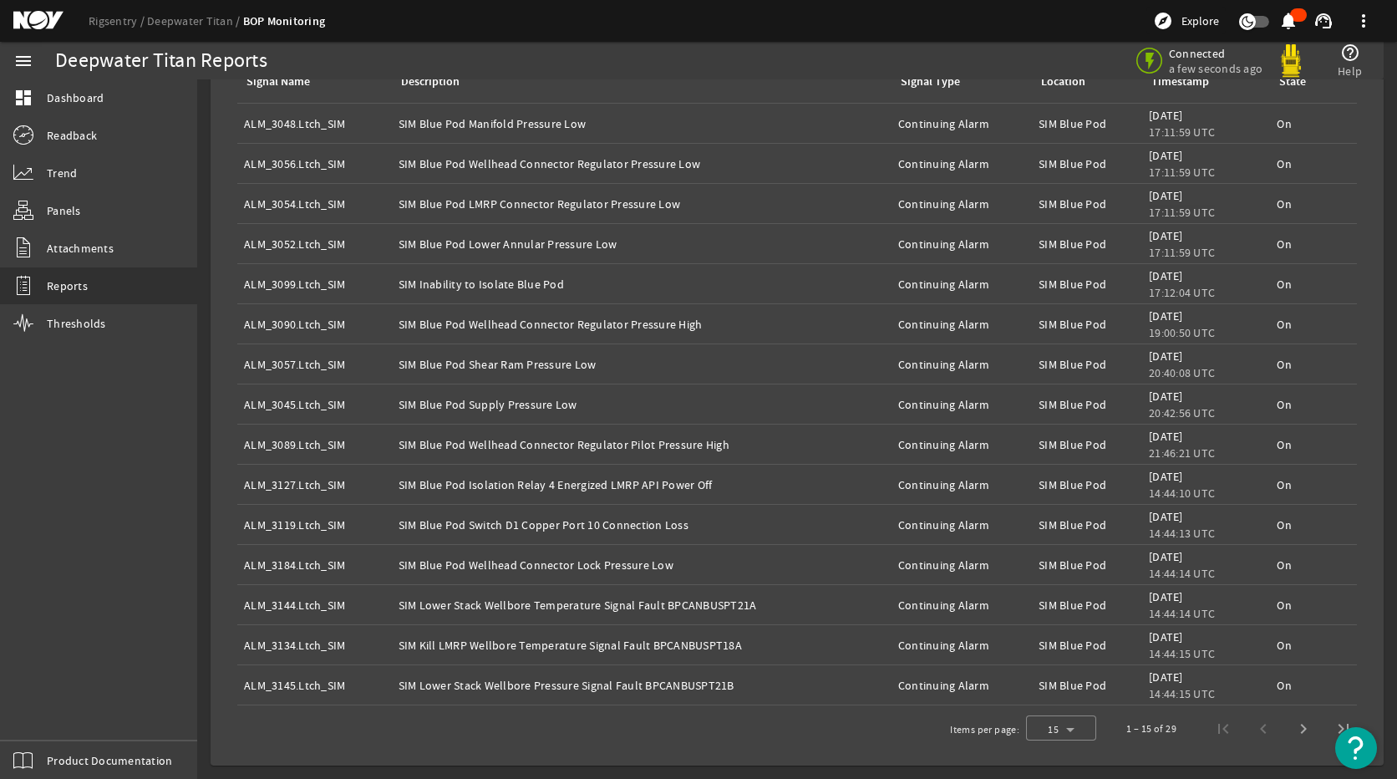
click at [1252, 730] on div "1 – 15 of 29" at bounding box center [1235, 729] width 257 height 40
click at [1324, 722] on span "Last page" at bounding box center [1344, 729] width 40 height 40
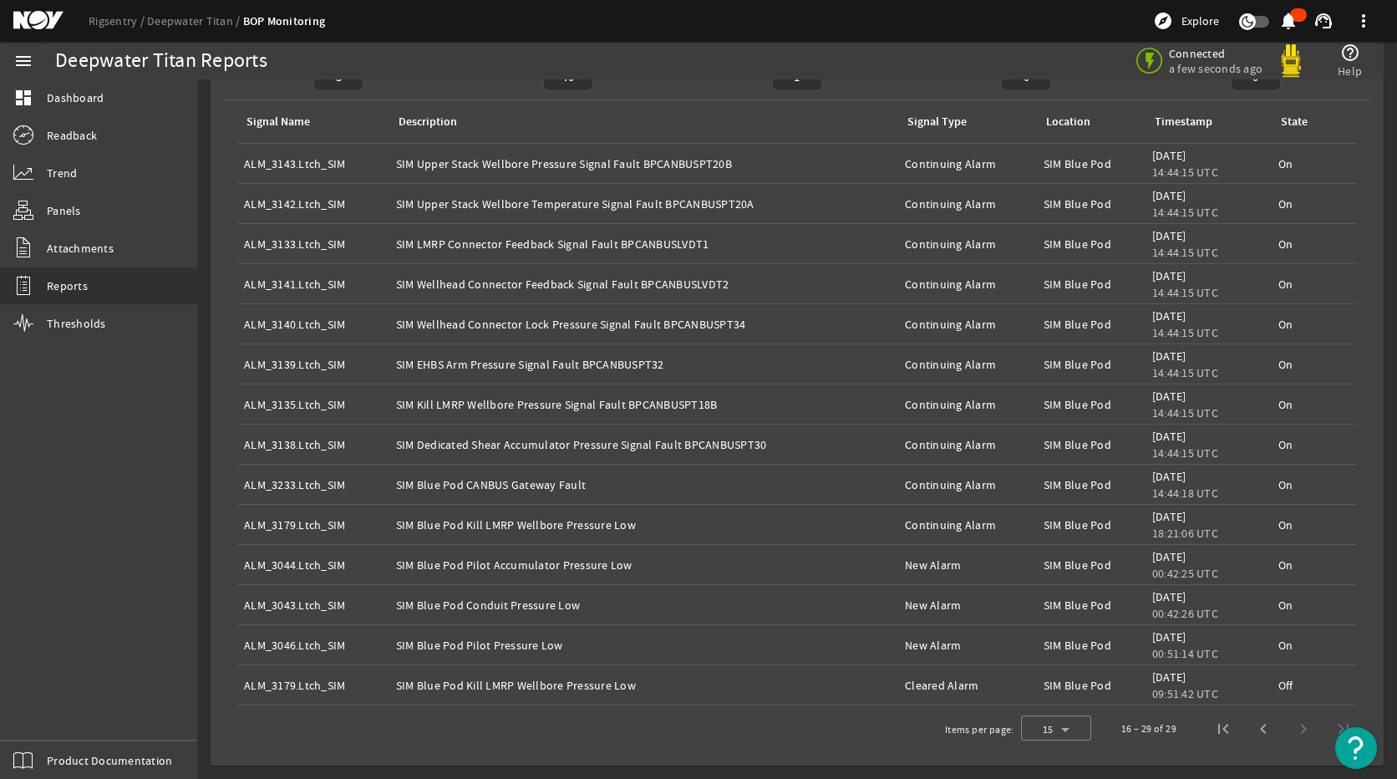
scroll to position [1132, 0]
click at [1254, 732] on span "Previous page" at bounding box center [1264, 729] width 40 height 40
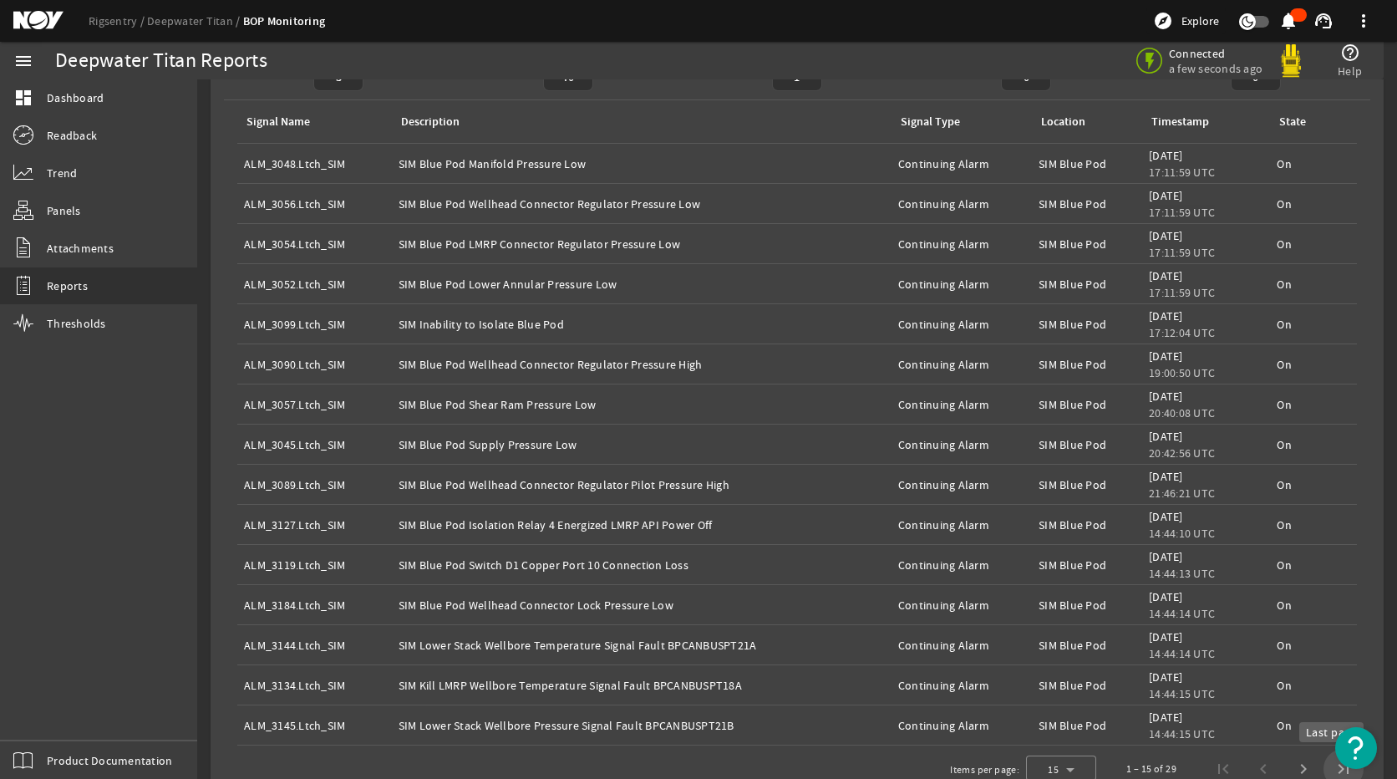
click at [1326, 761] on span "Last page" at bounding box center [1344, 769] width 40 height 40
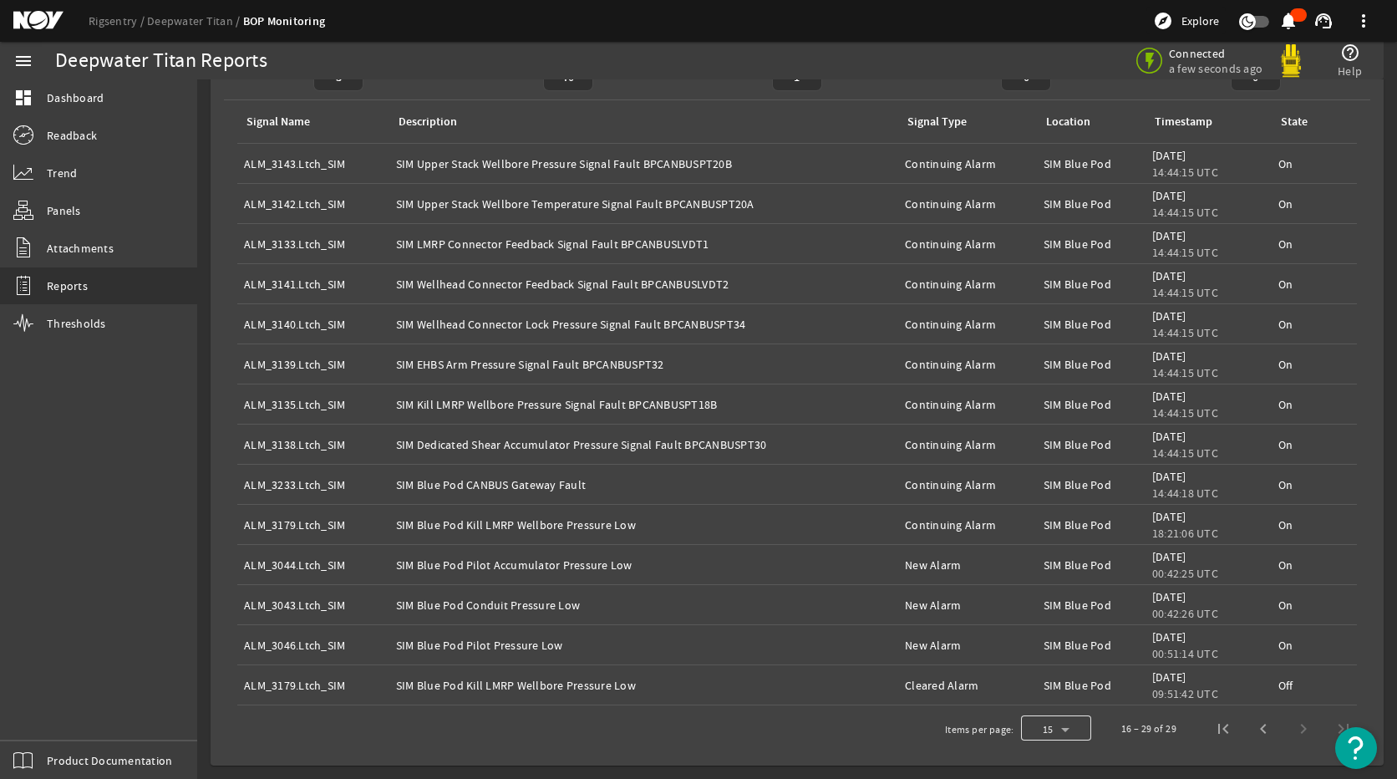
click at [1061, 732] on div "Select page" at bounding box center [1056, 729] width 70 height 40
click at [1043, 571] on mat-option "15" at bounding box center [1044, 565] width 70 height 40
click at [1287, 734] on div "16 – 29 of 29" at bounding box center [1233, 729] width 262 height 40
click at [1252, 732] on span "Previous page" at bounding box center [1264, 729] width 40 height 40
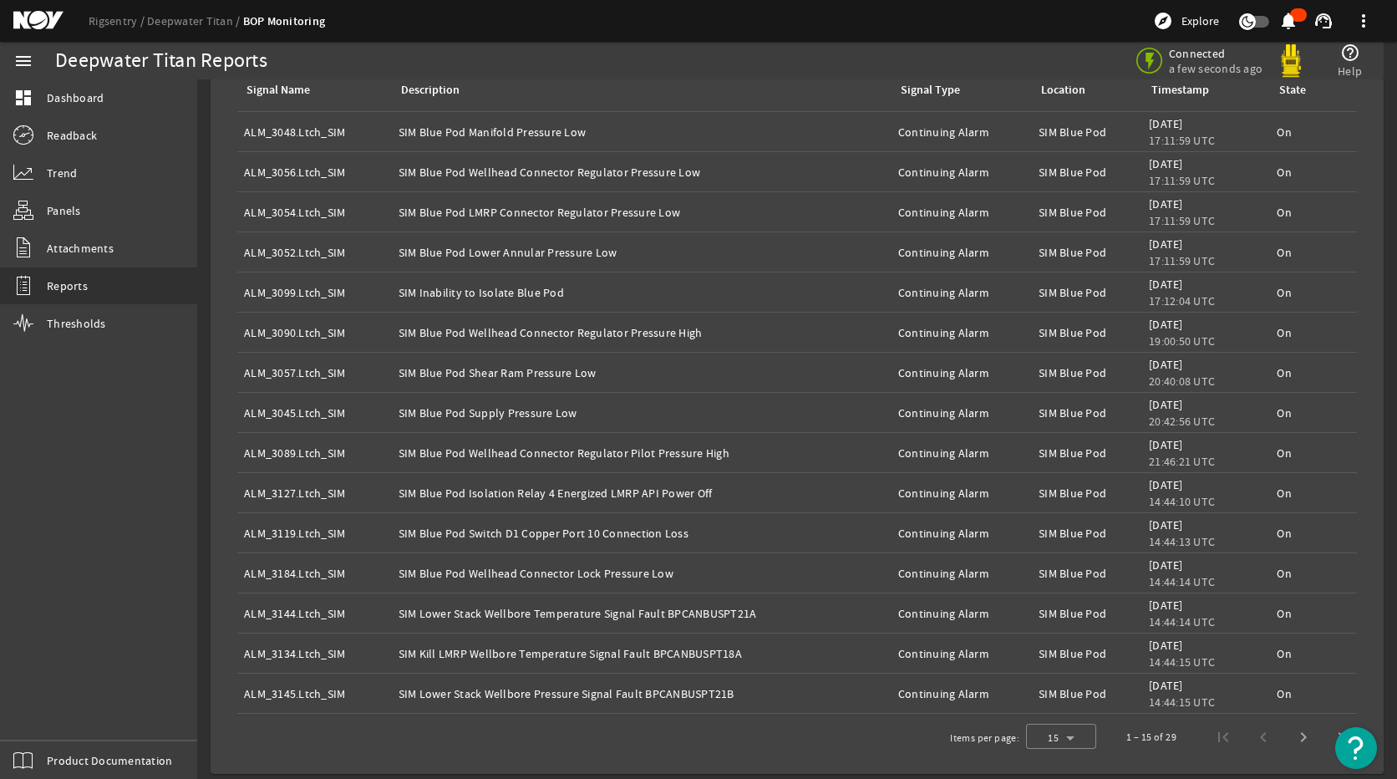
scroll to position [1172, 0]
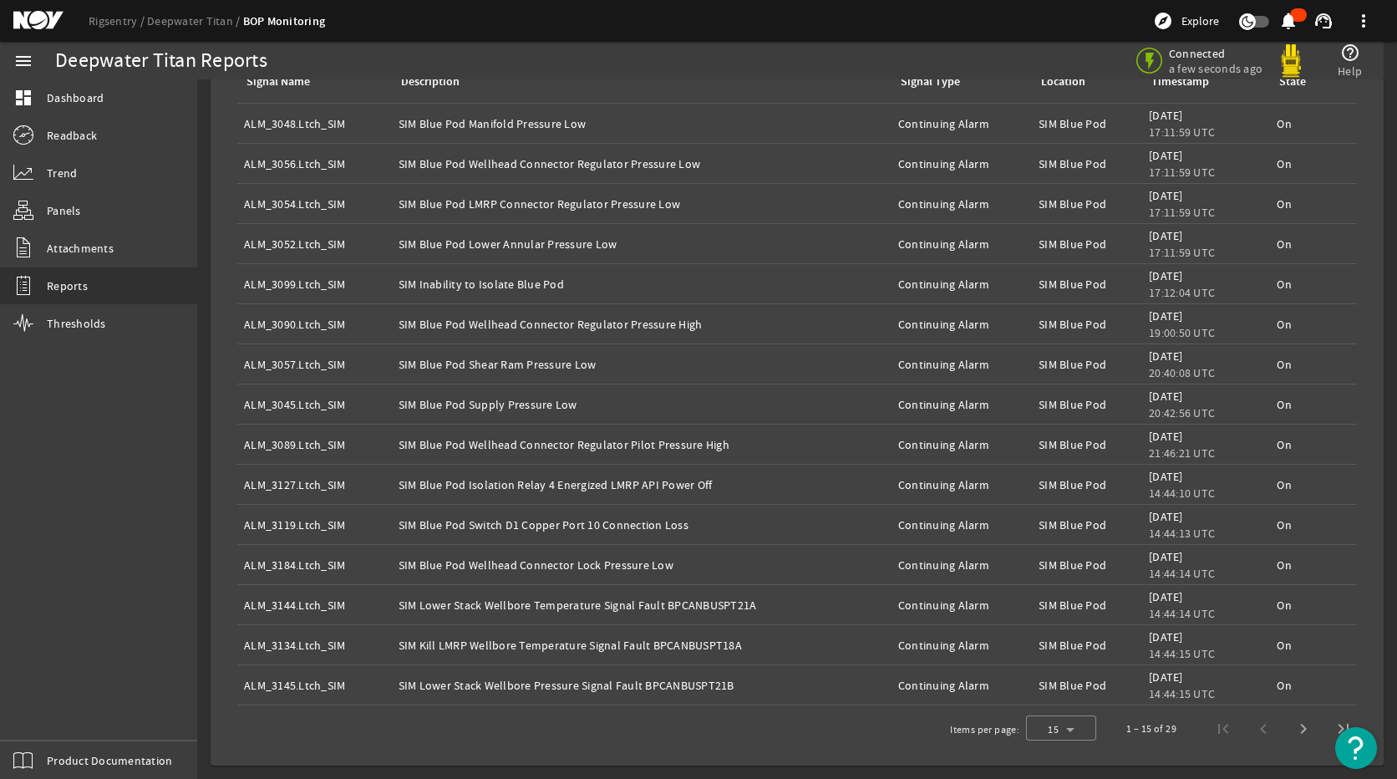
click at [1250, 726] on div "1 – 15 of 29" at bounding box center [1235, 729] width 257 height 40
click at [1127, 730] on div "1 – 15 of 29" at bounding box center [1152, 728] width 50 height 17
drag, startPoint x: 1149, startPoint y: 729, endPoint x: 1163, endPoint y: 730, distance: 14.2
click at [1163, 730] on div "1 – 15 of 29" at bounding box center [1152, 728] width 50 height 17
drag, startPoint x: 1163, startPoint y: 730, endPoint x: 1287, endPoint y: 728, distance: 123.7
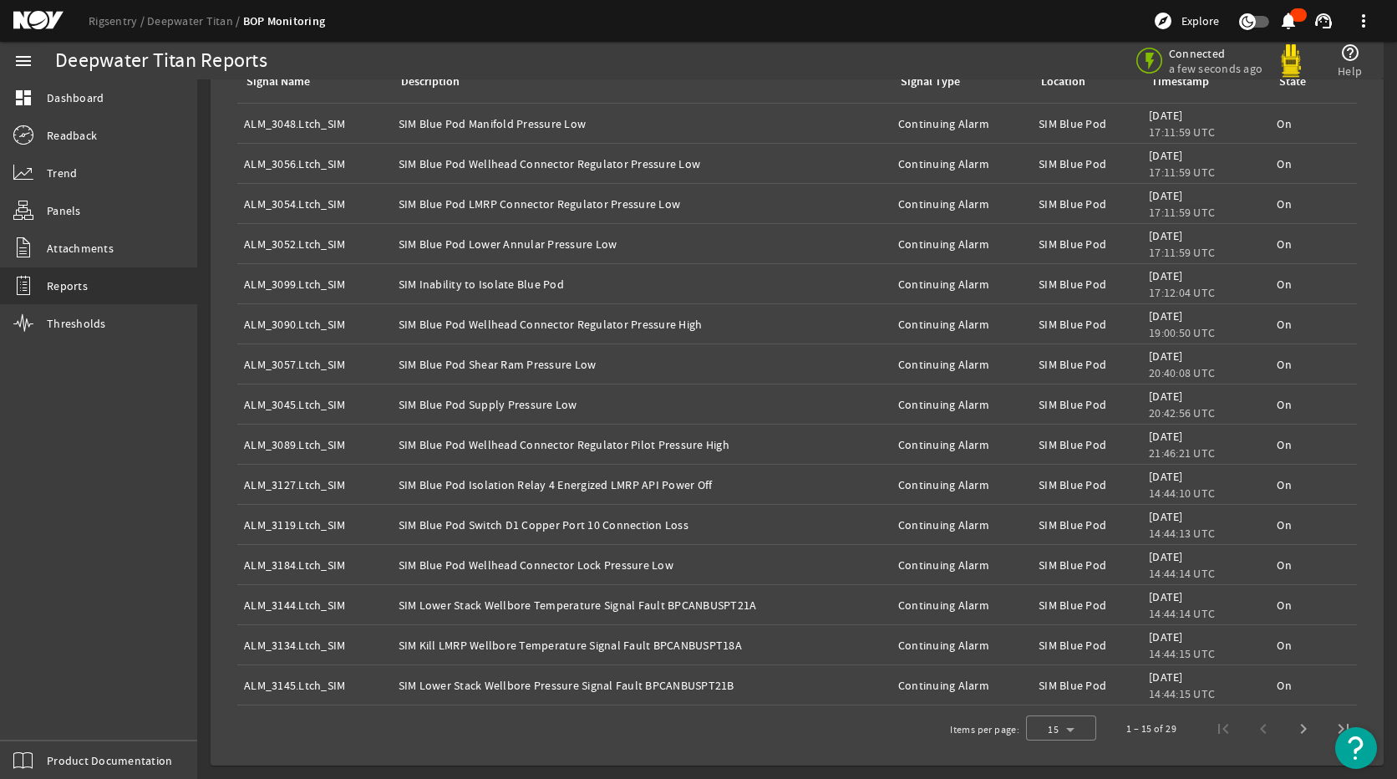
click at [1287, 728] on span "Next page" at bounding box center [1304, 729] width 40 height 40
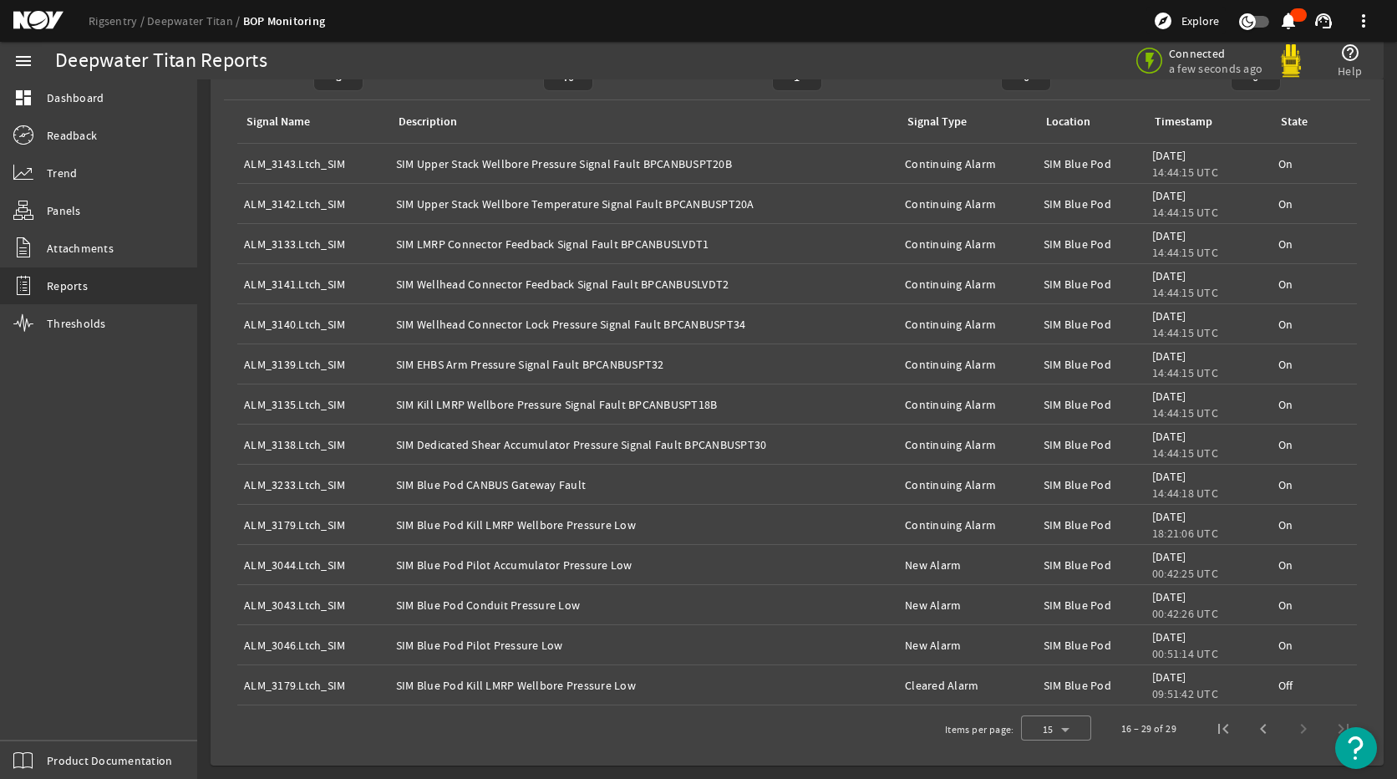
scroll to position [1132, 0]
click at [1287, 728] on div "16 – 29 of 29" at bounding box center [1233, 729] width 262 height 40
drag, startPoint x: 654, startPoint y: 518, endPoint x: 419, endPoint y: 512, distance: 235.8
click at [419, 512] on td "Description: SIM Blue Pod Kill LMRP Wellbore Pressure Low" at bounding box center [643, 525] width 509 height 40
click at [747, 538] on td "Description: SIM Blue Pod Kill LMRP Wellbore Pressure Low" at bounding box center [643, 525] width 509 height 40
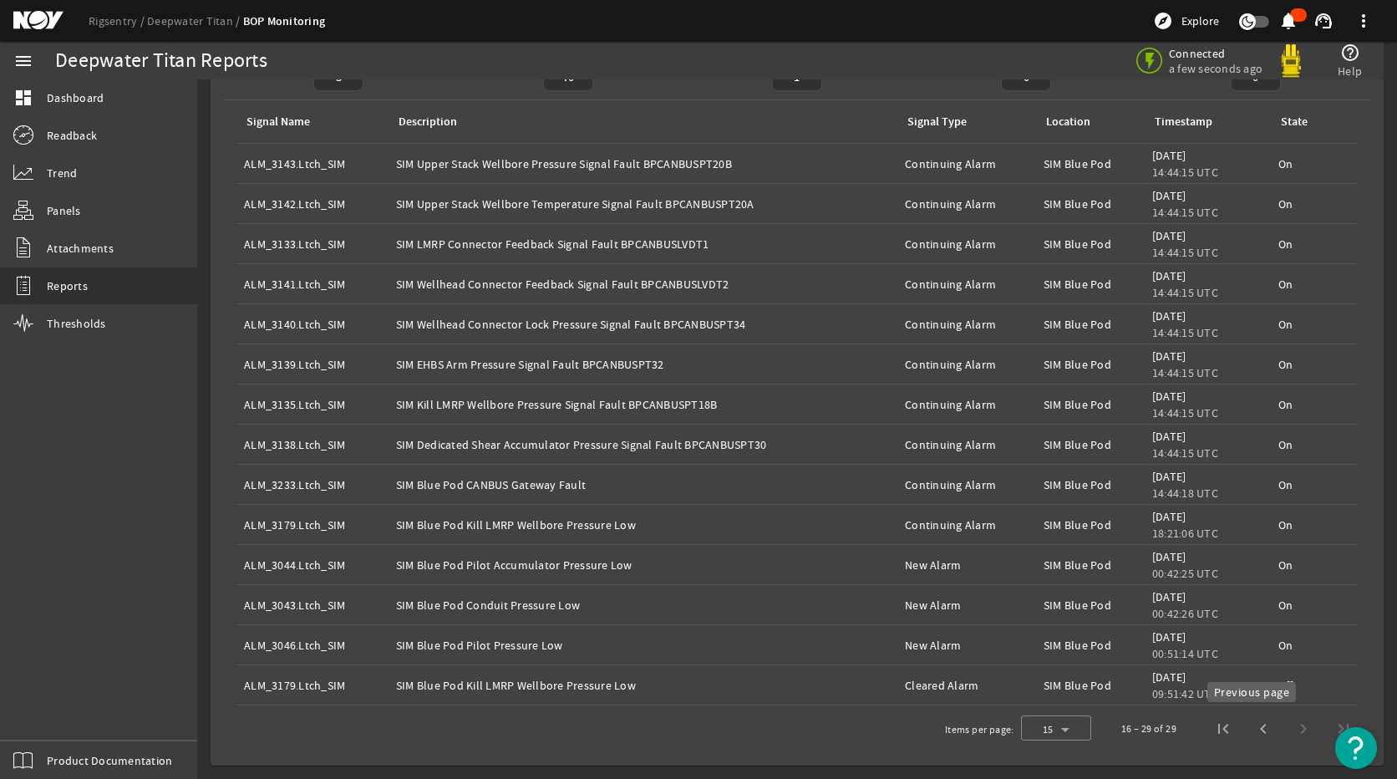
click at [1249, 726] on span "Previous page" at bounding box center [1264, 729] width 40 height 40
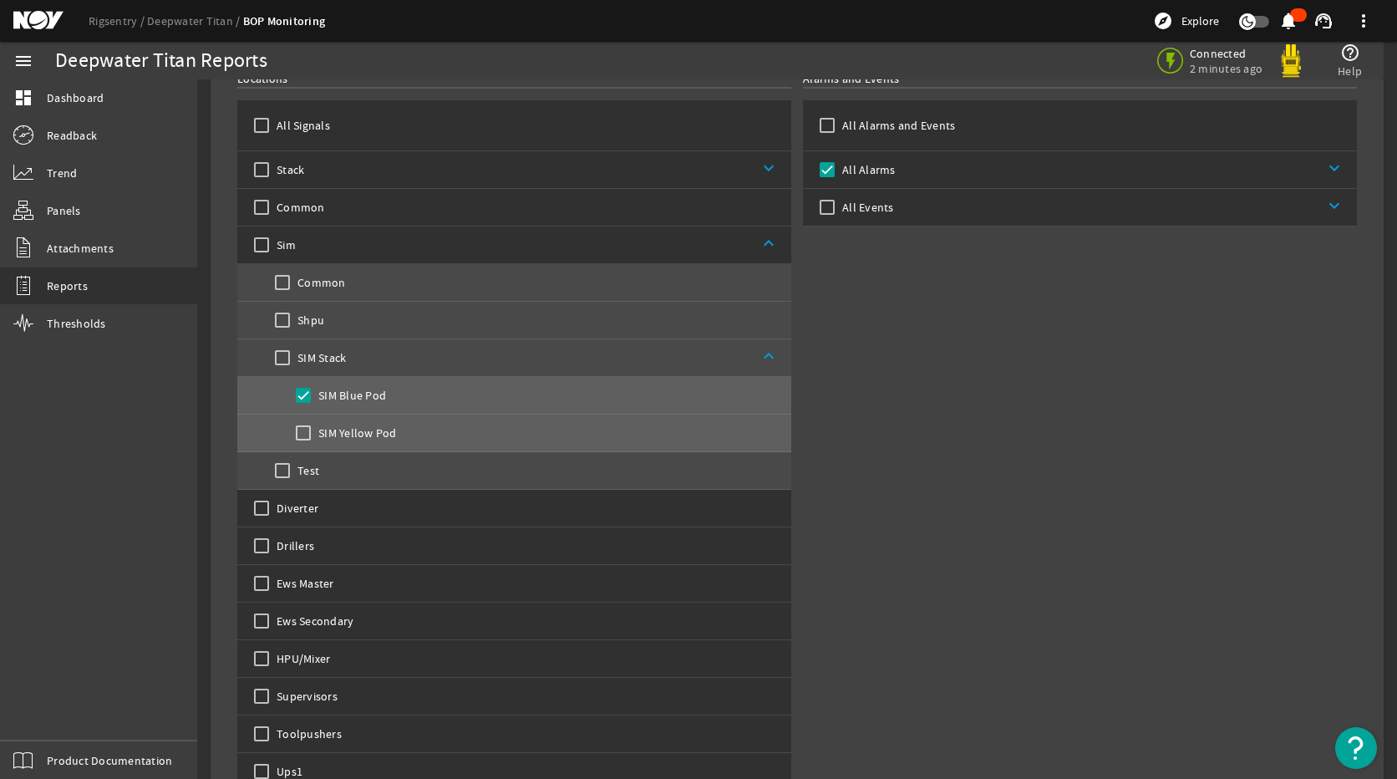
scroll to position [0, 0]
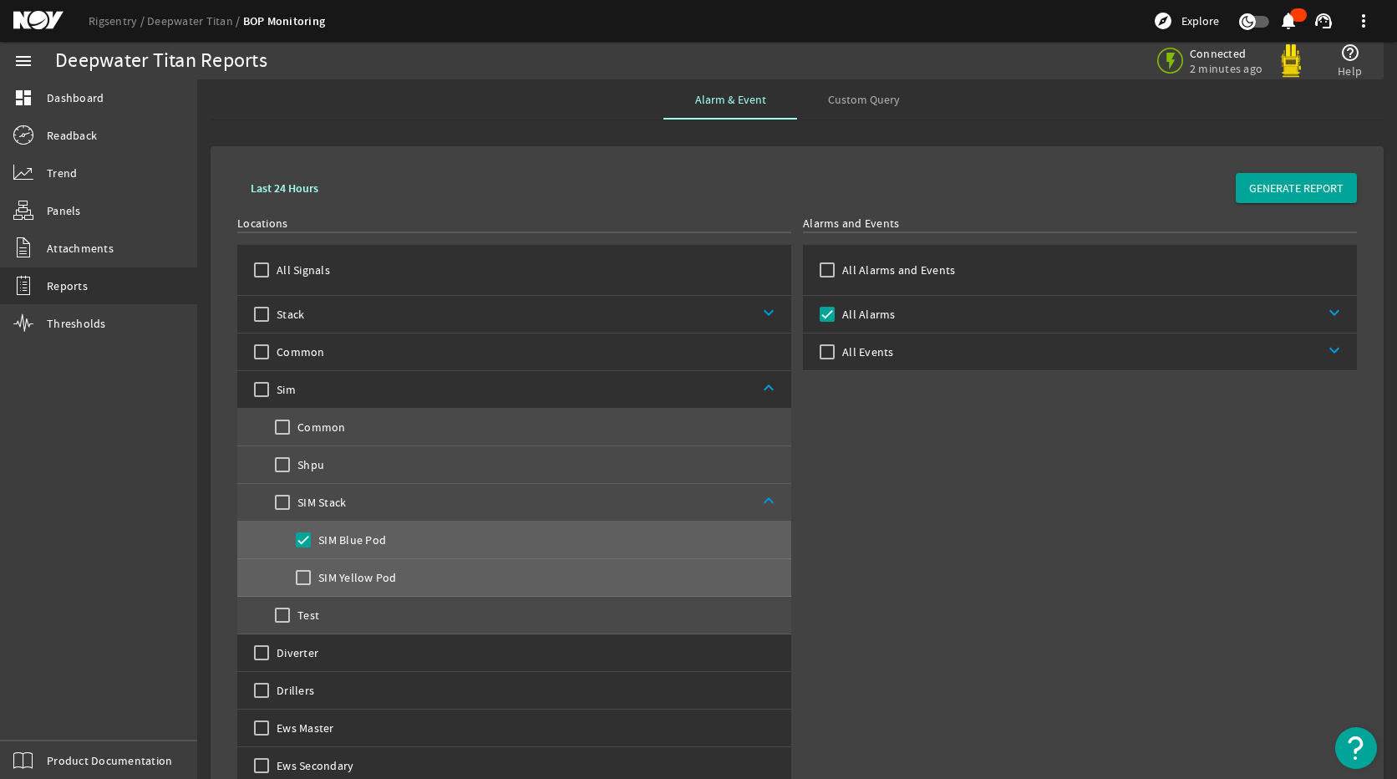
click at [305, 187] on b "Last 24 Hours" at bounding box center [285, 189] width 68 height 16
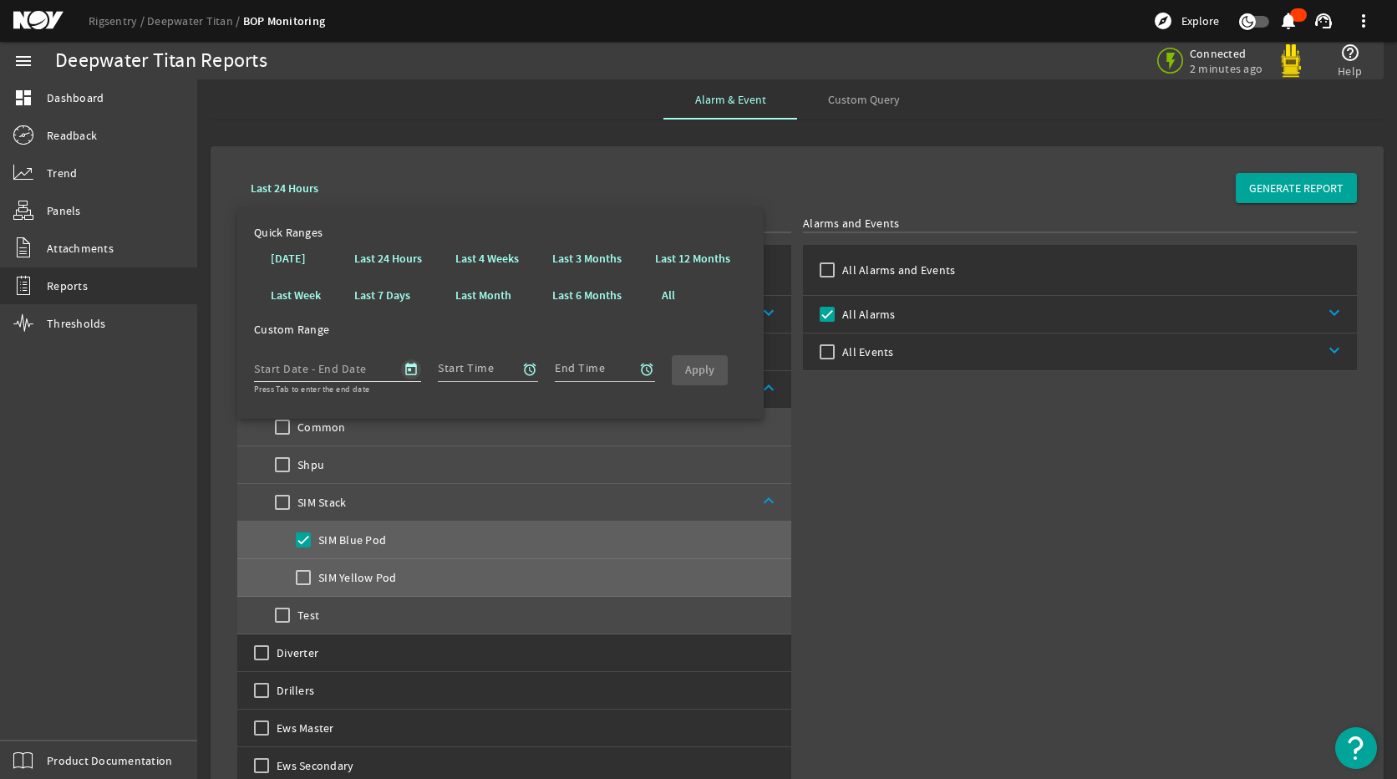
click at [405, 361] on span "Open calendar" at bounding box center [411, 369] width 40 height 40
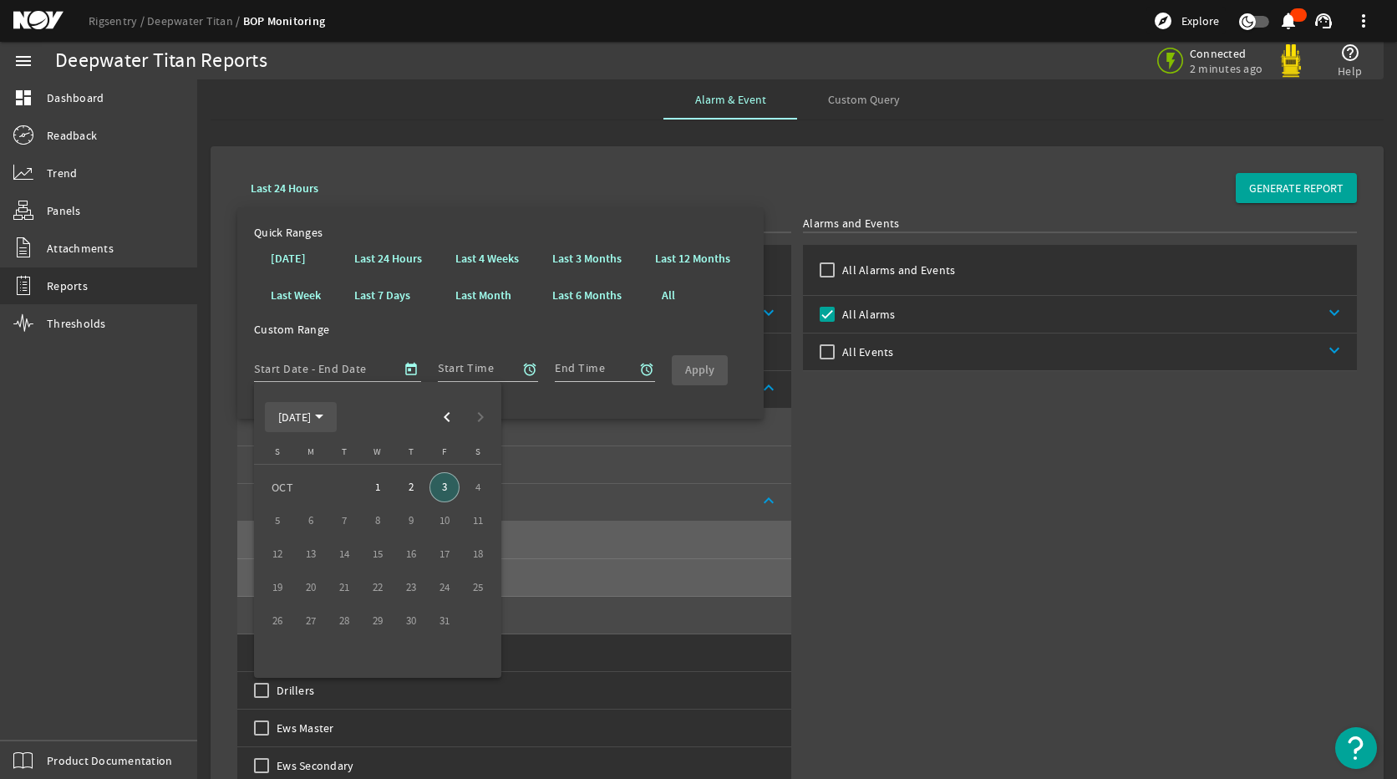
click at [323, 415] on polygon "Choose month and year" at bounding box center [319, 417] width 8 height 4
click at [462, 634] on span "2025" at bounding box center [466, 636] width 53 height 30
click at [304, 573] on span "SEP" at bounding box center [290, 569] width 53 height 30
click at [269, 624] on span "21" at bounding box center [277, 621] width 30 height 30
type input "[DATE]"
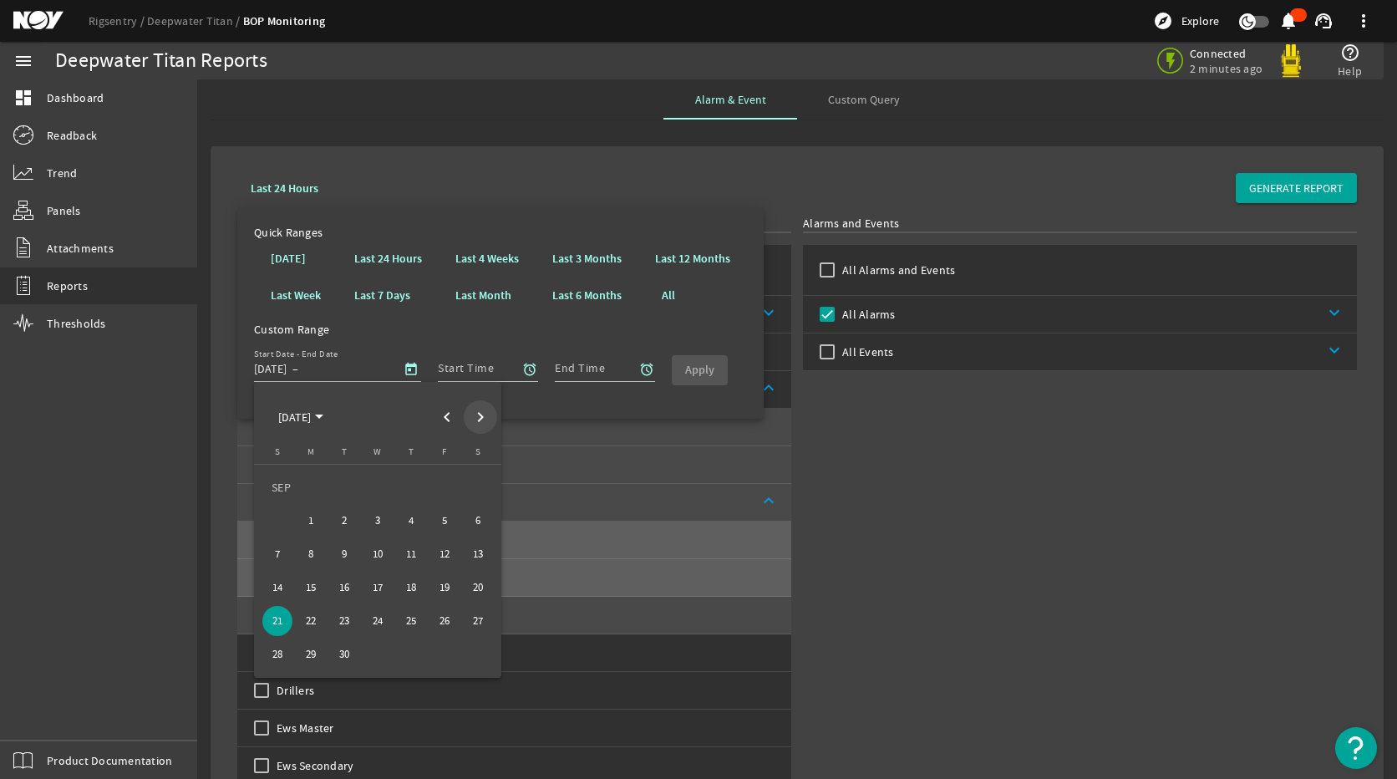
click at [489, 418] on span "Next month" at bounding box center [480, 416] width 33 height 33
click at [436, 482] on span "3" at bounding box center [445, 487] width 30 height 30
type input "[DATE]"
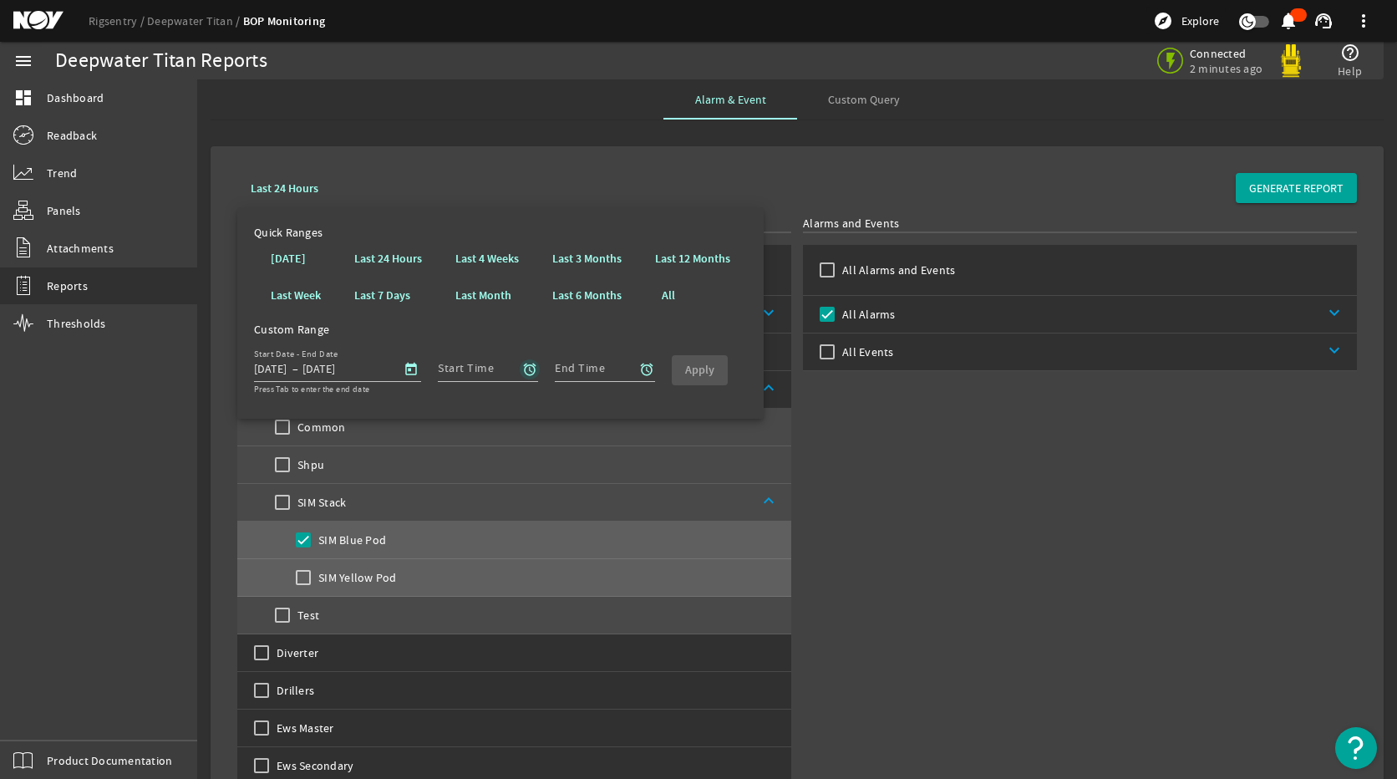
click at [521, 364] on span "button" at bounding box center [530, 369] width 40 height 40
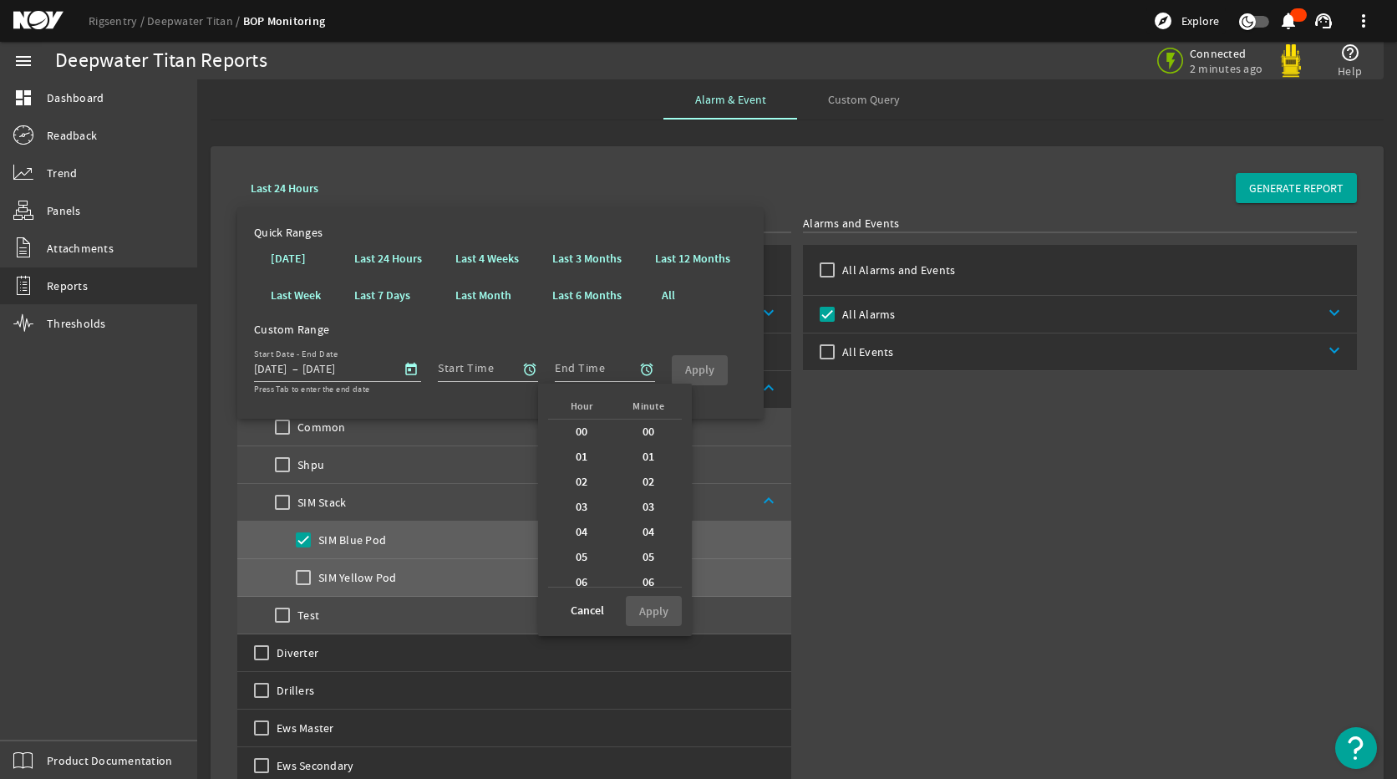
click at [568, 438] on div "00" at bounding box center [581, 432] width 67 height 25
click at [643, 429] on b "00" at bounding box center [649, 432] width 13 height 17
click at [652, 619] on span "Apply" at bounding box center [653, 612] width 29 height 18
type input "00:00"
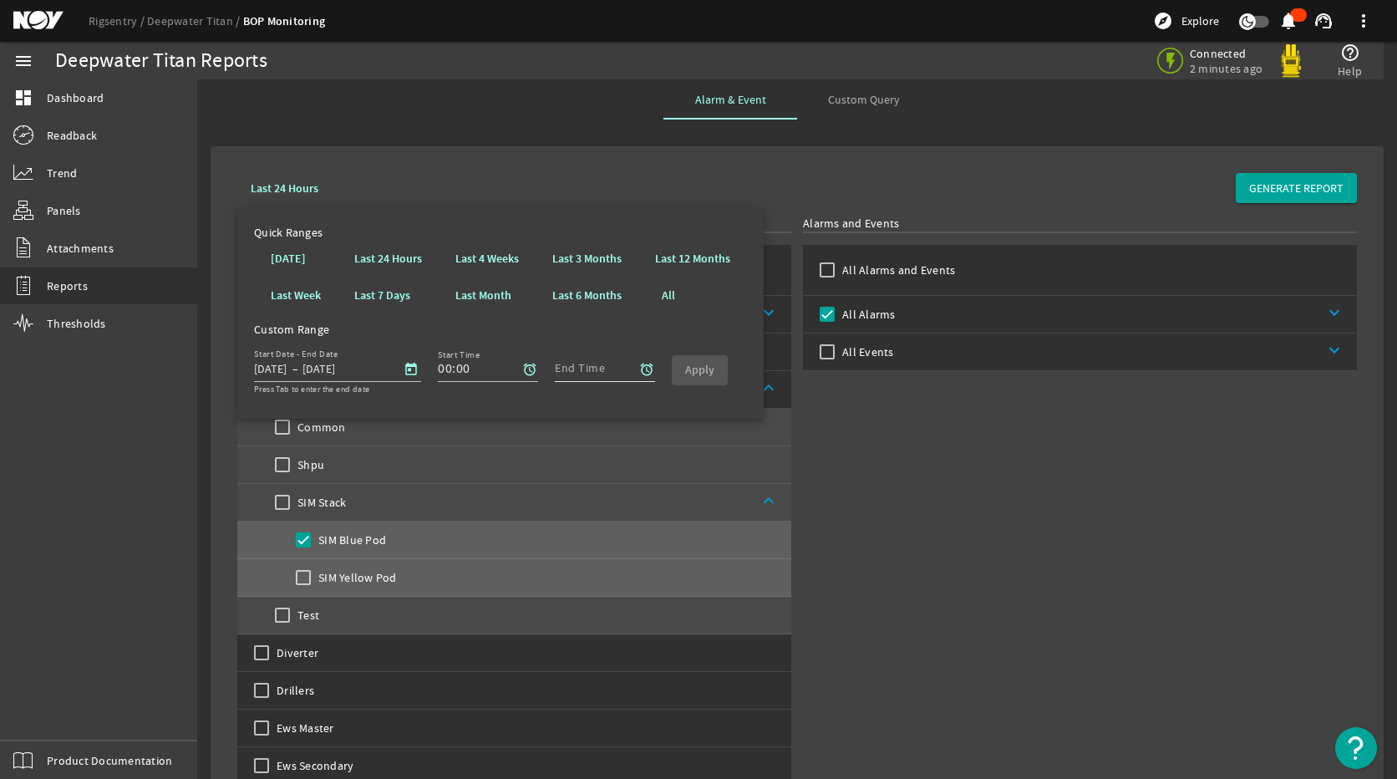
click at [603, 364] on input "End Time" at bounding box center [598, 369] width 87 height 20
click at [650, 370] on mat-icon "alarm" at bounding box center [646, 369] width 15 height 15
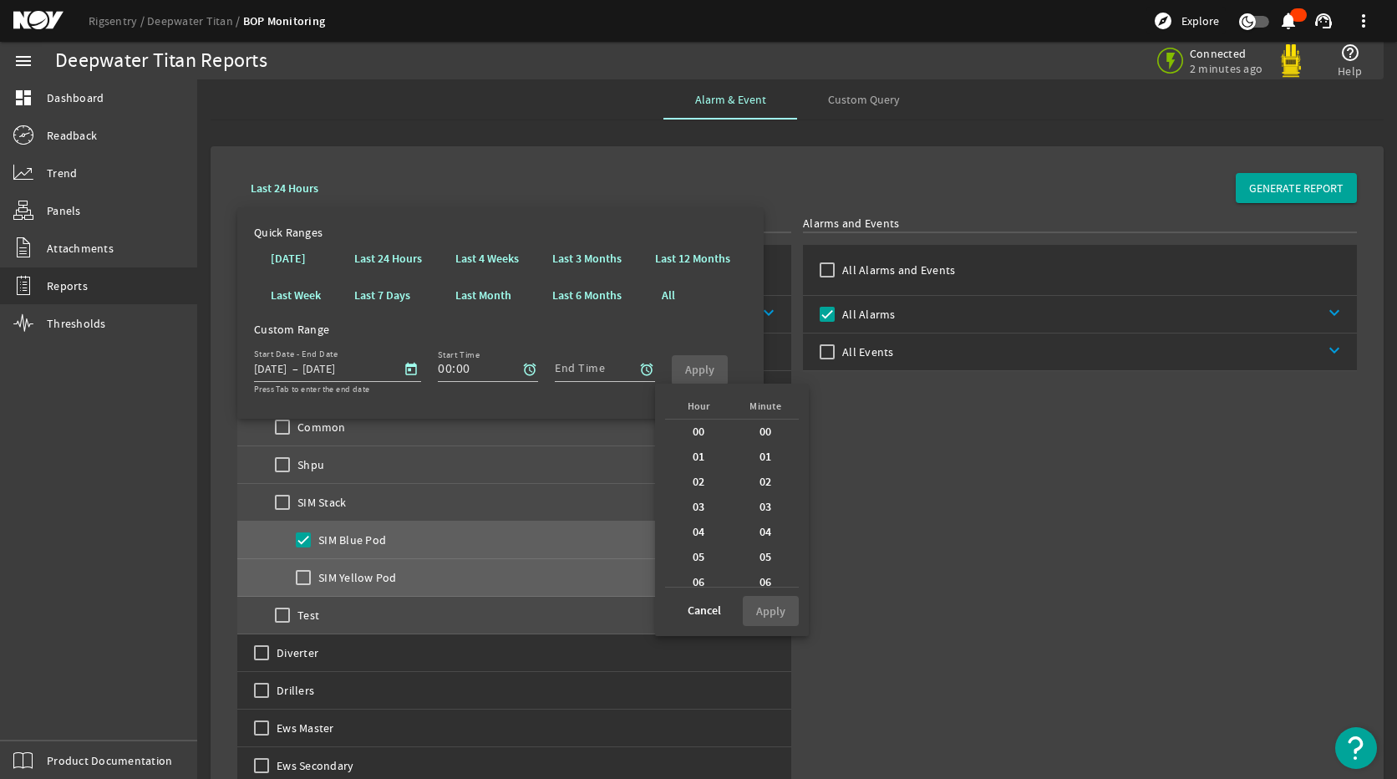
scroll to position [435, 0]
click at [699, 566] on div "23" at bounding box center [698, 574] width 67 height 25
click at [752, 566] on div "59" at bounding box center [765, 574] width 67 height 25
click at [780, 619] on span "Apply" at bounding box center [770, 612] width 29 height 18
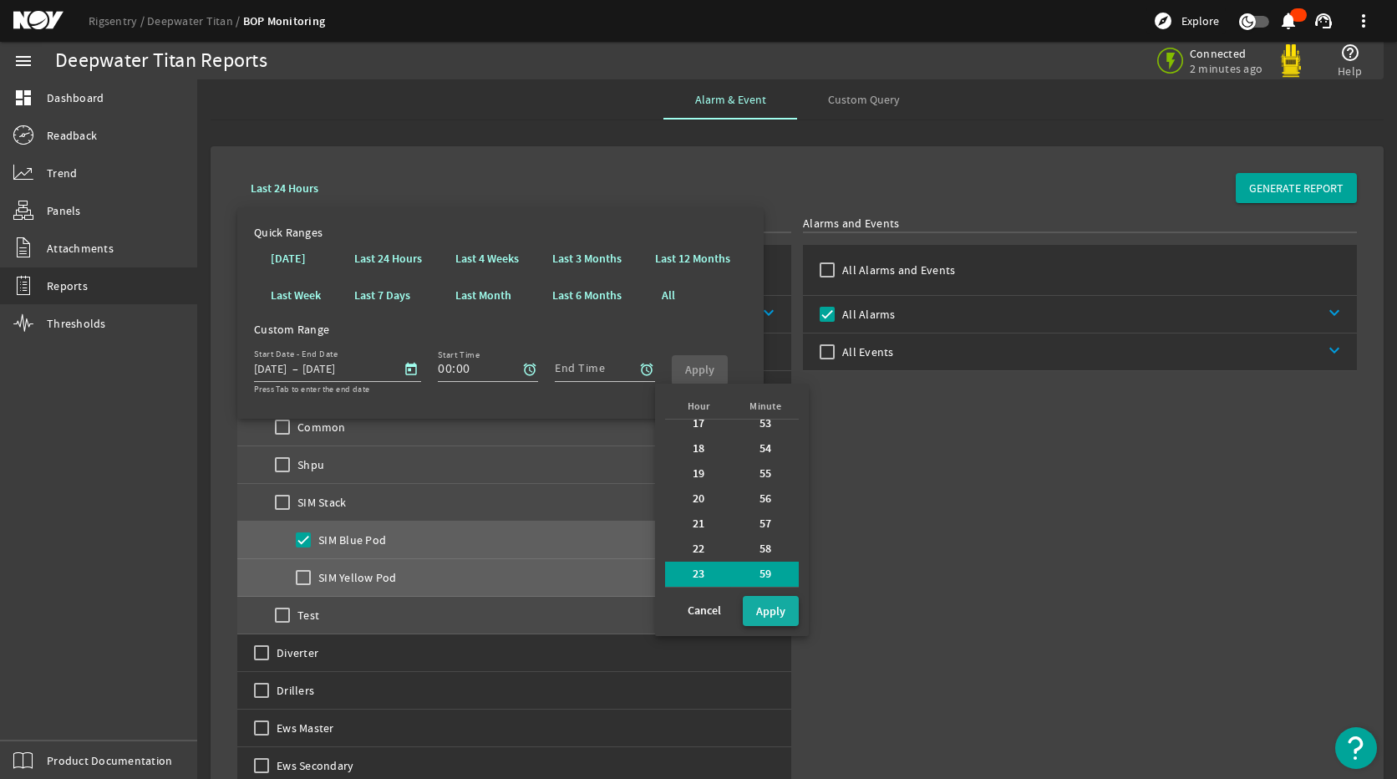
type input "23:59"
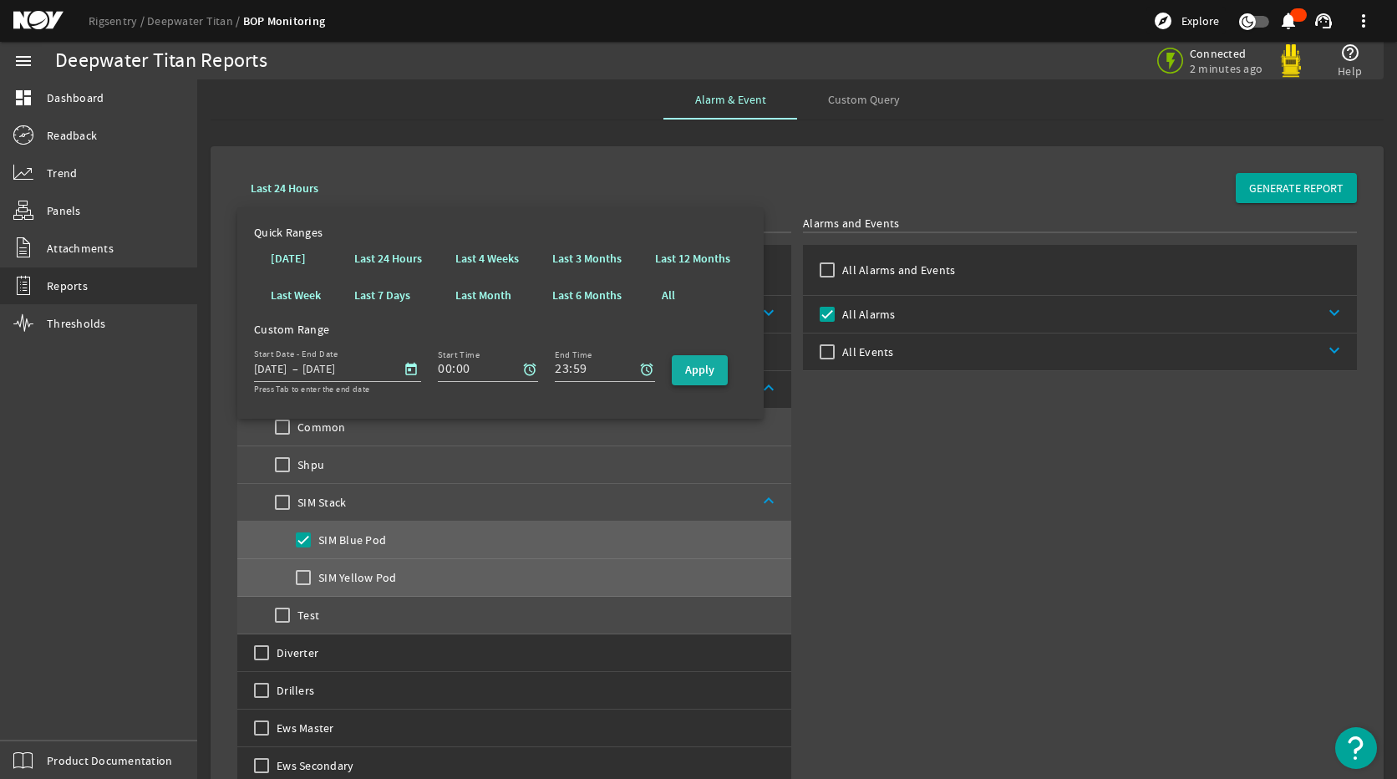
click at [707, 368] on b "Apply" at bounding box center [699, 370] width 29 height 16
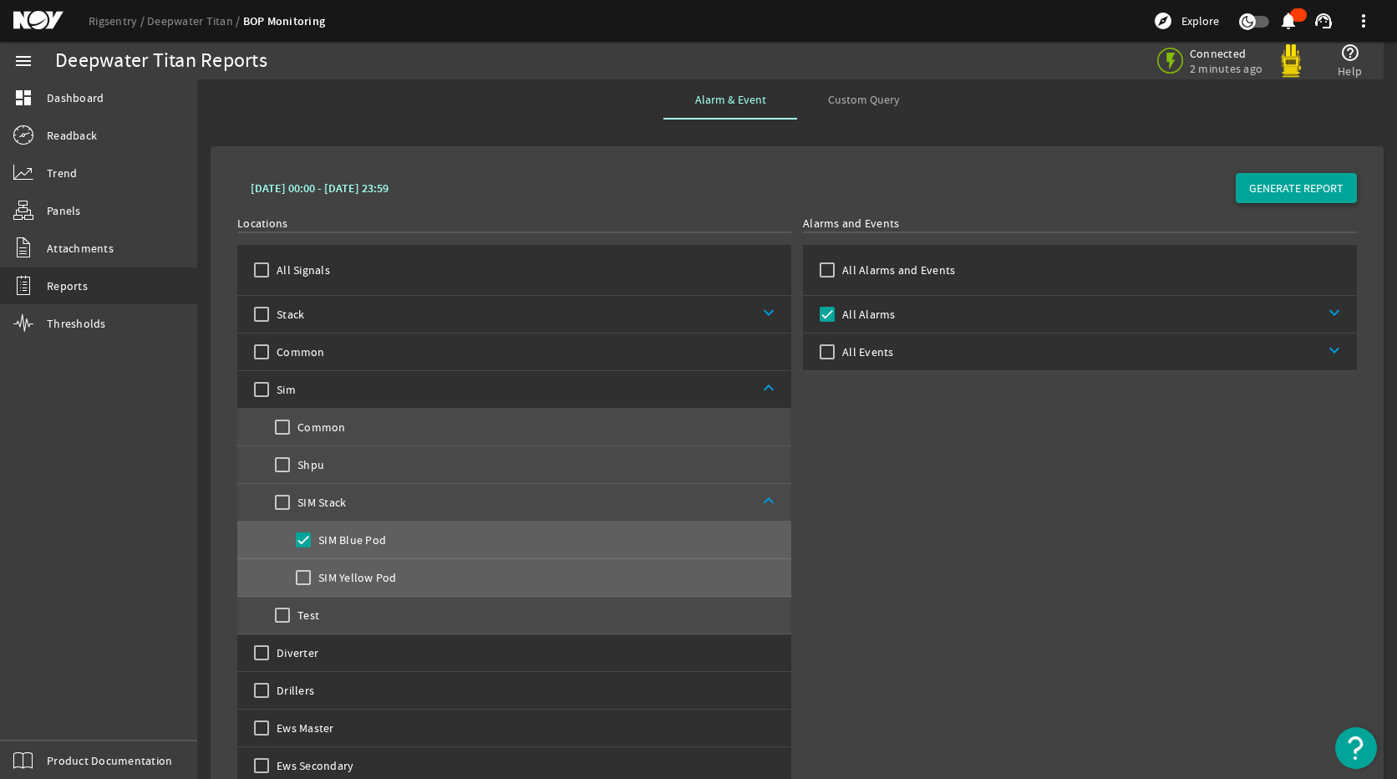
click at [1250, 193] on span "GENERATE REPORT" at bounding box center [1297, 188] width 94 height 17
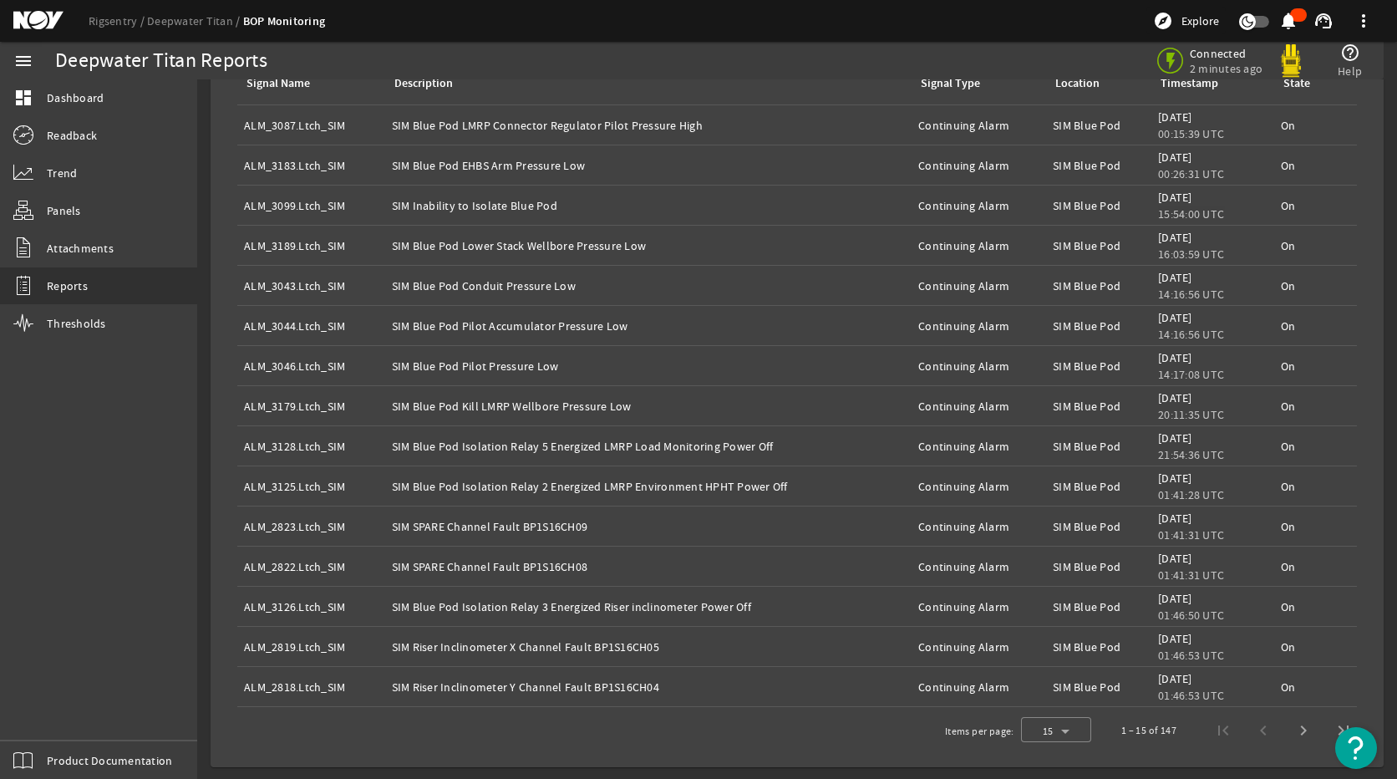
scroll to position [1172, 0]
click at [1324, 728] on span "Last page" at bounding box center [1344, 729] width 40 height 40
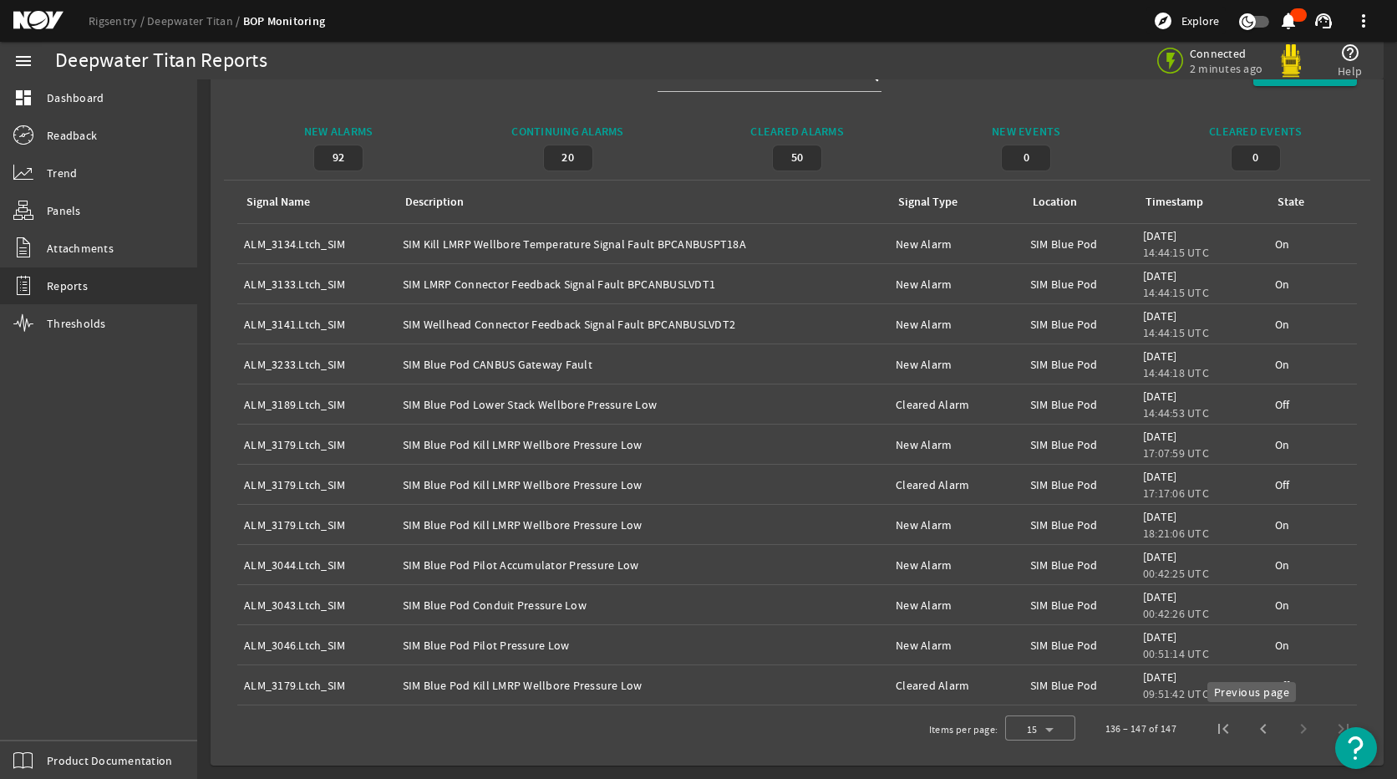
click at [1248, 729] on span "Previous page" at bounding box center [1264, 729] width 40 height 40
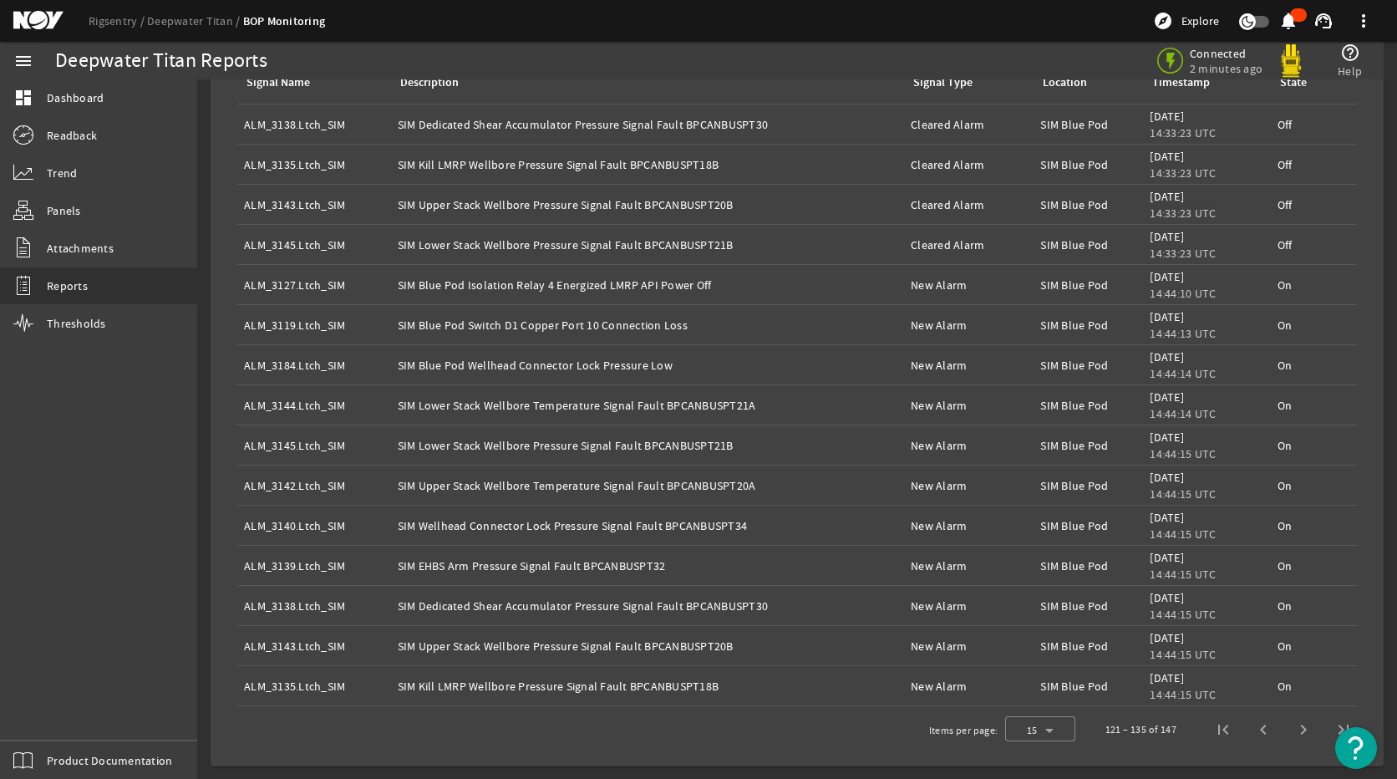
scroll to position [1172, 0]
click at [1248, 729] on span "Previous page" at bounding box center [1264, 729] width 40 height 40
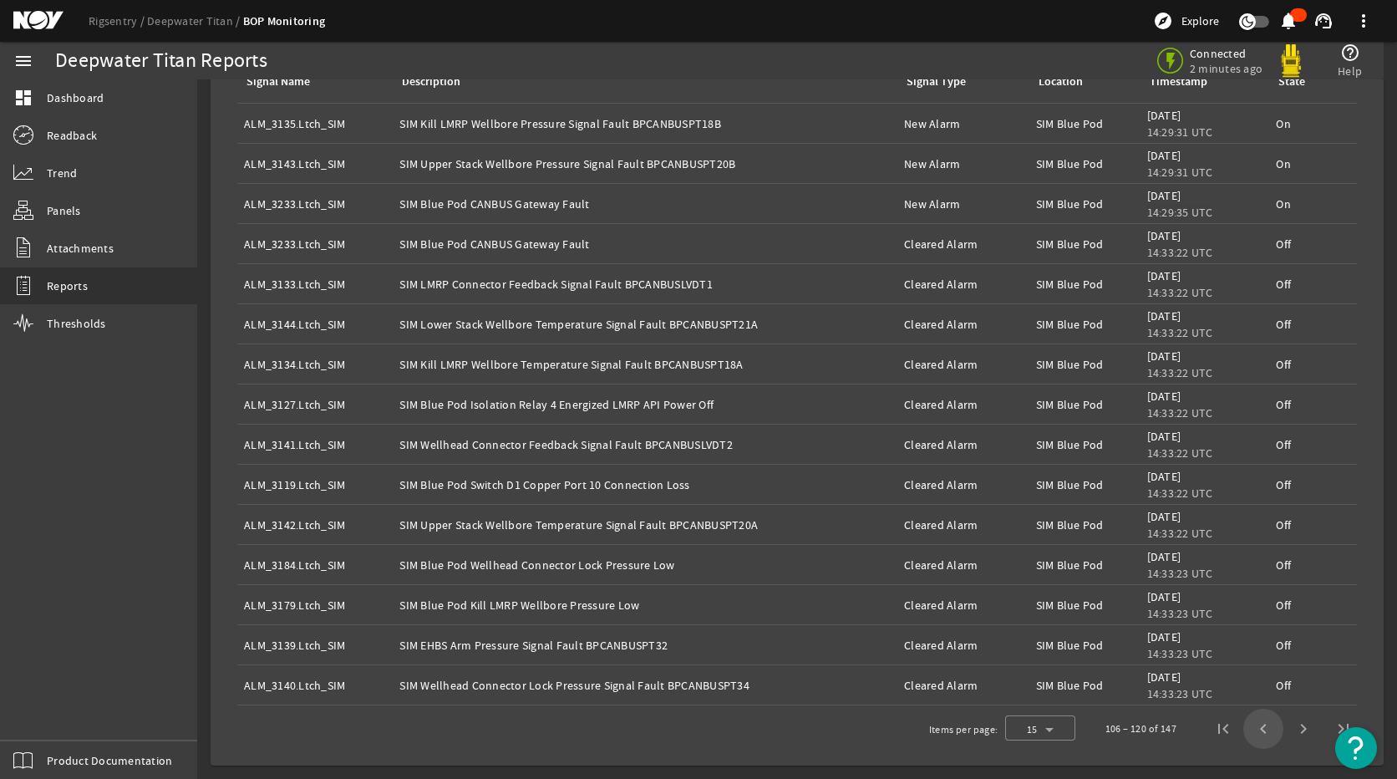
click at [1248, 729] on span "Previous page" at bounding box center [1264, 729] width 40 height 40
click at [1244, 732] on span "Previous page" at bounding box center [1264, 729] width 40 height 40
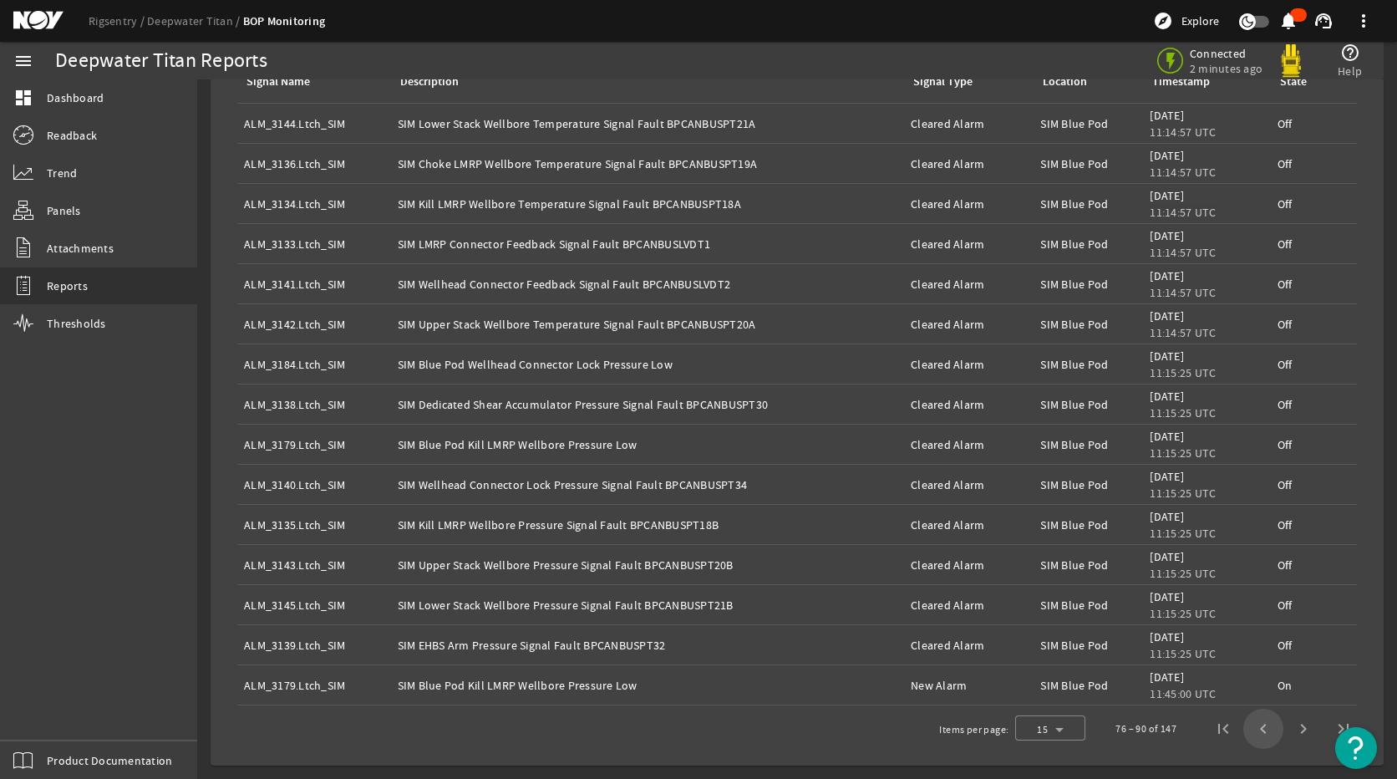
click at [1244, 732] on span "Previous page" at bounding box center [1264, 729] width 40 height 40
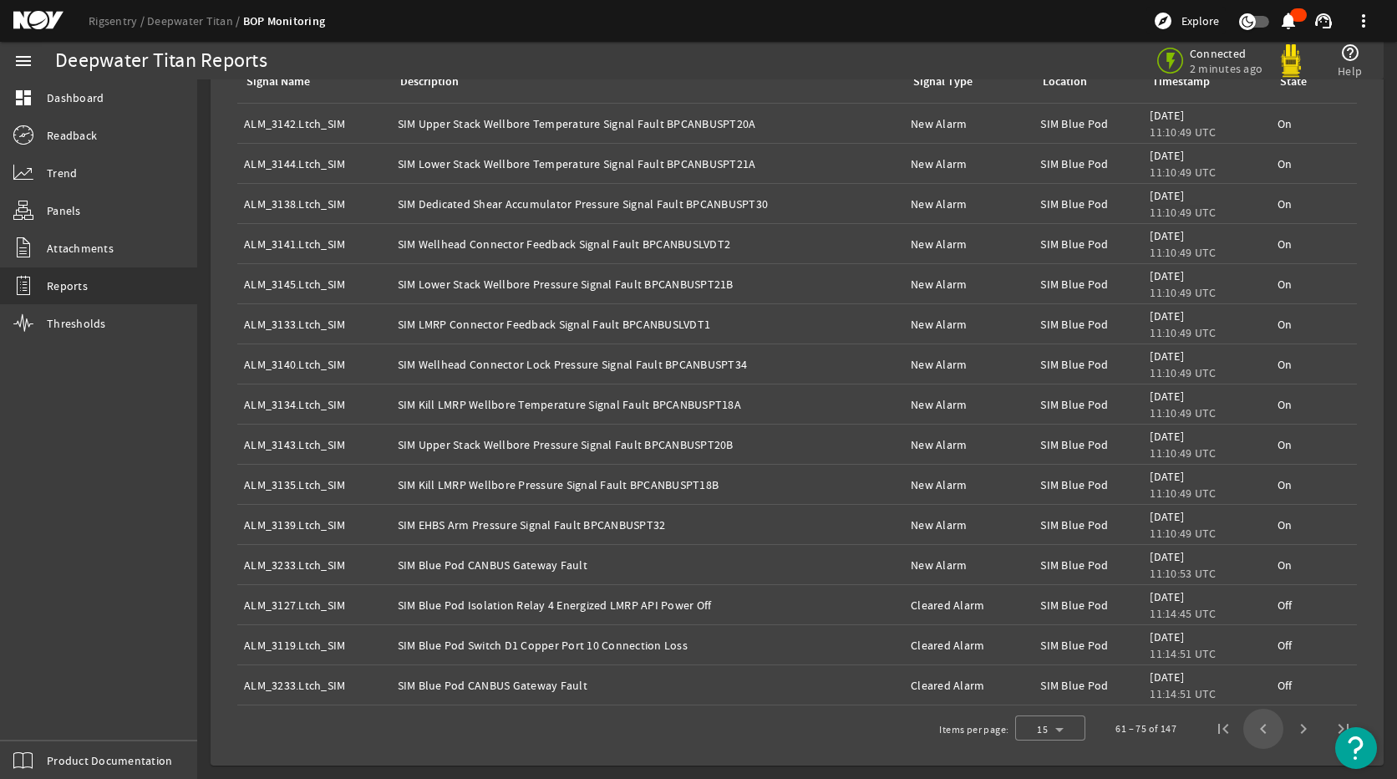
click at [1244, 732] on span "Previous page" at bounding box center [1264, 729] width 40 height 40
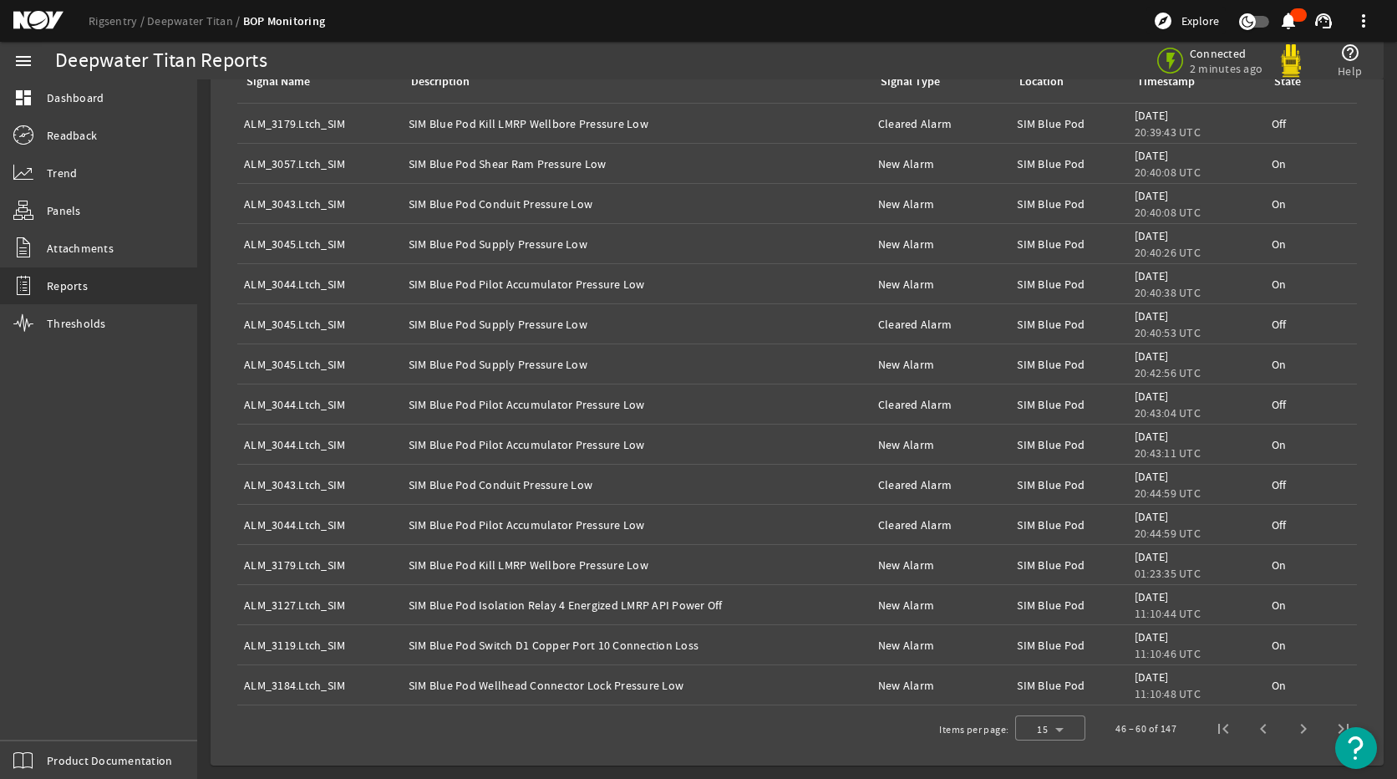
click at [1244, 732] on span "Previous page" at bounding box center [1264, 729] width 40 height 40
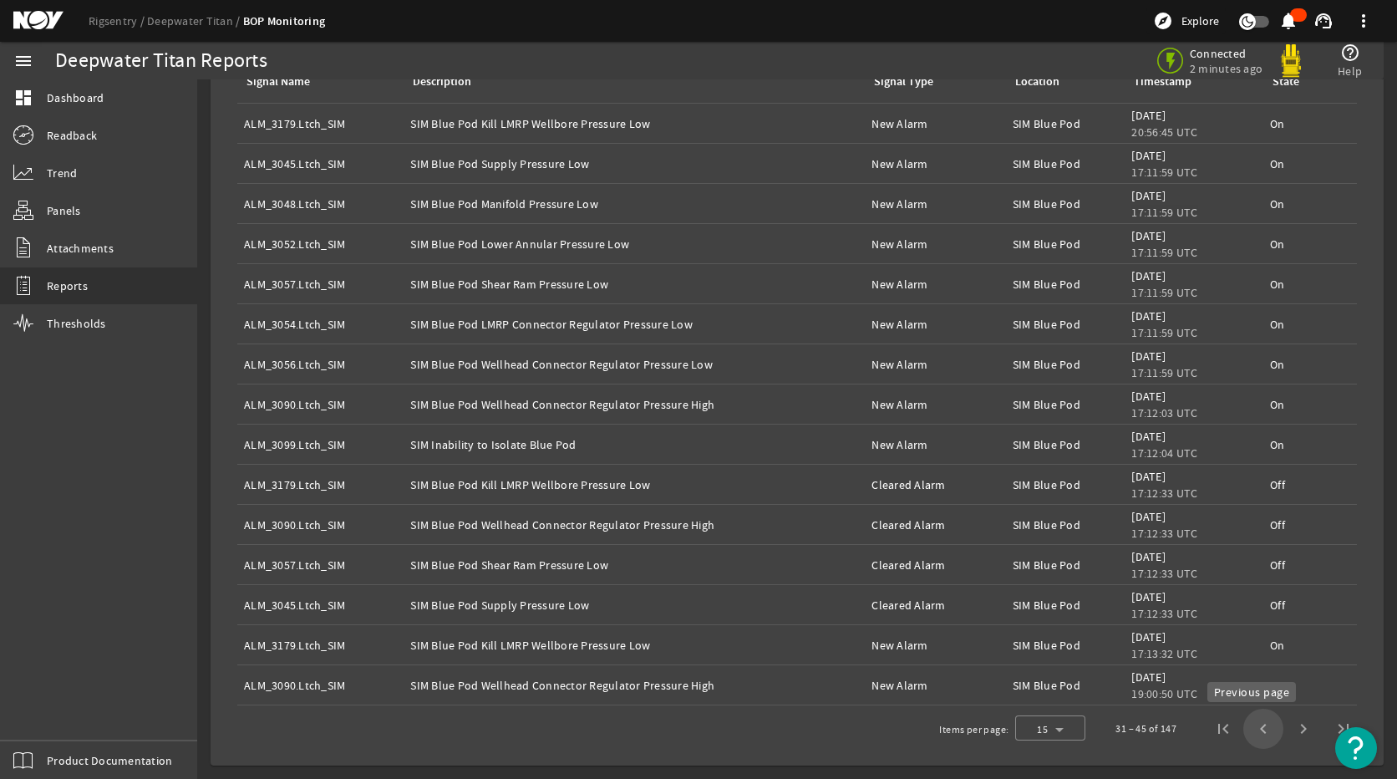
click at [1244, 736] on span "Previous page" at bounding box center [1264, 729] width 40 height 40
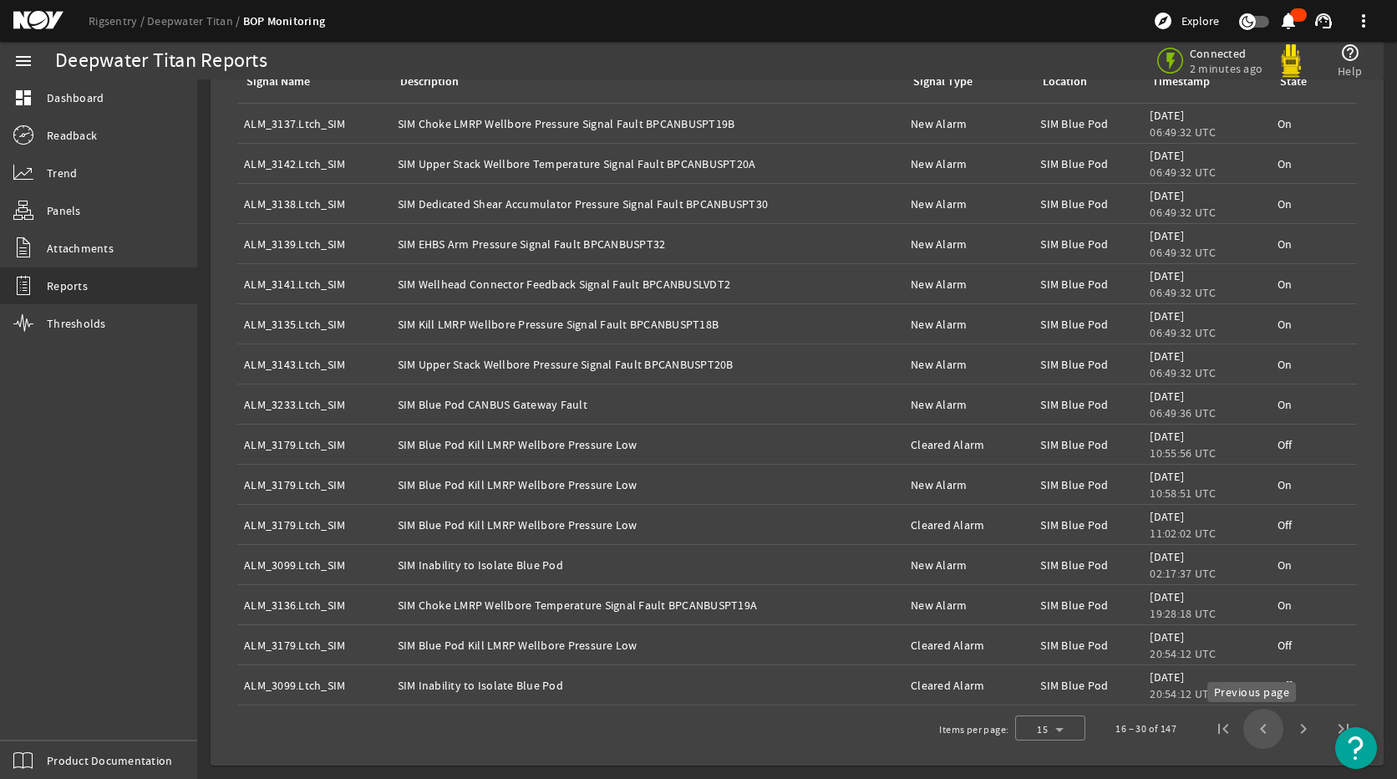
click at [1255, 725] on span "Previous page" at bounding box center [1264, 729] width 40 height 40
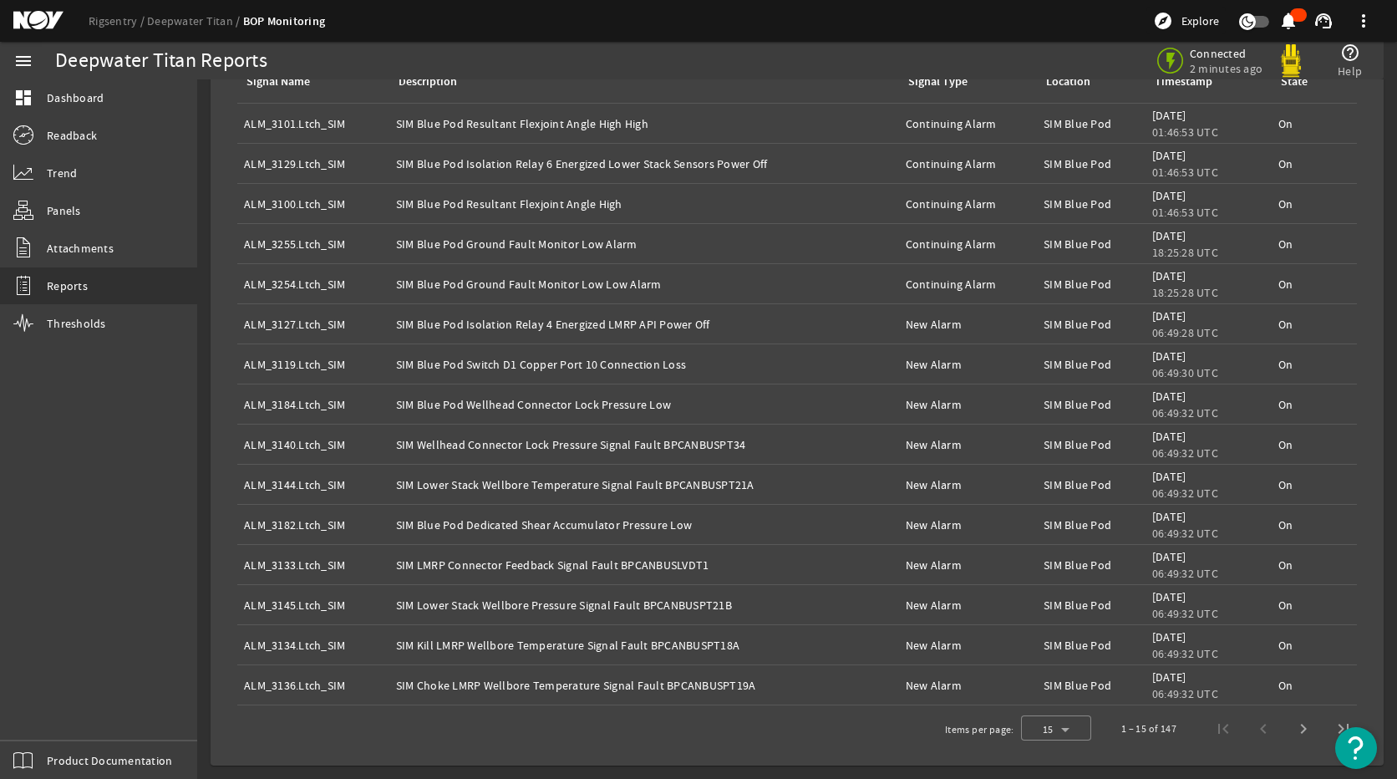
click at [1255, 725] on div "1 – 15 of 147" at bounding box center [1233, 729] width 262 height 40
click at [1296, 725] on span "Next page" at bounding box center [1304, 729] width 40 height 40
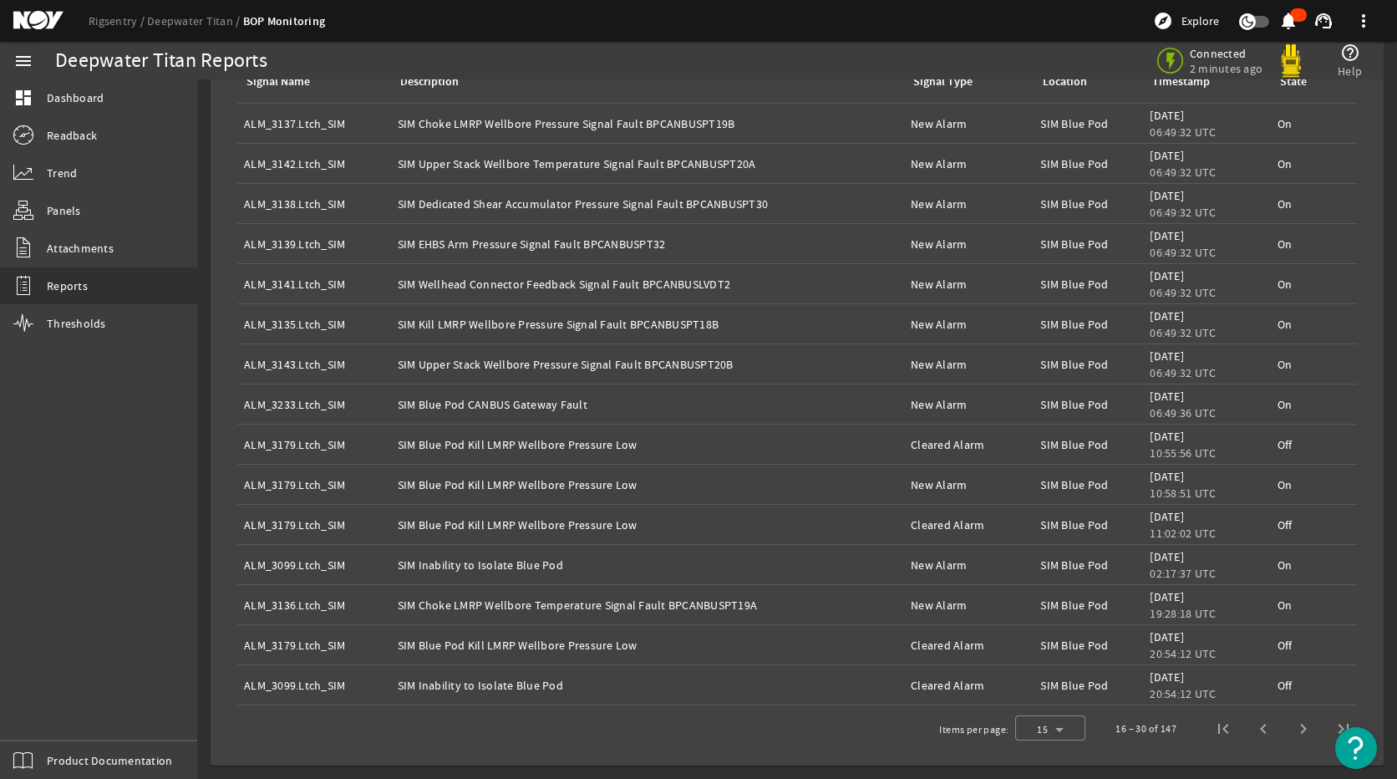
drag, startPoint x: 676, startPoint y: 283, endPoint x: 339, endPoint y: 279, distance: 336.9
click at [339, 279] on tr "Signal Name: ALM_3141.Ltch_SIM Description: SIM Wellhead Connector Feedback Sig…" at bounding box center [797, 284] width 1120 height 40
click at [749, 328] on div "Description: SIM Kill LMRP Wellbore Pressure Signal Fault BPCANBUSPT18B" at bounding box center [648, 324] width 501 height 17
drag, startPoint x: 718, startPoint y: 320, endPoint x: 383, endPoint y: 332, distance: 335.4
click at [383, 332] on tr "Signal Name: ALM_3135.Ltch_SIM Description: SIM Kill LMRP Wellbore Pressure Sig…" at bounding box center [797, 324] width 1120 height 40
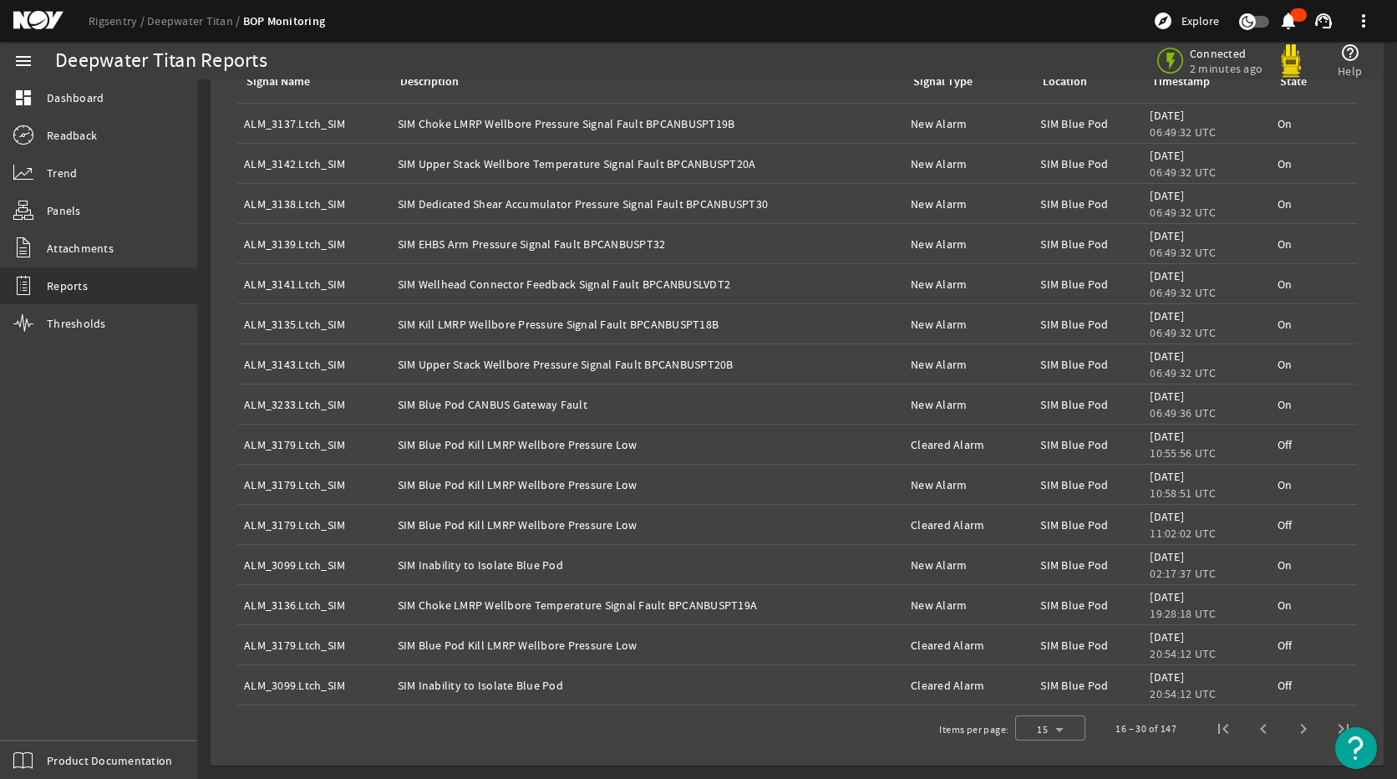
click at [787, 365] on div "Description: SIM Upper Stack Wellbore Pressure Signal Fault BPCANBUSPT20B" at bounding box center [648, 364] width 501 height 17
drag, startPoint x: 772, startPoint y: 369, endPoint x: 398, endPoint y: 353, distance: 374.8
click at [398, 353] on td "Description: SIM Upper Stack Wellbore Pressure Signal Fault BPCANBUSPT20B" at bounding box center [648, 364] width 514 height 40
click at [712, 444] on div "Description: SIM Blue Pod Kill LMRP Wellbore Pressure Low" at bounding box center [648, 444] width 501 height 17
